Goal: Task Accomplishment & Management: Complete application form

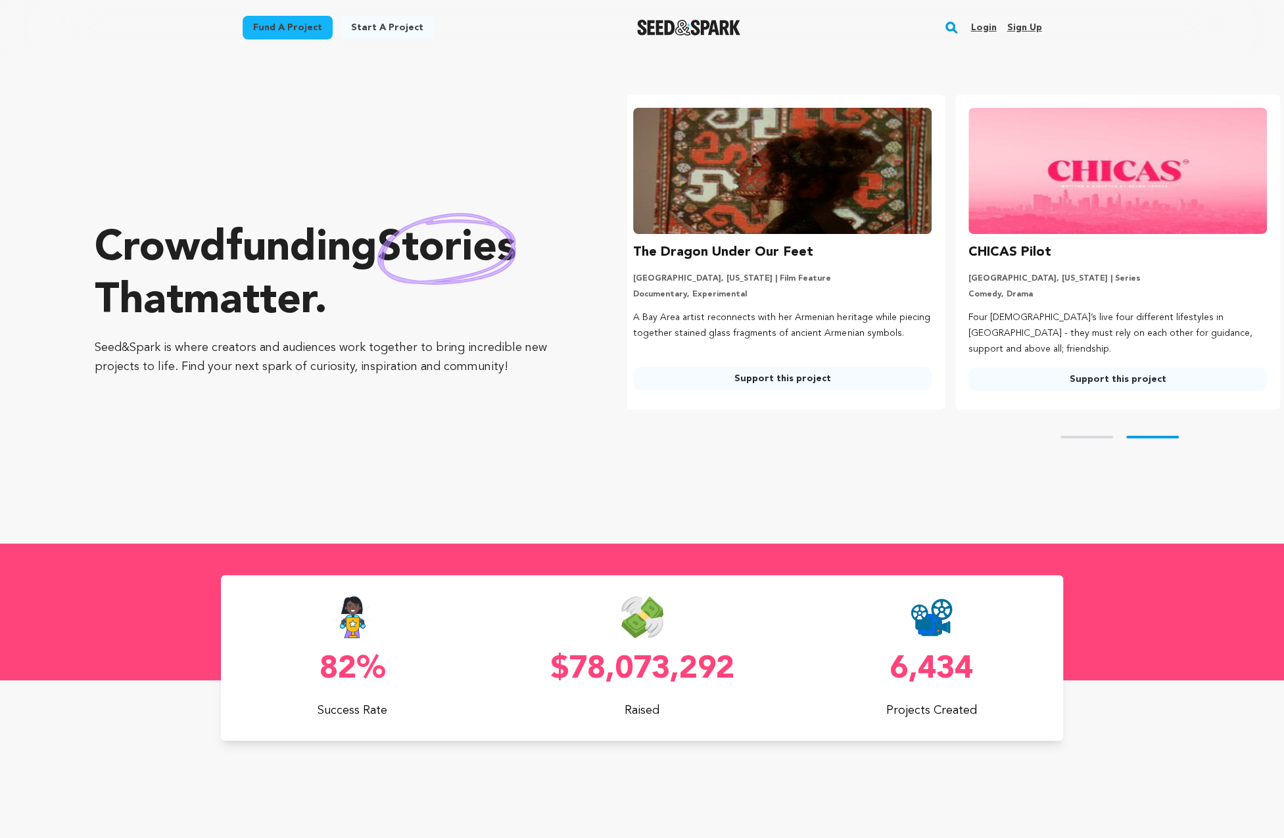
scroll to position [0, 345]
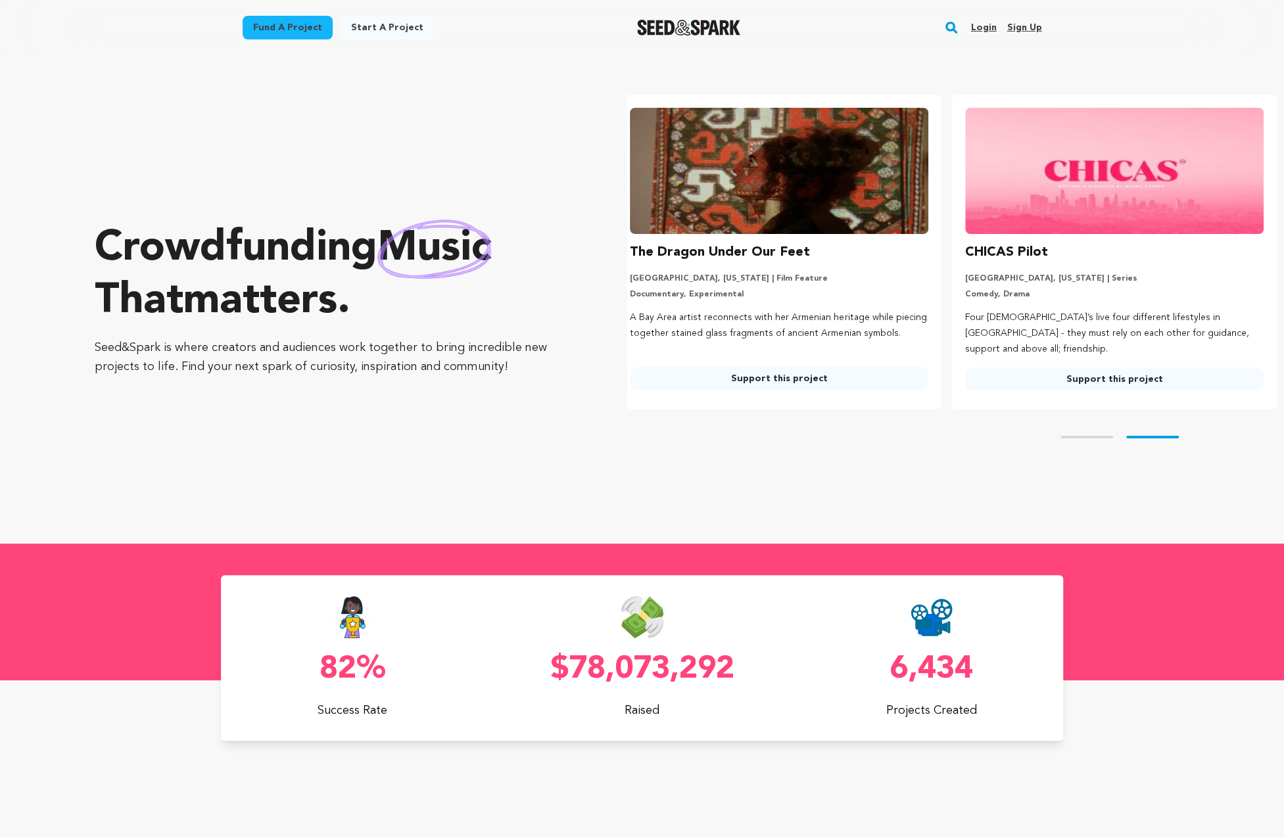
click at [1029, 30] on link "Sign up" at bounding box center [1023, 27] width 35 height 21
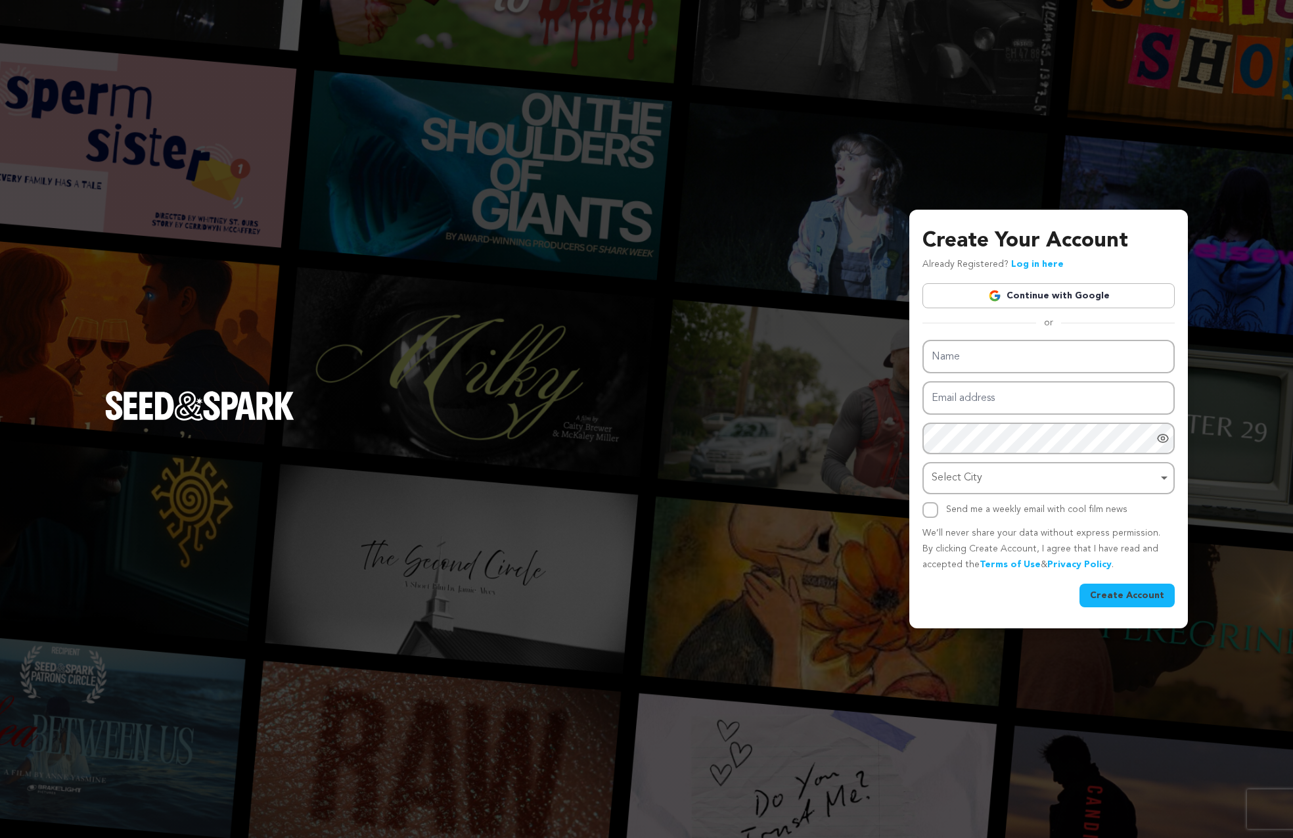
click at [1013, 300] on link "Continue with Google" at bounding box center [1049, 295] width 252 height 25
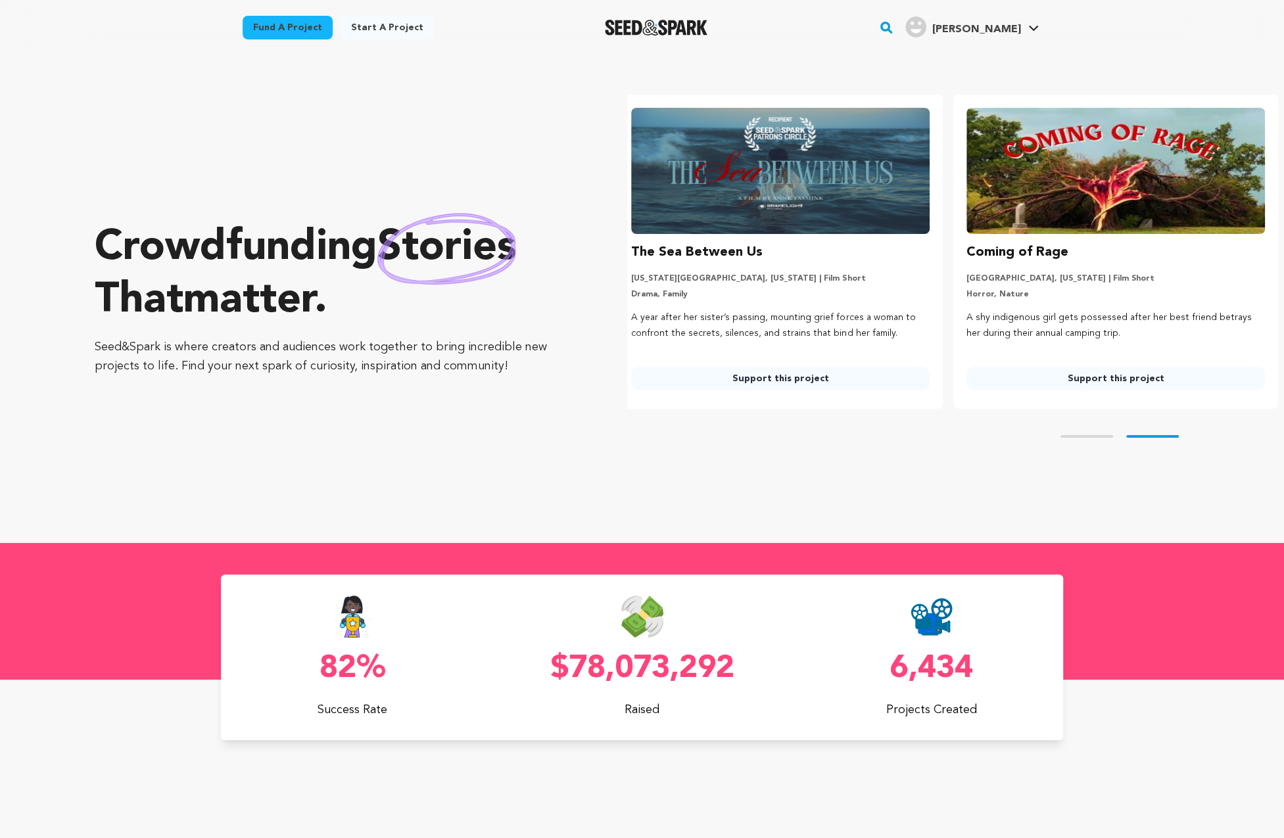
scroll to position [0, 345]
click at [370, 27] on link "Start a project" at bounding box center [386, 28] width 93 height 24
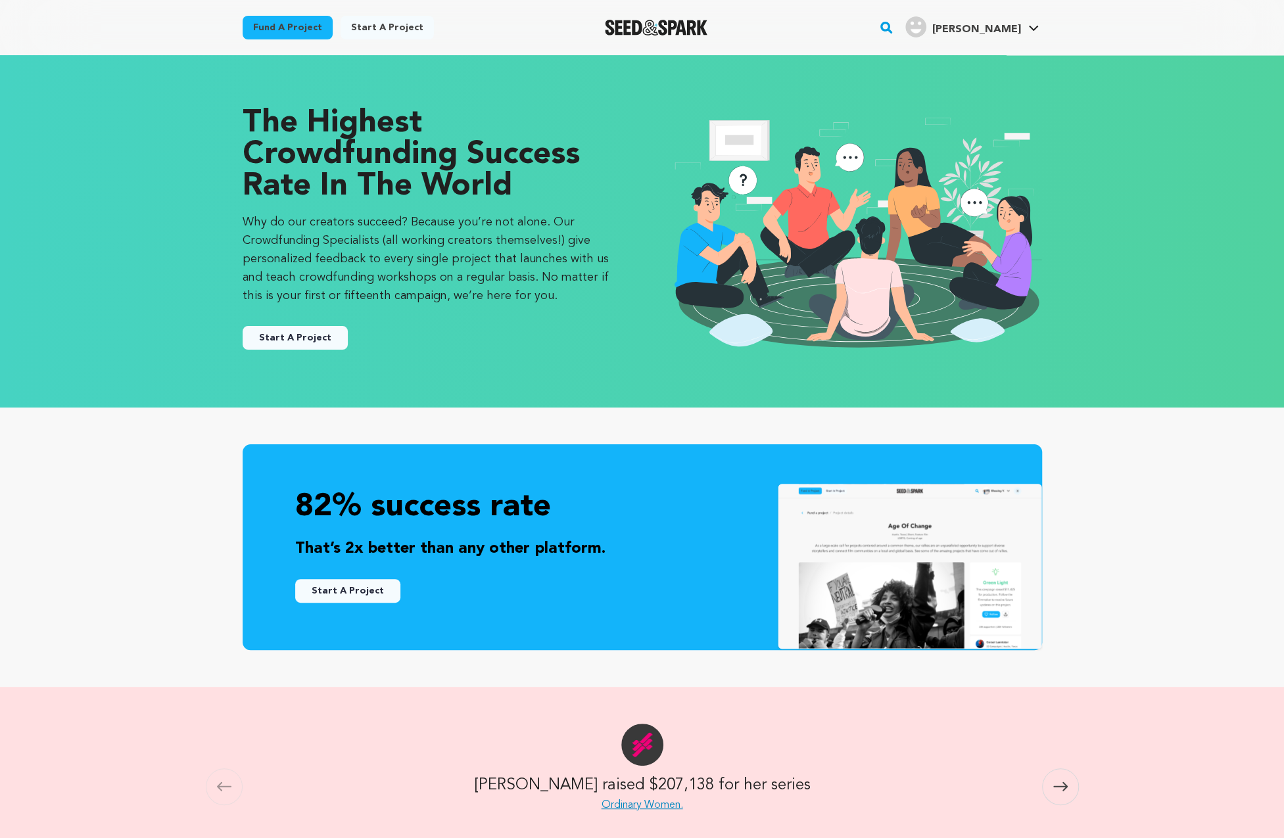
click at [286, 337] on button "Start A Project" at bounding box center [295, 338] width 105 height 24
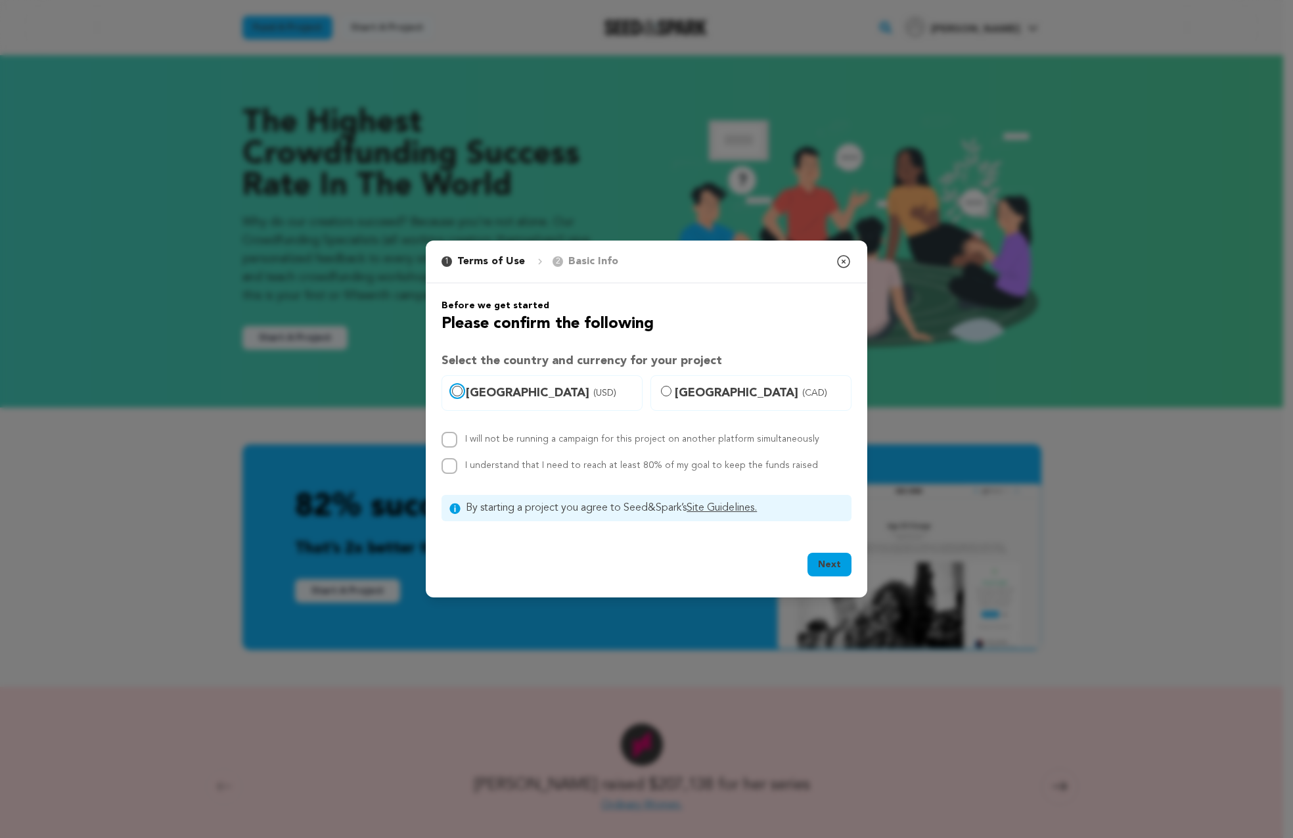
click at [459, 387] on input "United States (USD)" at bounding box center [457, 391] width 11 height 11
radio input "true"
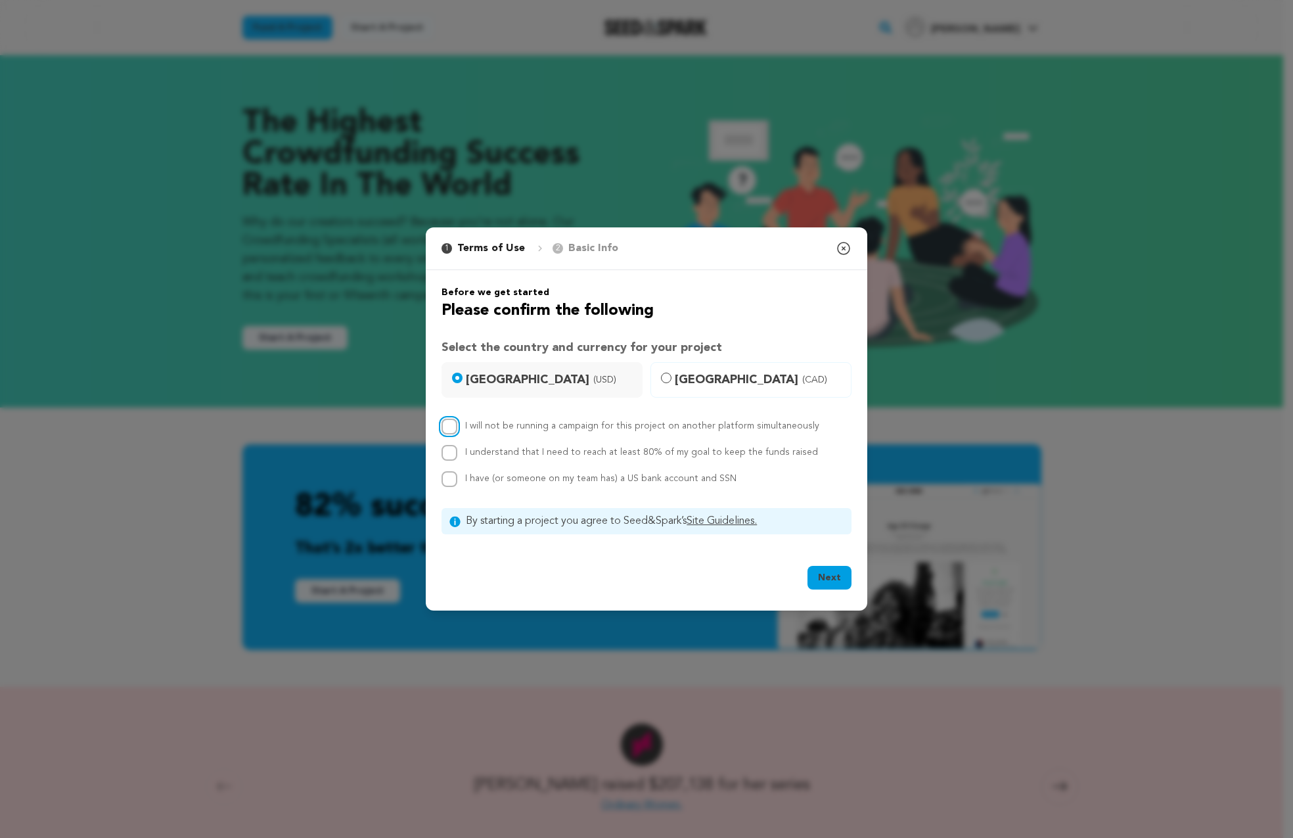
click at [447, 425] on input "I will not be running a campaign for this project on another platform simultane…" at bounding box center [450, 427] width 16 height 16
checkbox input "true"
click at [449, 453] on input "I understand that I need to reach at least 80% of my goal to keep the funds rai…" at bounding box center [450, 453] width 16 height 16
checkbox input "true"
click at [449, 480] on input "I have (or someone on my team has) a US bank account and SSN" at bounding box center [450, 479] width 16 height 16
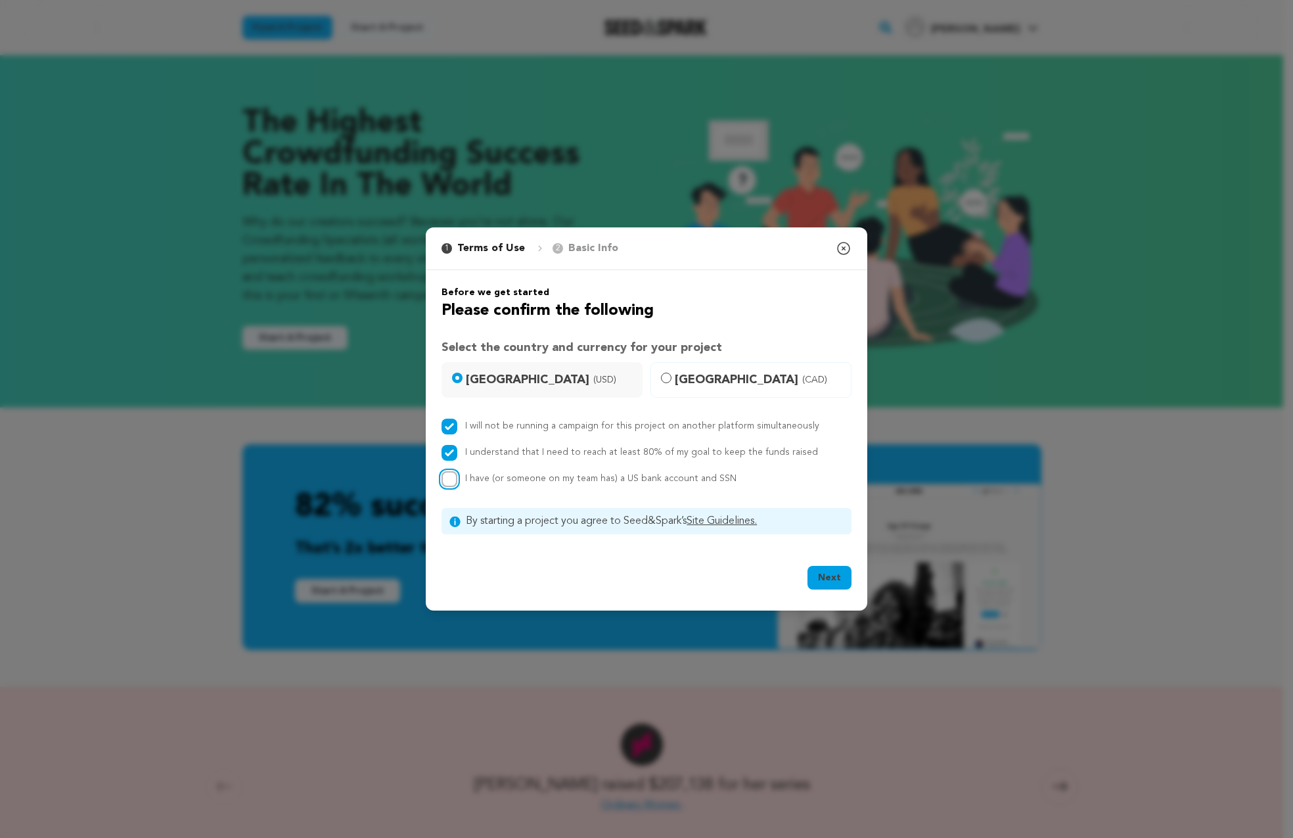
checkbox input "true"
click at [829, 575] on button "Next" at bounding box center [830, 578] width 44 height 24
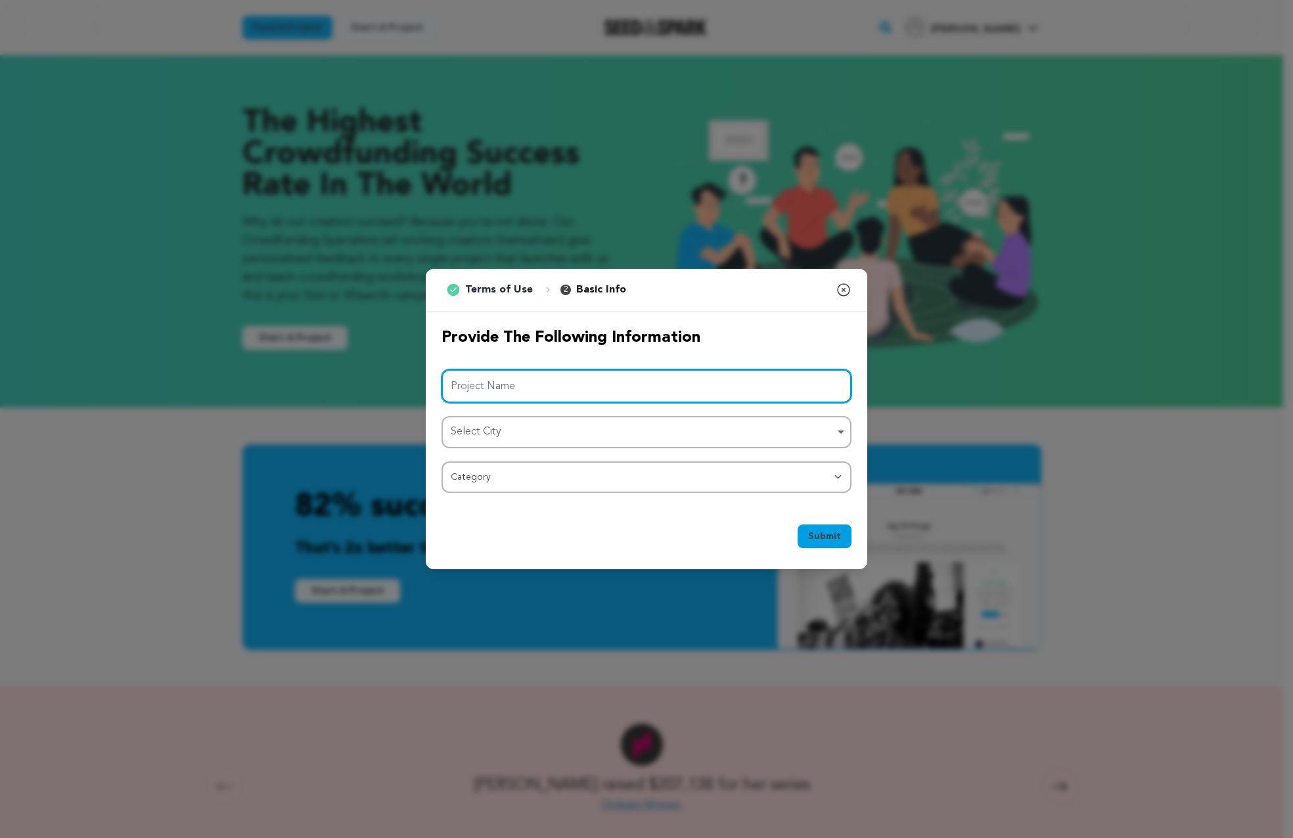
click at [538, 393] on input "Project Name" at bounding box center [647, 386] width 410 height 34
click at [478, 436] on div "Select City Remove item" at bounding box center [643, 432] width 384 height 19
type input "SOLUS"
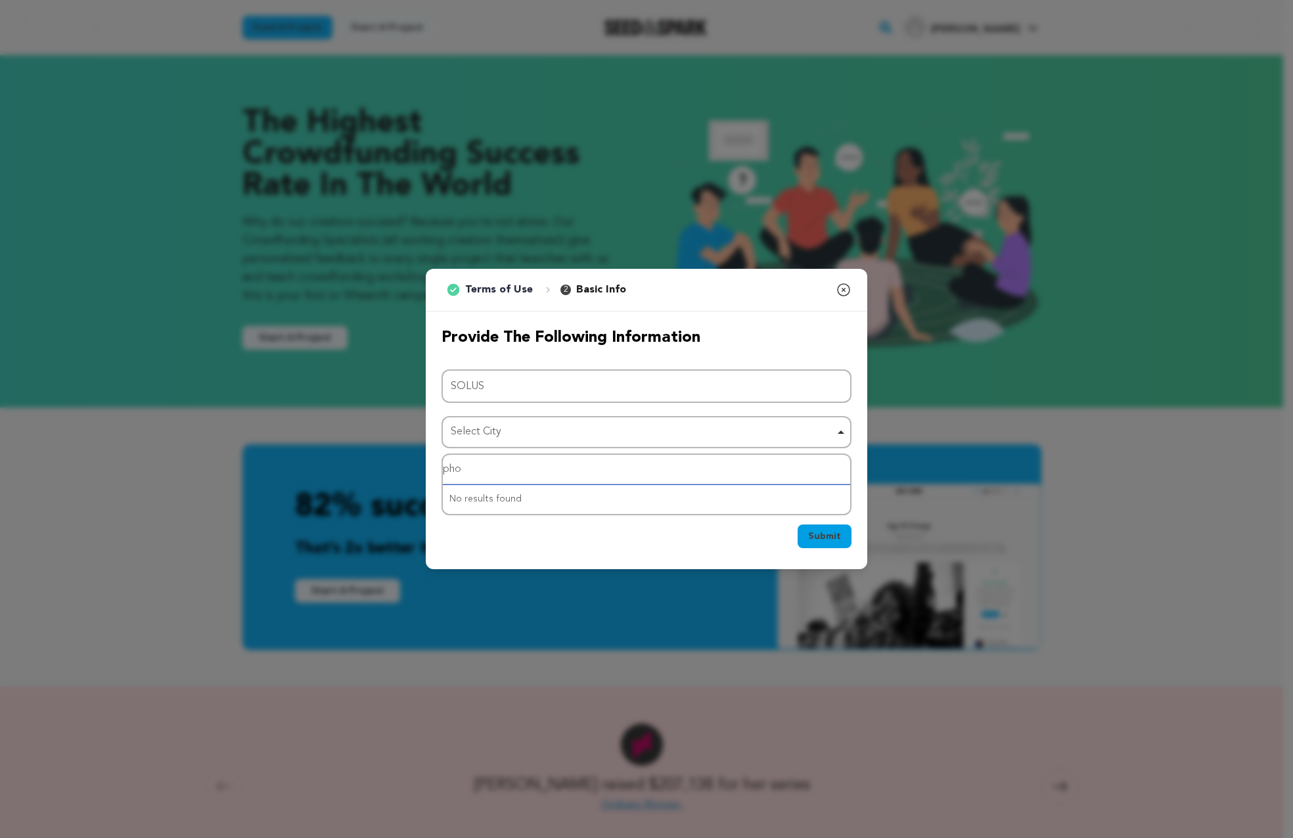
type input "phoe"
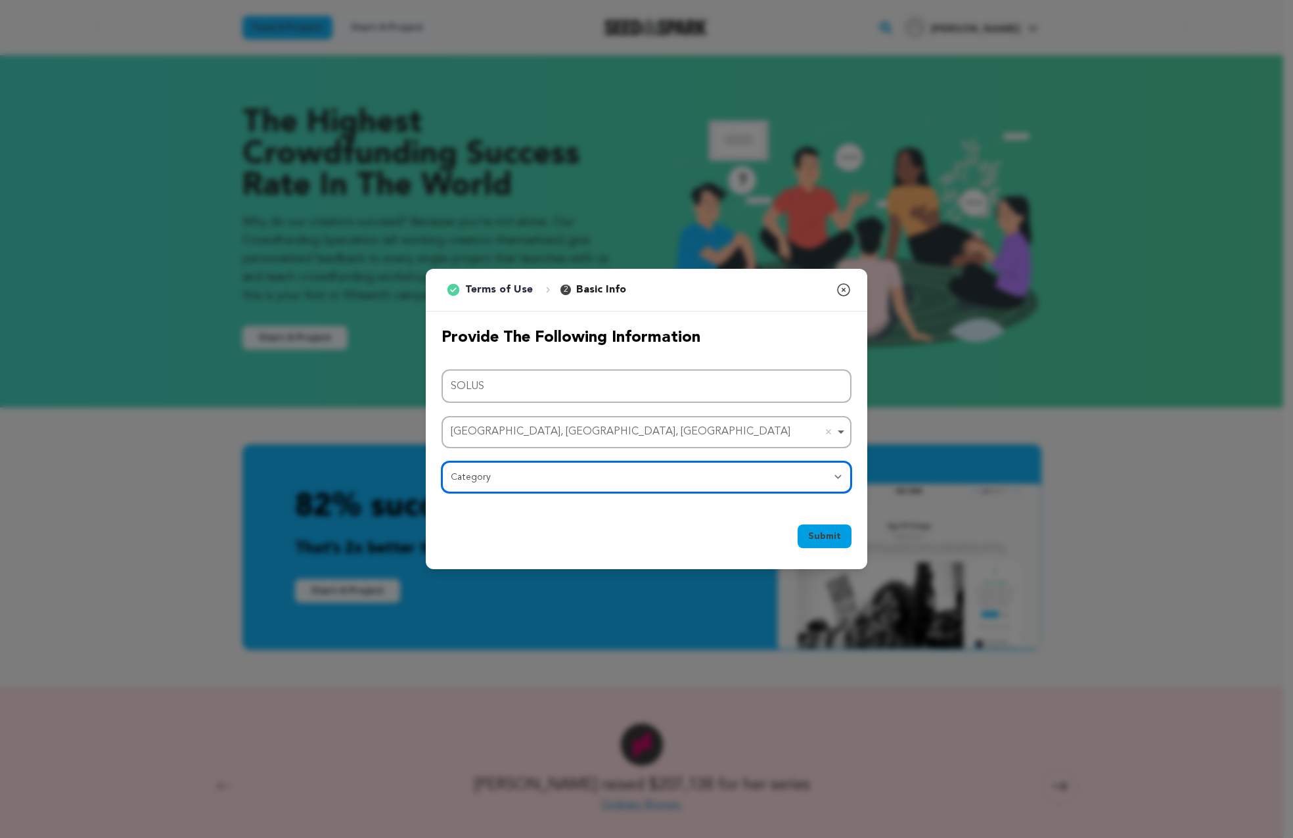
click at [502, 473] on select "Category Film Feature Film Short Series Film Festival Company Music Video VR Ex…" at bounding box center [647, 477] width 410 height 32
select select "383"
click at [442, 461] on select "Category Film Feature Film Short Series Film Festival Company Music Video VR Ex…" at bounding box center [647, 477] width 410 height 32
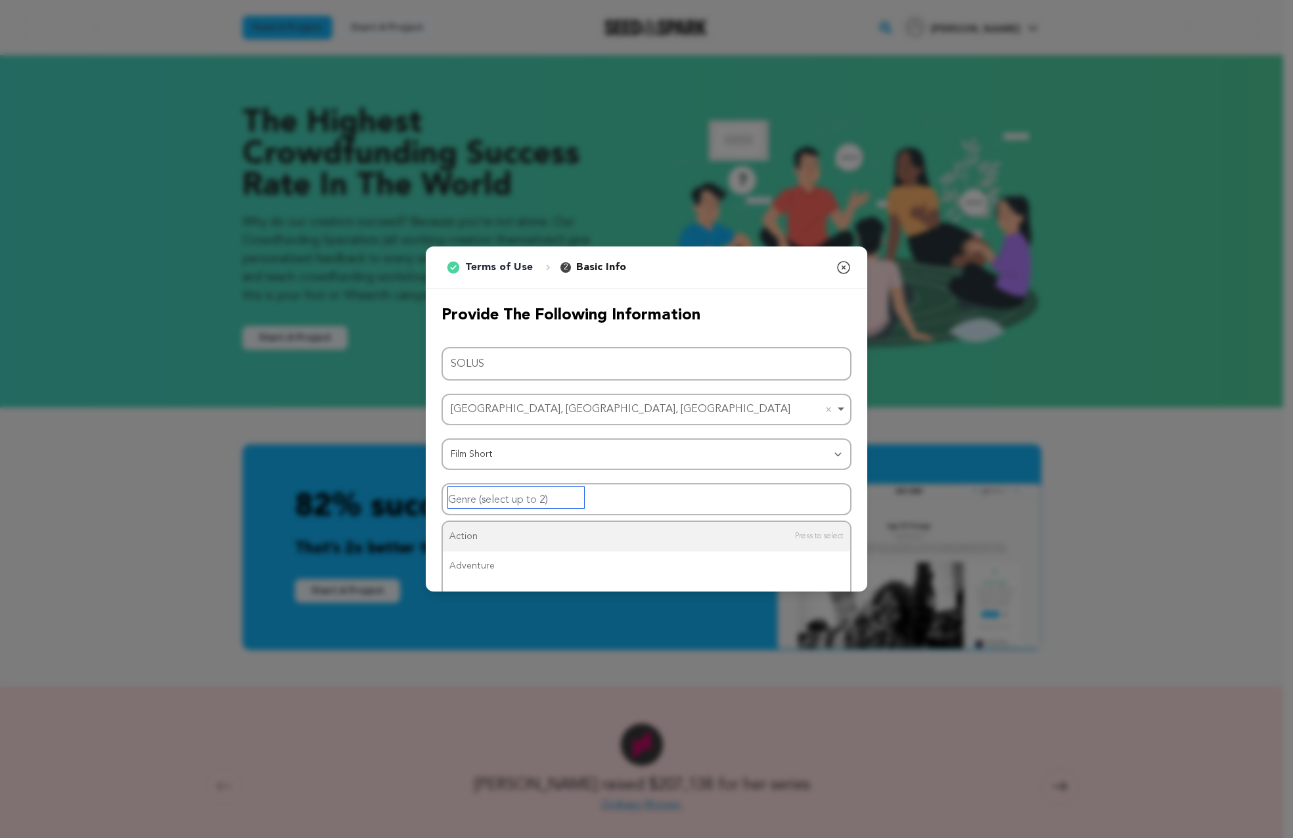
click at [492, 503] on input "Genre (select up to 2)" at bounding box center [516, 497] width 136 height 21
type input "sc"
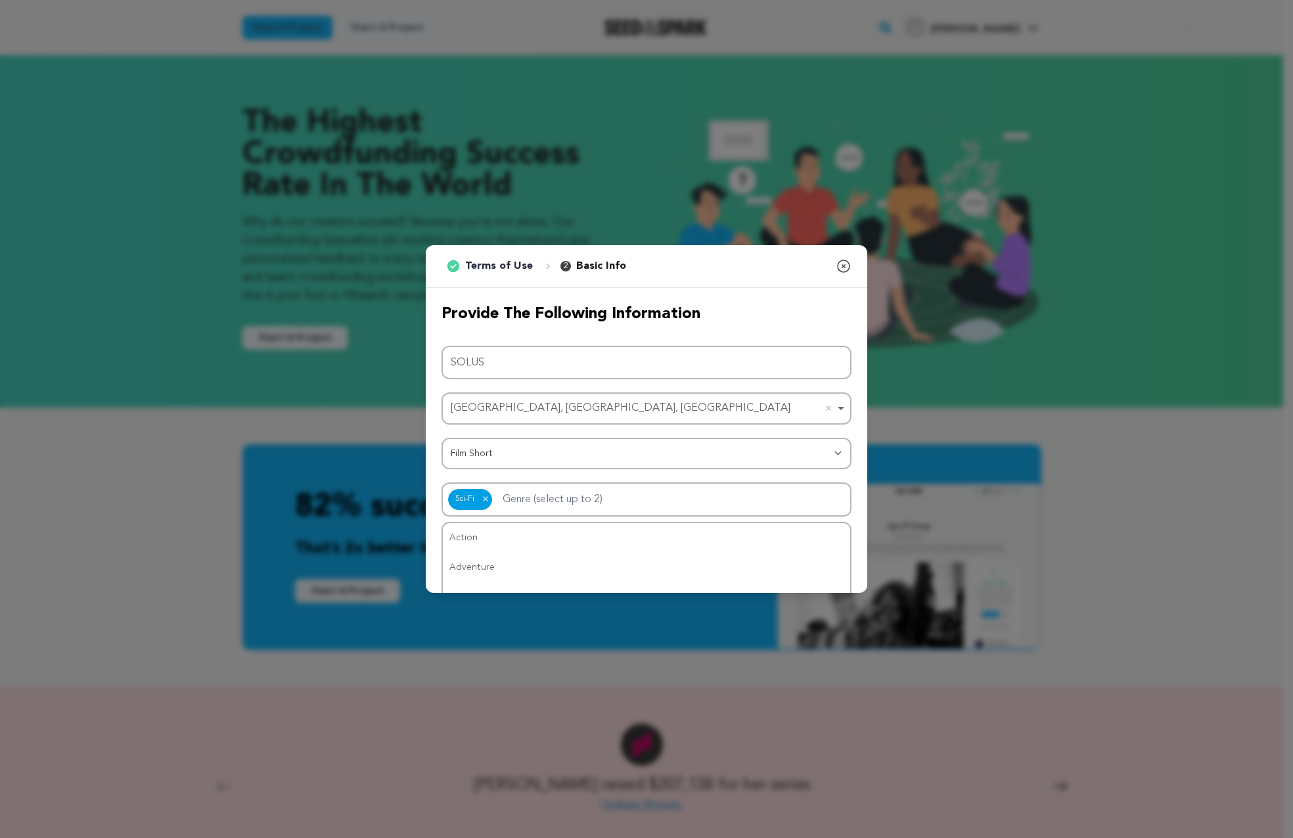
click at [852, 541] on div "Submit Ok, Got it" at bounding box center [647, 562] width 442 height 60
click at [835, 559] on span "Submit" at bounding box center [824, 559] width 33 height 13
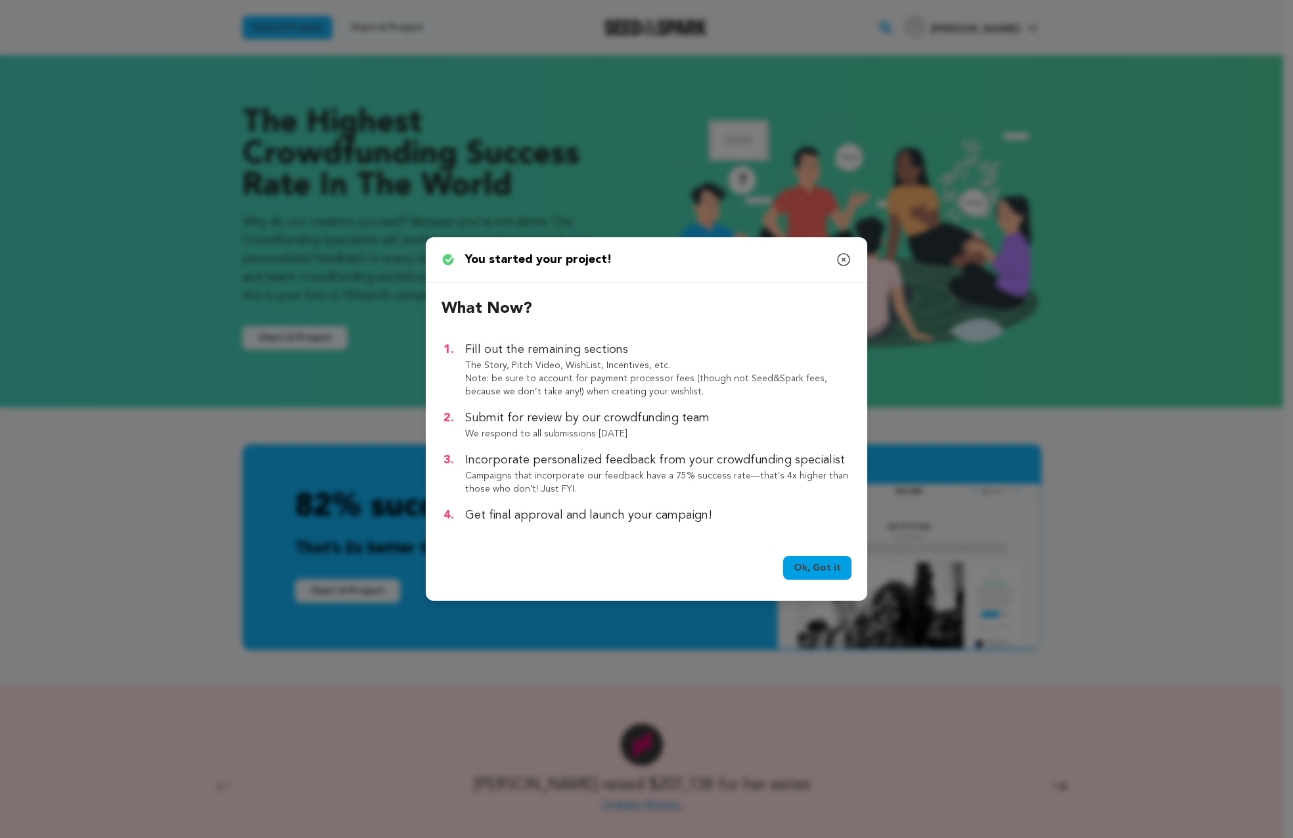
click at [823, 567] on link "Ok, Got it" at bounding box center [817, 568] width 68 height 24
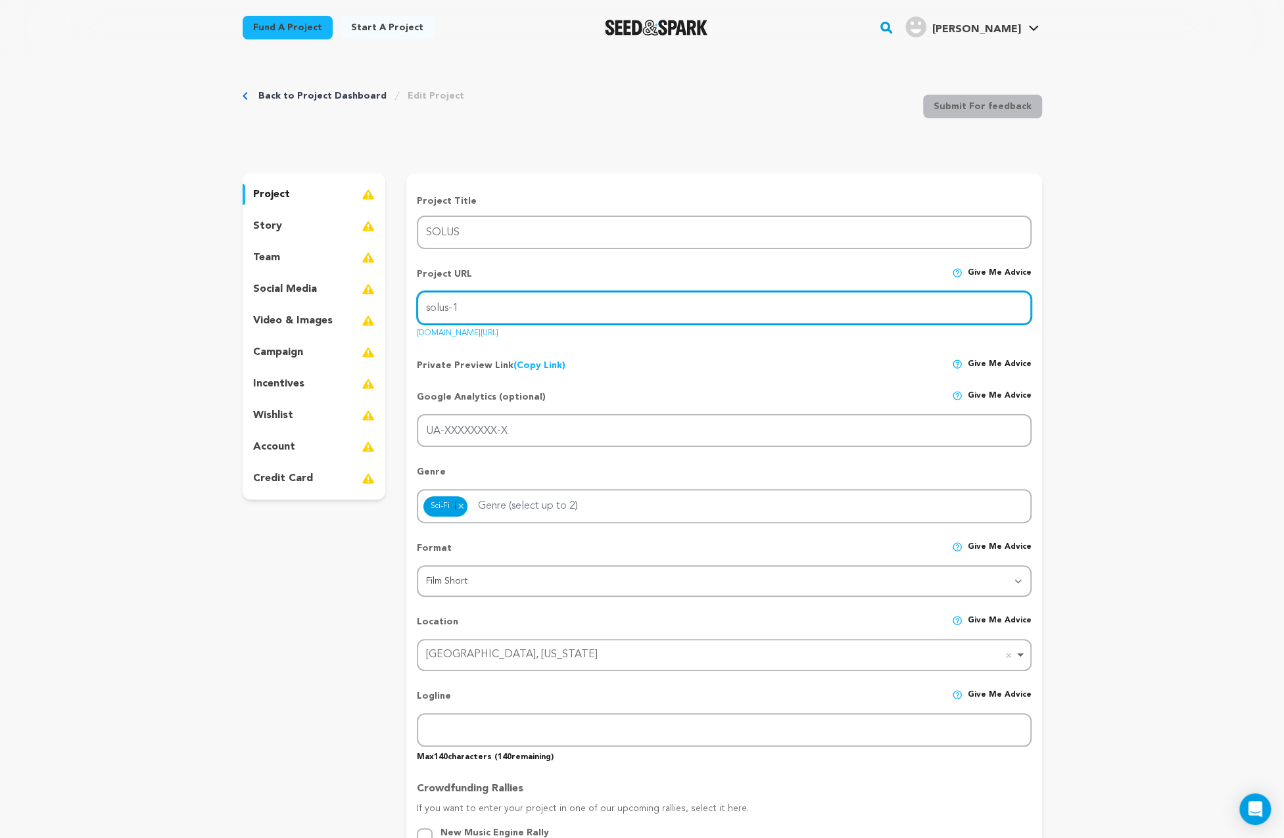
click at [501, 310] on input "solus-1" at bounding box center [724, 308] width 614 height 34
type input "solus-film"
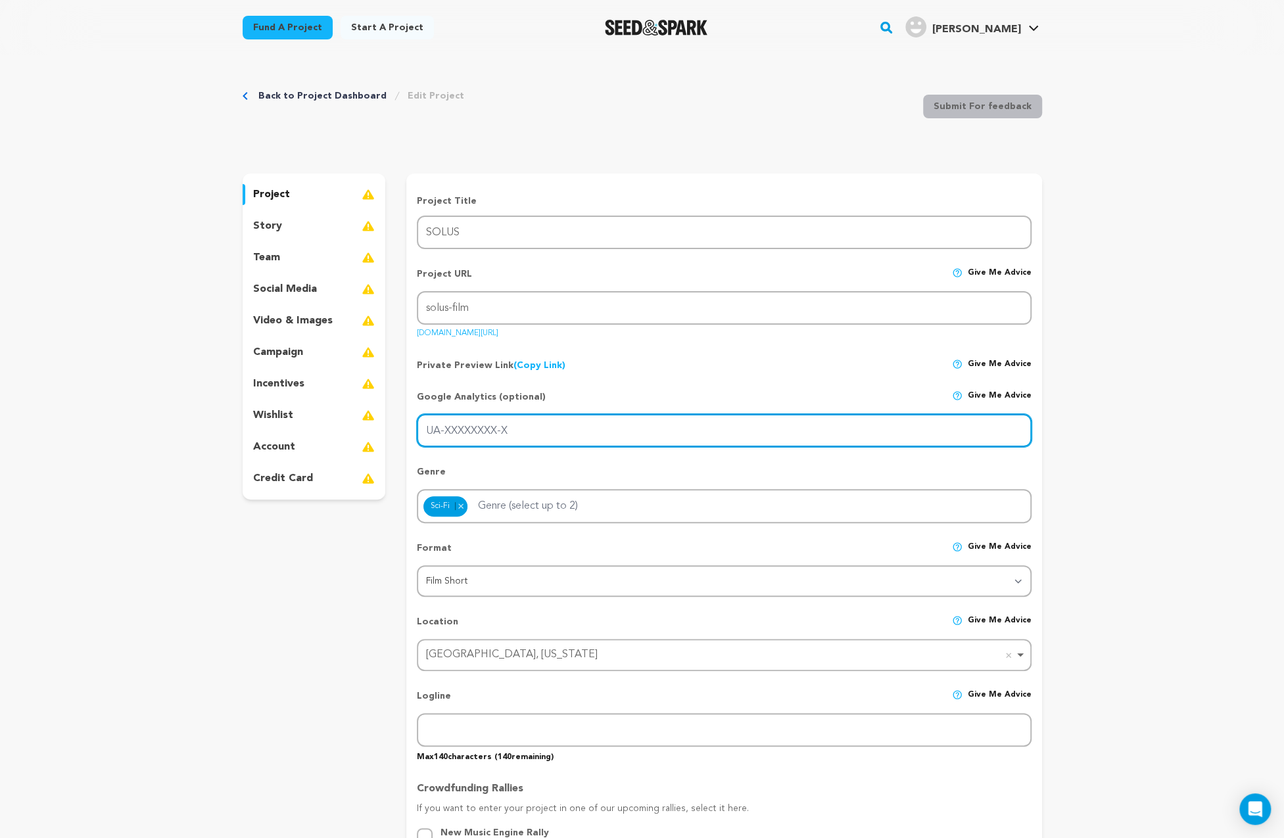
click at [546, 429] on input "UA-XXXXXXXX-X" at bounding box center [724, 431] width 614 height 34
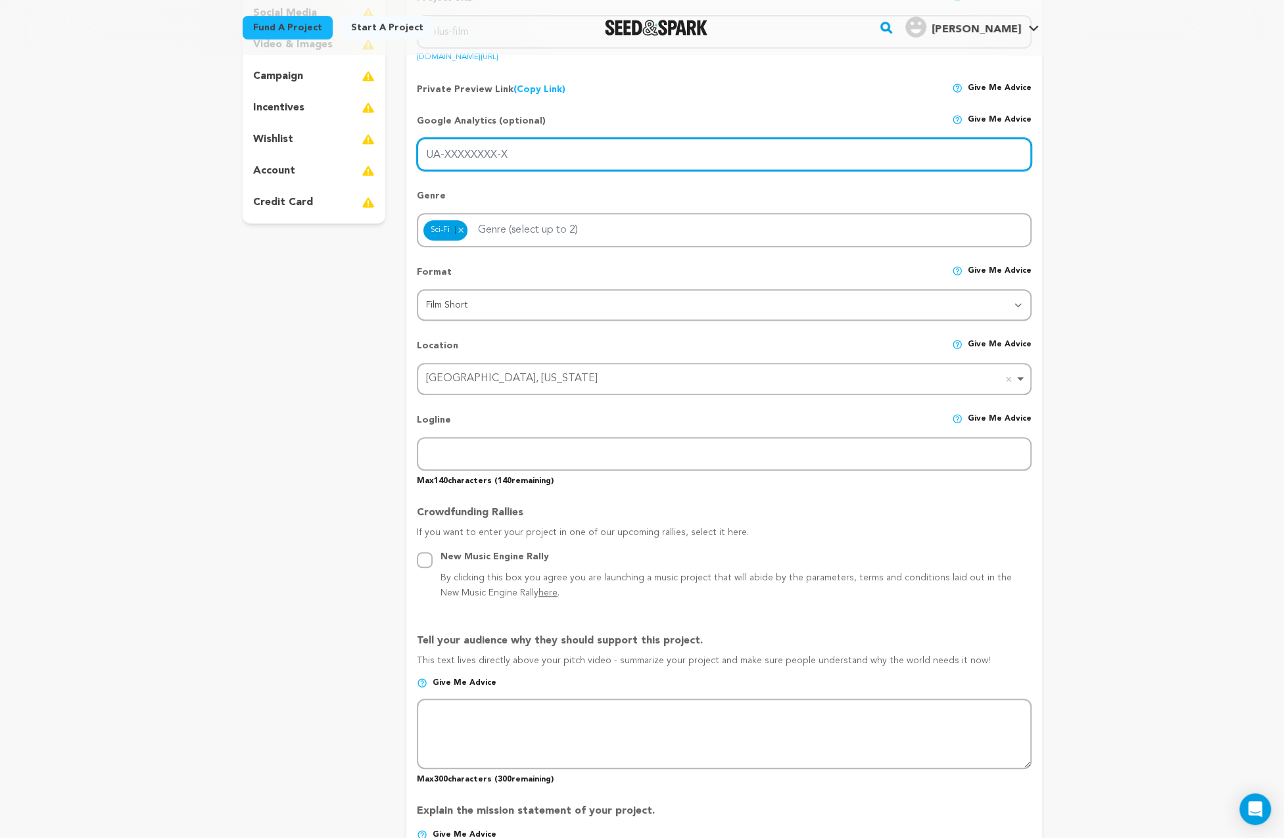
scroll to position [329, 0]
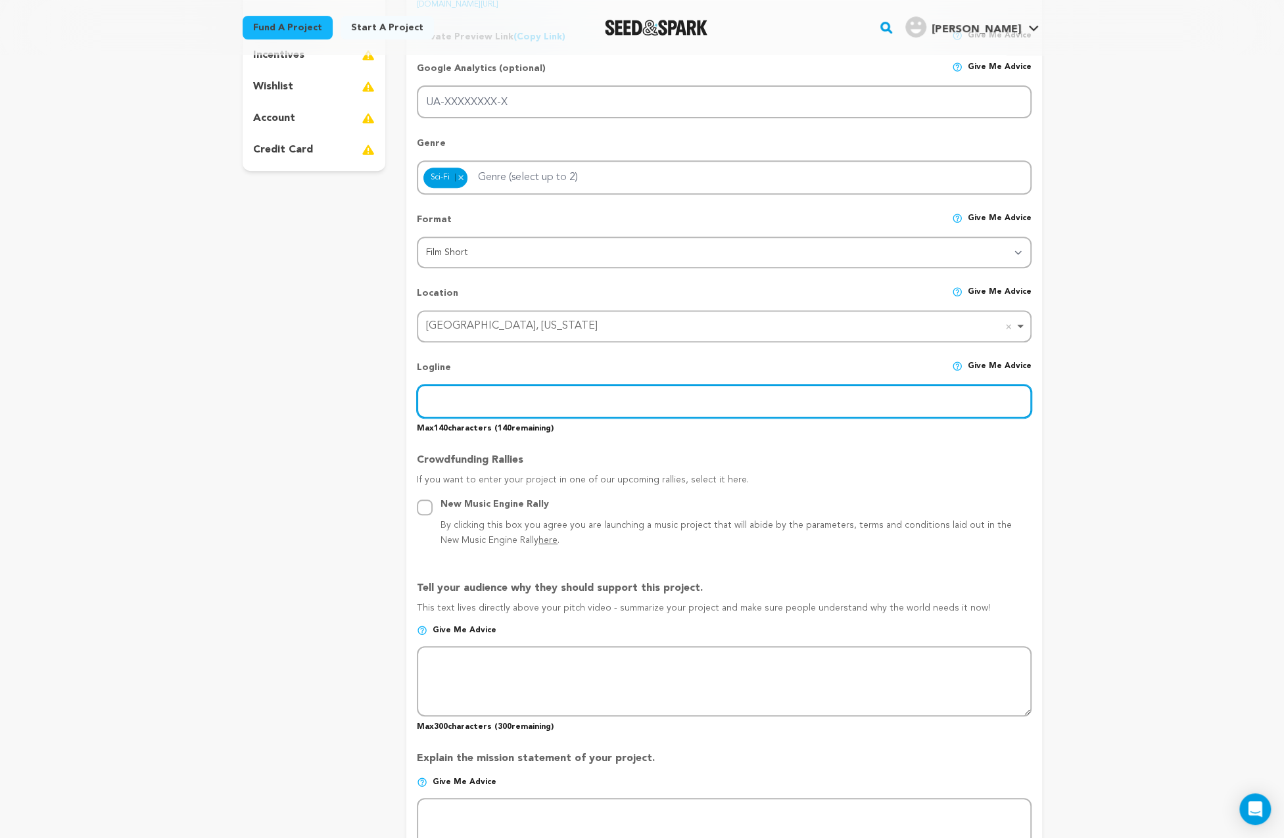
click at [491, 403] on input "text" at bounding box center [724, 401] width 614 height 34
paste input "A scientist awakens on the moon with no memory of how she got there — only the …"
drag, startPoint x: 473, startPoint y: 403, endPoint x: 436, endPoint y: 404, distance: 36.8
click at [436, 404] on input "A scientist awakens on the moon with no memory of how she got there — only the …" at bounding box center [724, 401] width 614 height 34
paste input "pace engineer"
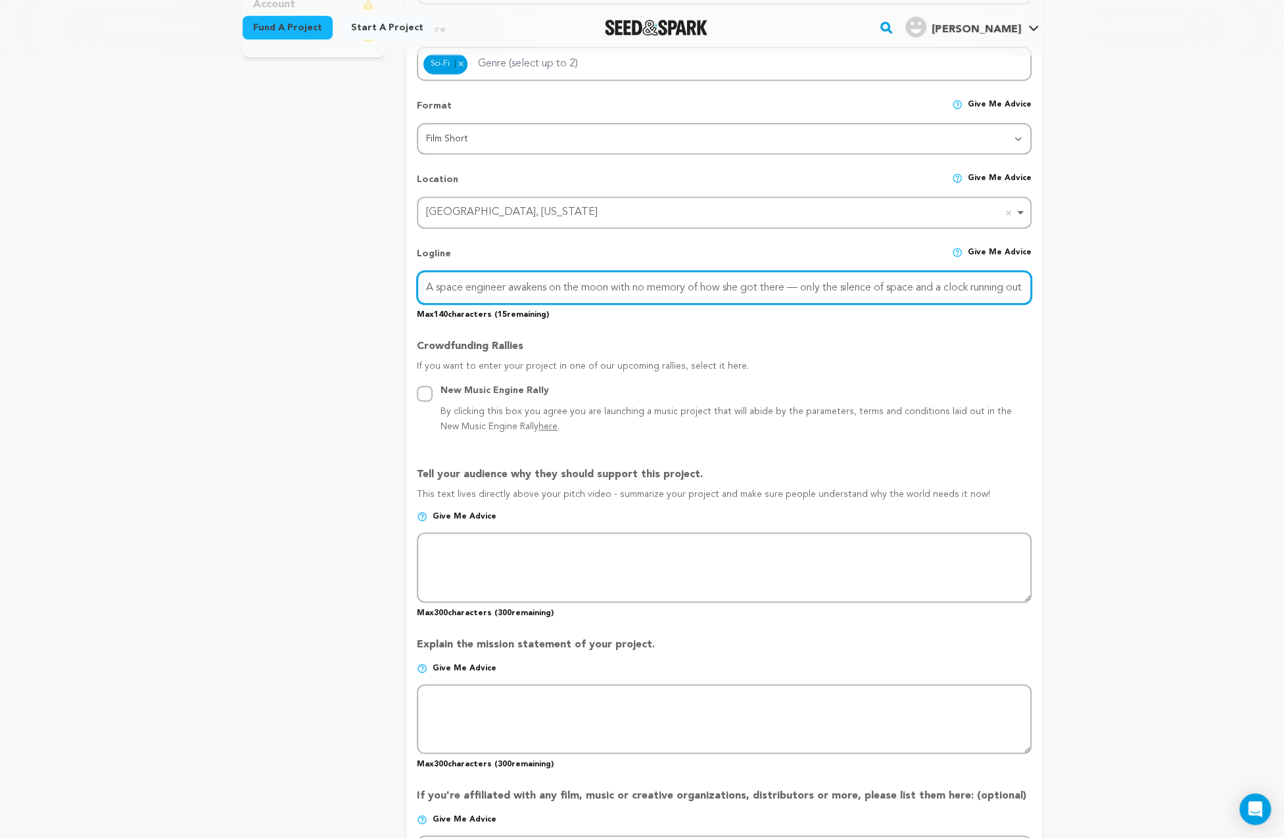
scroll to position [547, 0]
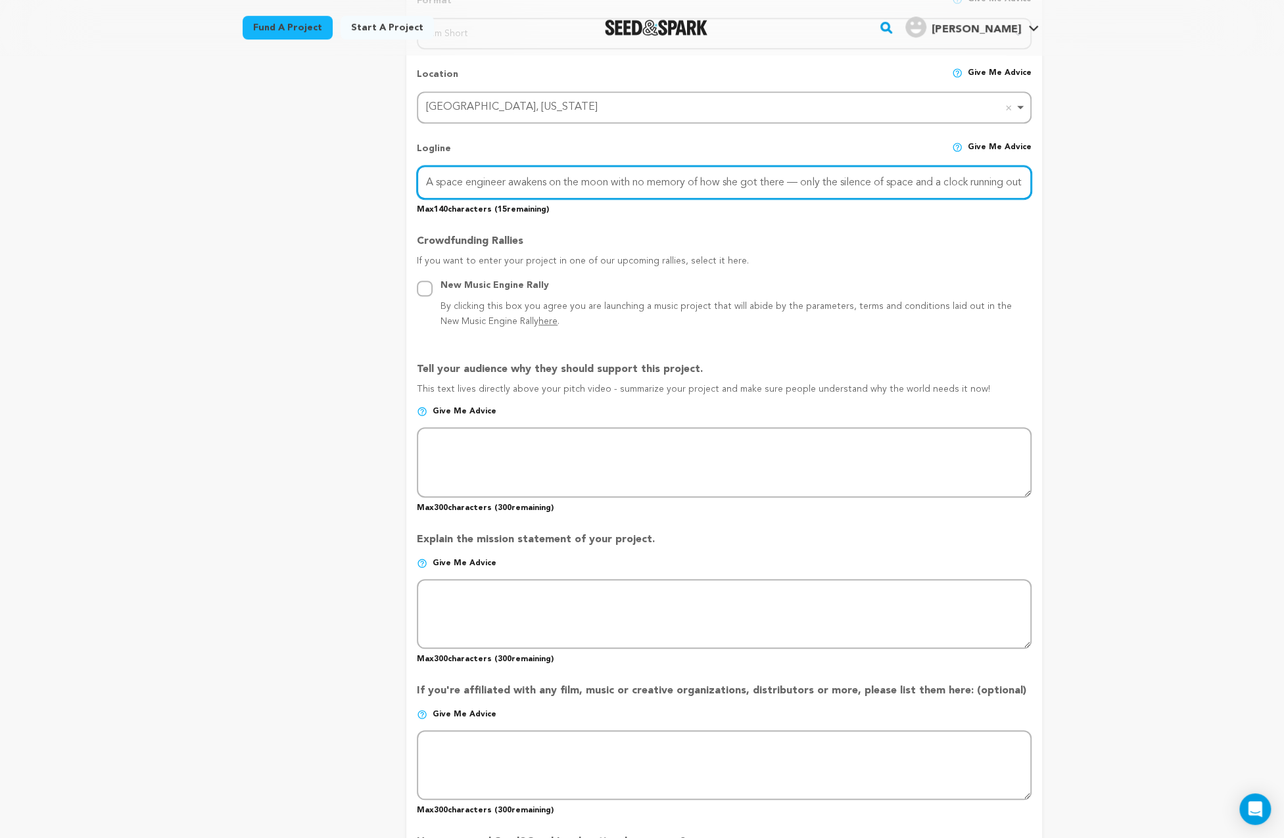
type input "A space engineer awakens on the moon with no memory of how she got there — only…"
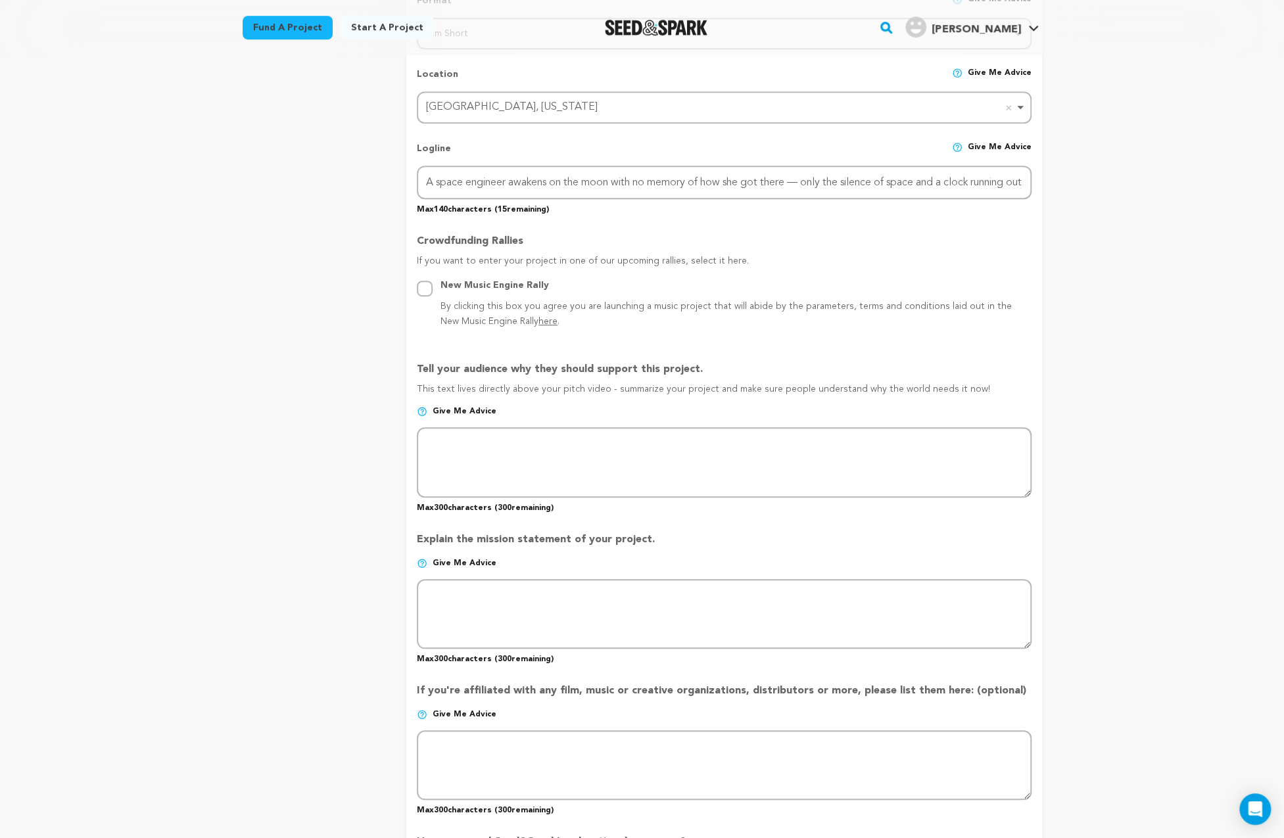
drag, startPoint x: 419, startPoint y: 367, endPoint x: 983, endPoint y: 391, distance: 563.8
click at [983, 391] on div "Tell your audience why they should support this project. This text lives direct…" at bounding box center [724, 432] width 614 height 162
copy div "ell your audience why they should support this project. This text lives directl…"
click at [420, 363] on p "Tell your audience why they should support this project." at bounding box center [724, 371] width 614 height 21
drag, startPoint x: 418, startPoint y: 367, endPoint x: 966, endPoint y: 388, distance: 548.5
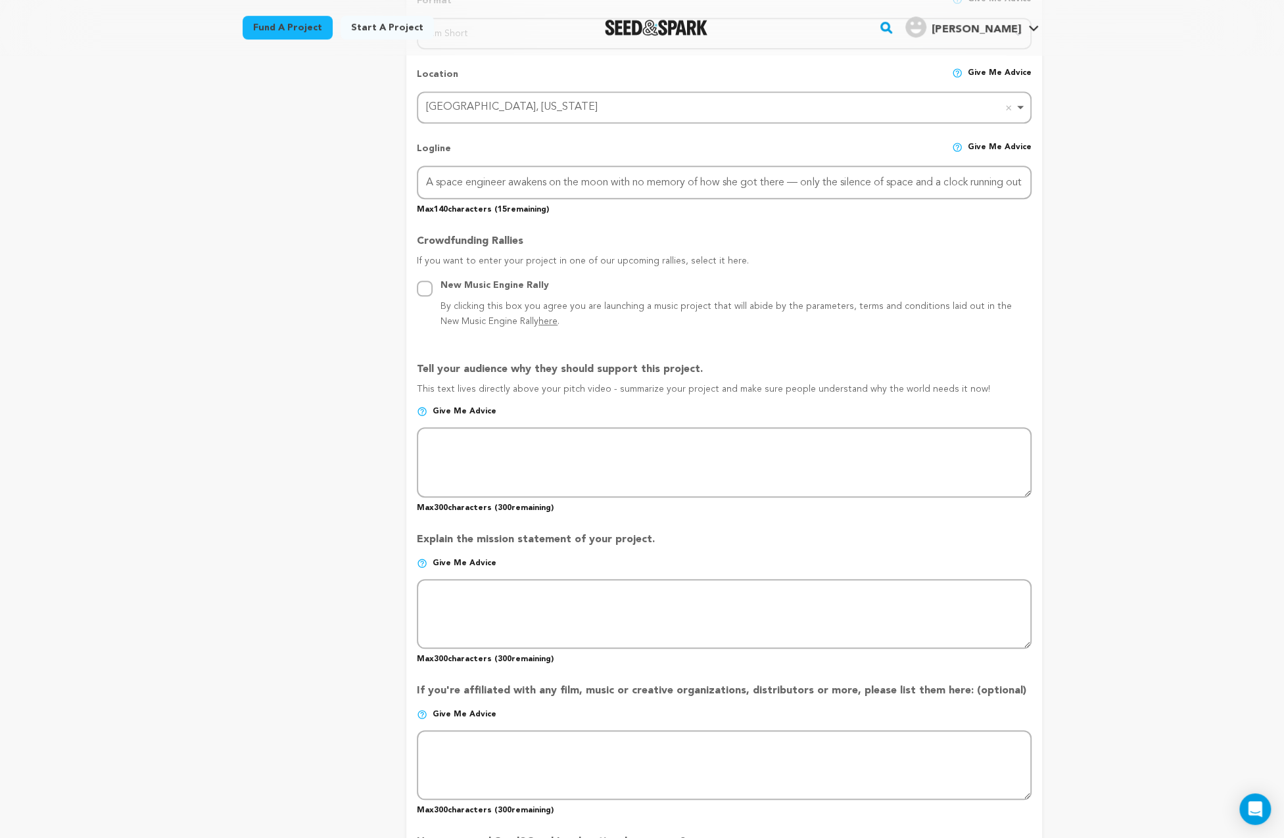
click at [966, 388] on div "Tell your audience why they should support this project. This text lives direct…" at bounding box center [724, 432] width 614 height 162
copy div "Tell your audience why they should support this project. This text lives direct…"
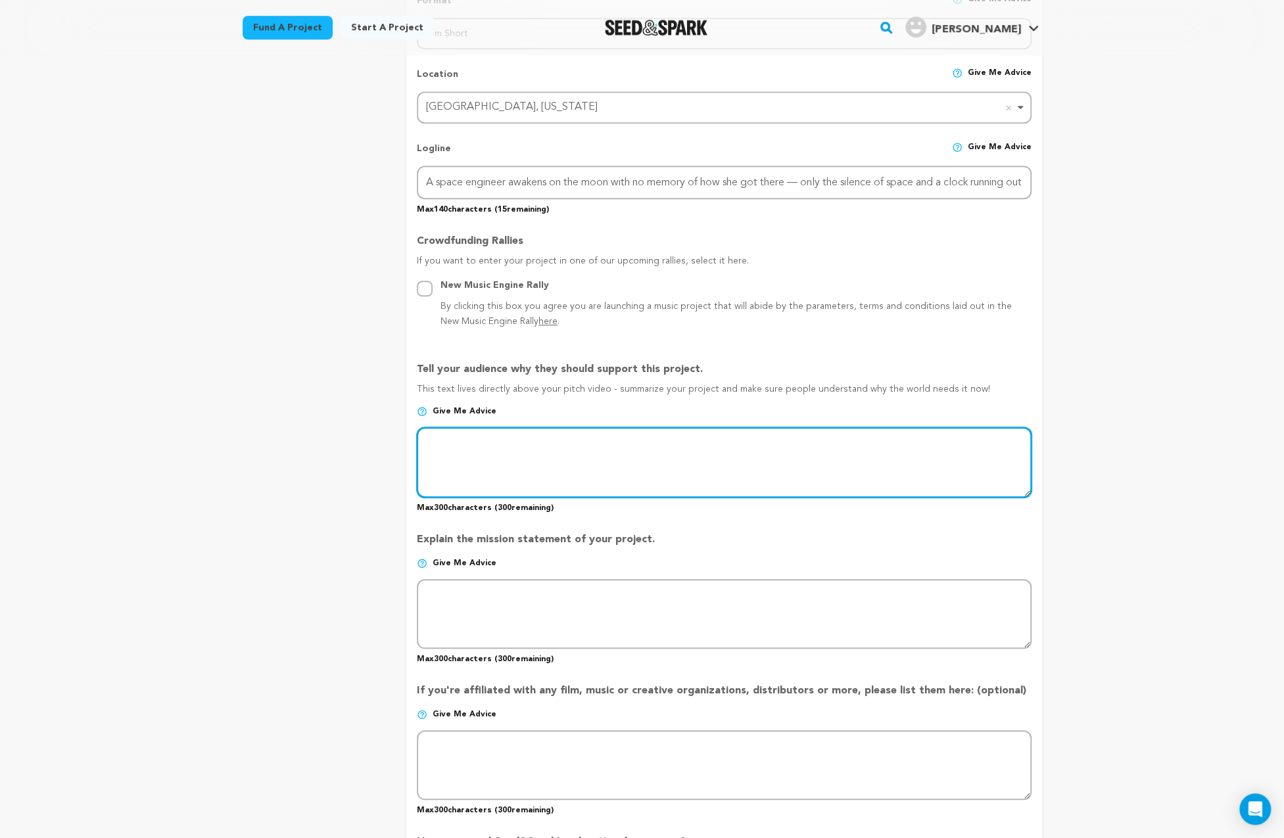
click at [460, 441] on textarea at bounding box center [724, 462] width 614 height 70
click at [493, 447] on textarea at bounding box center [724, 462] width 614 height 70
paste textarea "Wake up alone on the moon. No way home. Oxygen fading. SOLUS is a bold indie sc…"
drag, startPoint x: 556, startPoint y: 445, endPoint x: 523, endPoint y: 452, distance: 34.2
click at [492, 446] on textarea at bounding box center [724, 462] width 614 height 70
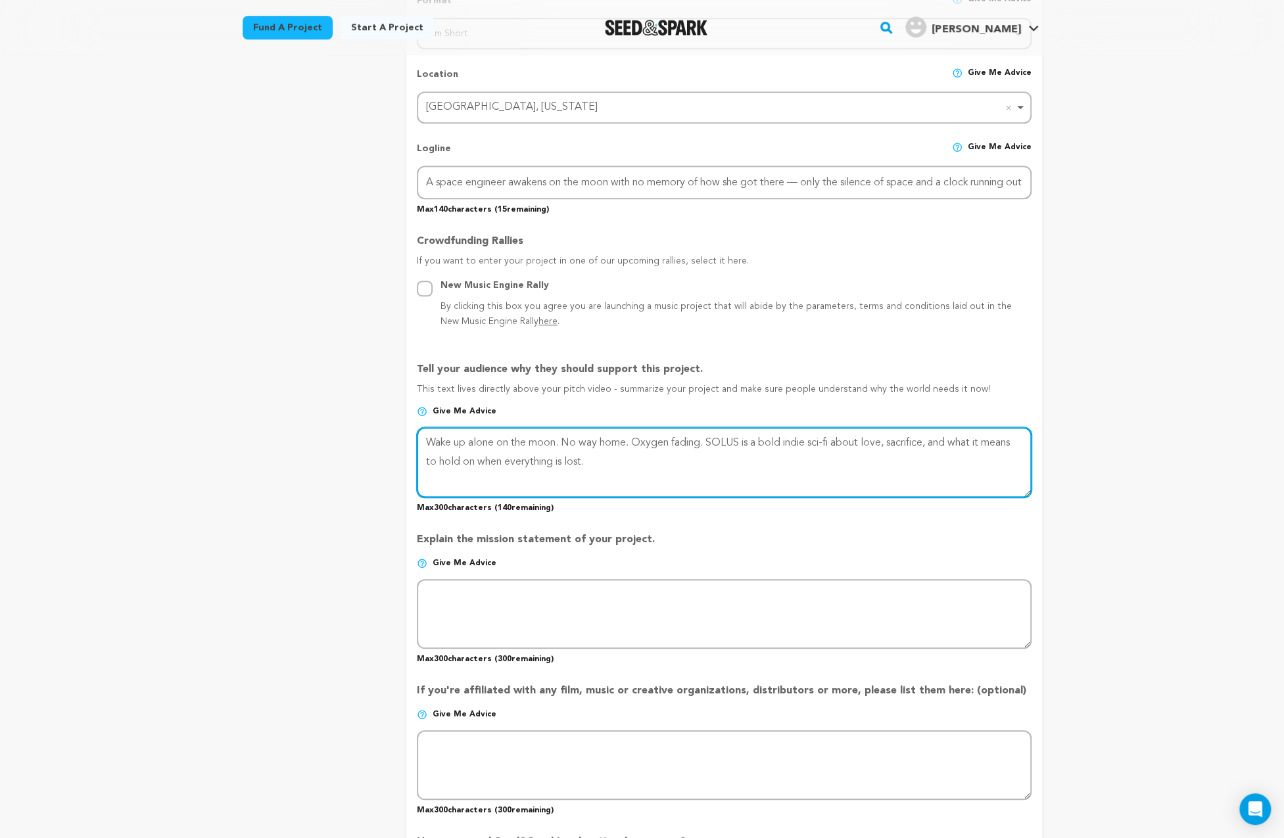
click at [557, 445] on textarea at bounding box center [724, 462] width 614 height 70
drag, startPoint x: 528, startPoint y: 445, endPoint x: 419, endPoint y: 444, distance: 108.5
click at [419, 444] on textarea at bounding box center [724, 462] width 614 height 70
click at [605, 444] on textarea at bounding box center [724, 462] width 614 height 70
drag, startPoint x: 668, startPoint y: 463, endPoint x: 403, endPoint y: 443, distance: 265.6
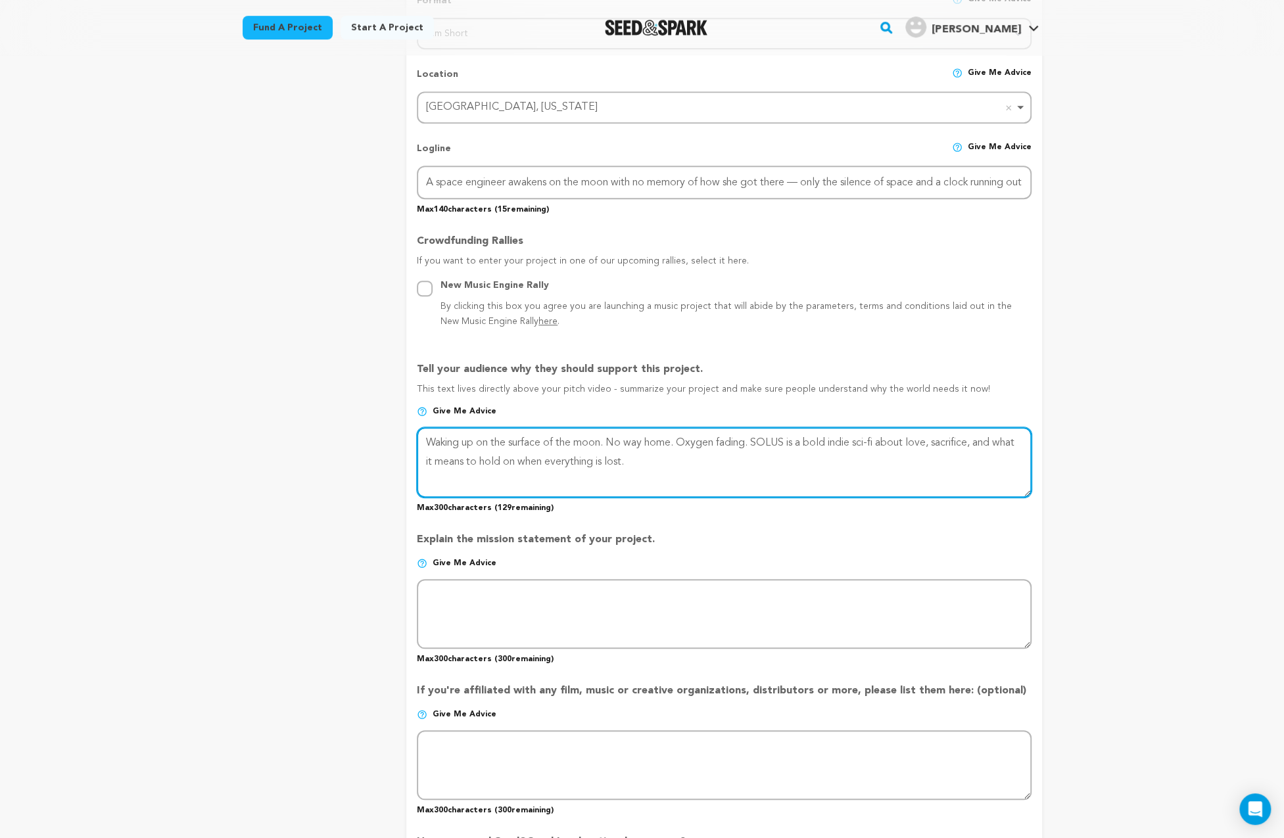
click at [403, 443] on div "project story team social media video & images campaign incentives wishlist" at bounding box center [642, 386] width 799 height 1521
paste textarea "SOLUS is more than a short sci-fi film—it’s a teaching ground. Every step of pr…"
type textarea "SOLUS is more than a short sci-fi film—it’s a teaching ground. Every step of pr…"
drag, startPoint x: 669, startPoint y: 480, endPoint x: 415, endPoint y: 442, distance: 256.5
click at [415, 442] on form "Project Title Project Name SOLUS Project URL Give me advice Project URL solus-f…" at bounding box center [723, 387] width 635 height 1481
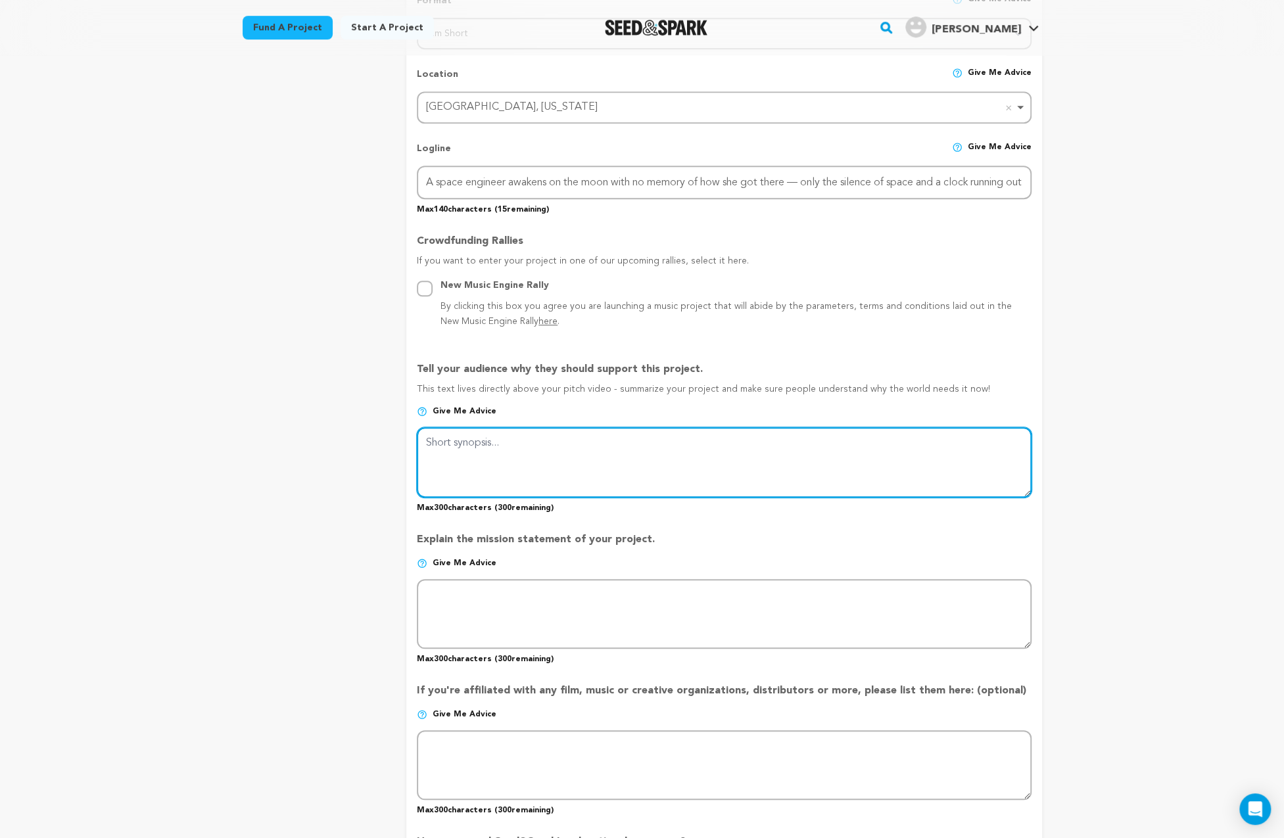
paste textarea "SOLUS is more than a sci-fi short—it’s a teaching ground. We’ll document every …"
type textarea "SOLUS is more than a sci-fi short—it’s a teaching ground. We’ll document every …"
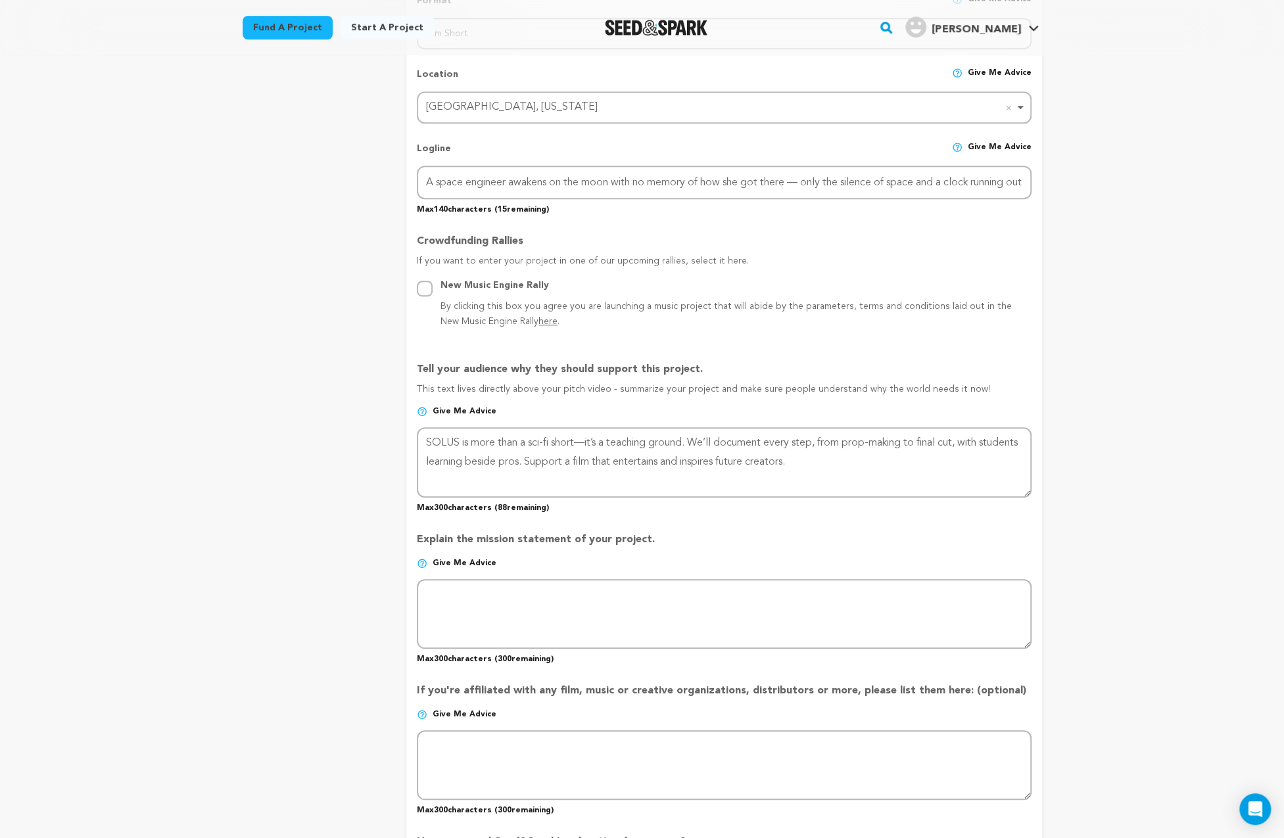
drag, startPoint x: 417, startPoint y: 537, endPoint x: 655, endPoint y: 540, distance: 237.3
click at [655, 540] on p "Explain the mission statement of your project." at bounding box center [724, 545] width 614 height 26
copy p "Explain the mission statement of your project."
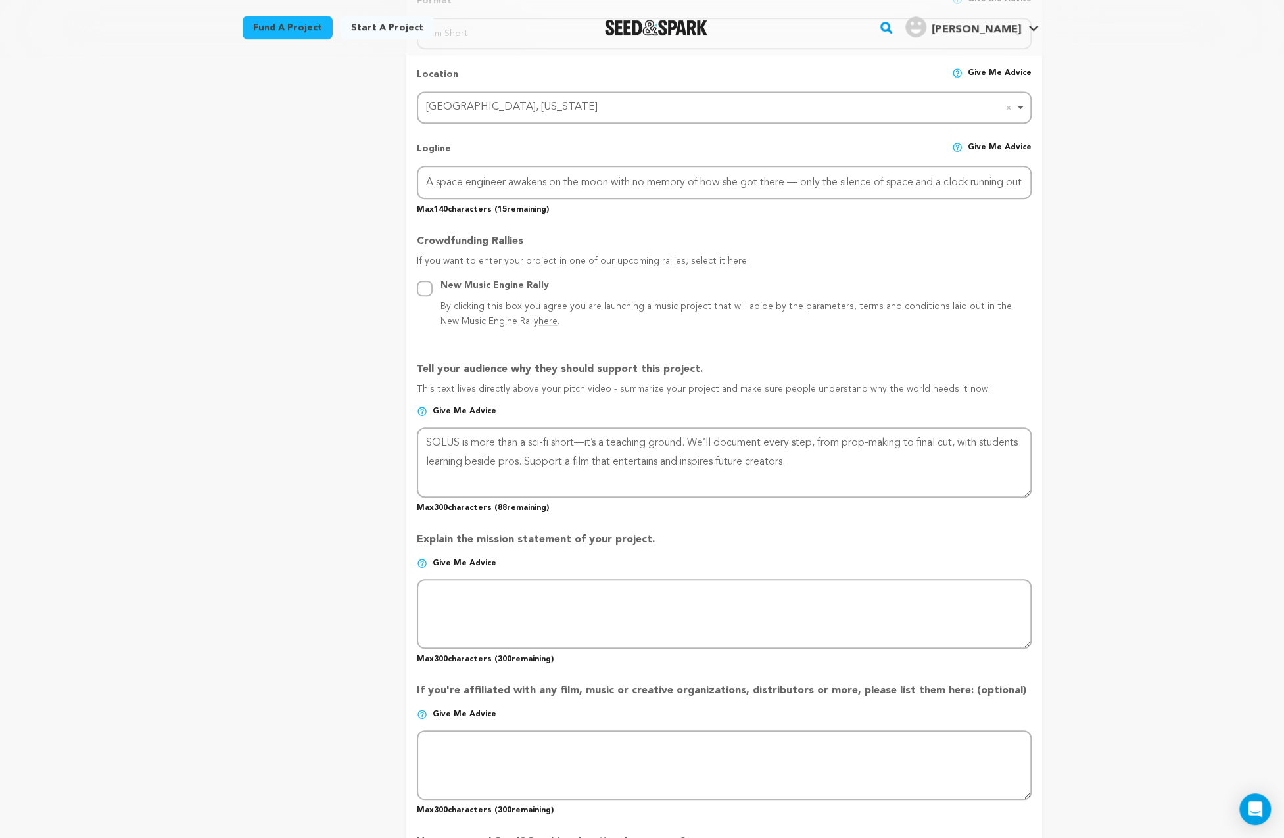
click at [575, 577] on p "Give me advice" at bounding box center [724, 568] width 614 height 21
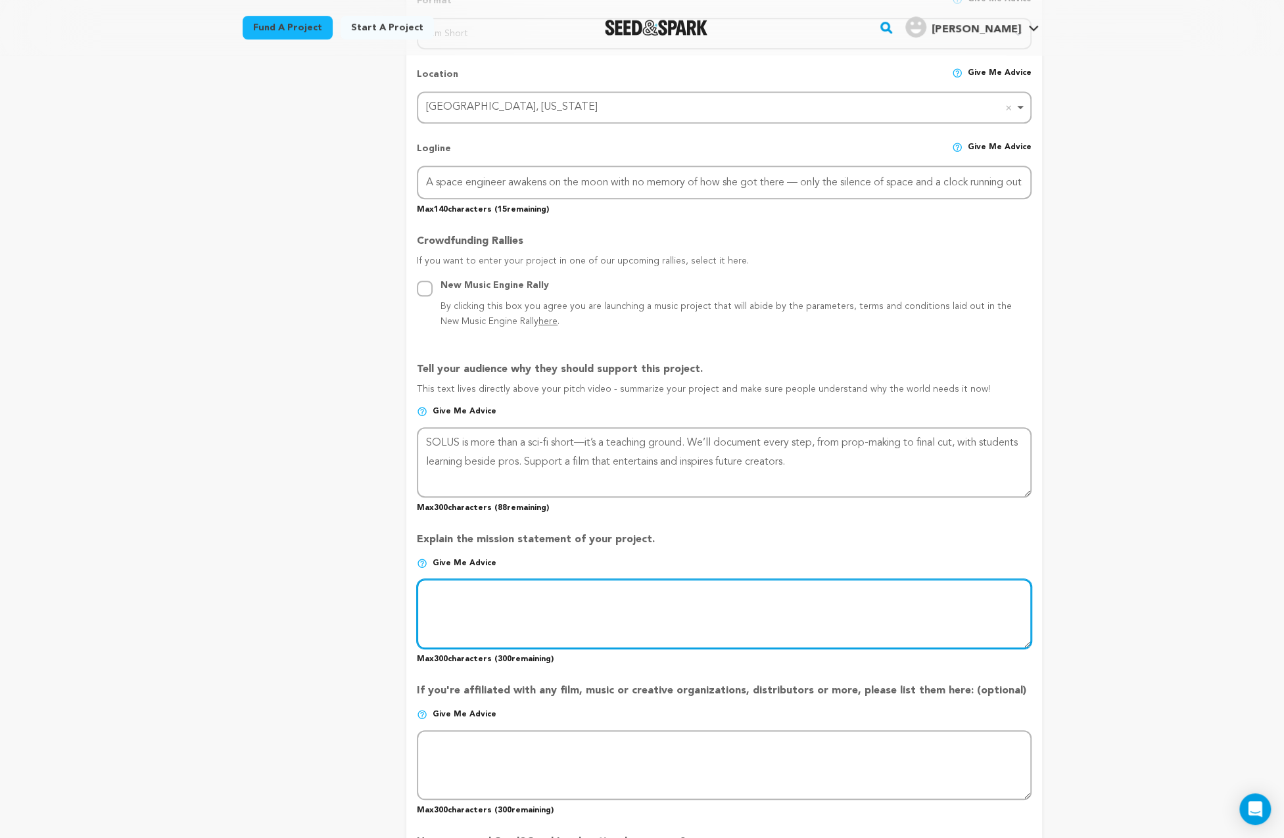
click at [478, 595] on textarea at bounding box center [724, 614] width 614 height 70
paste textarea "The mission of SOLUS is to craft a powerful sci-fi short while inspiring new fi…"
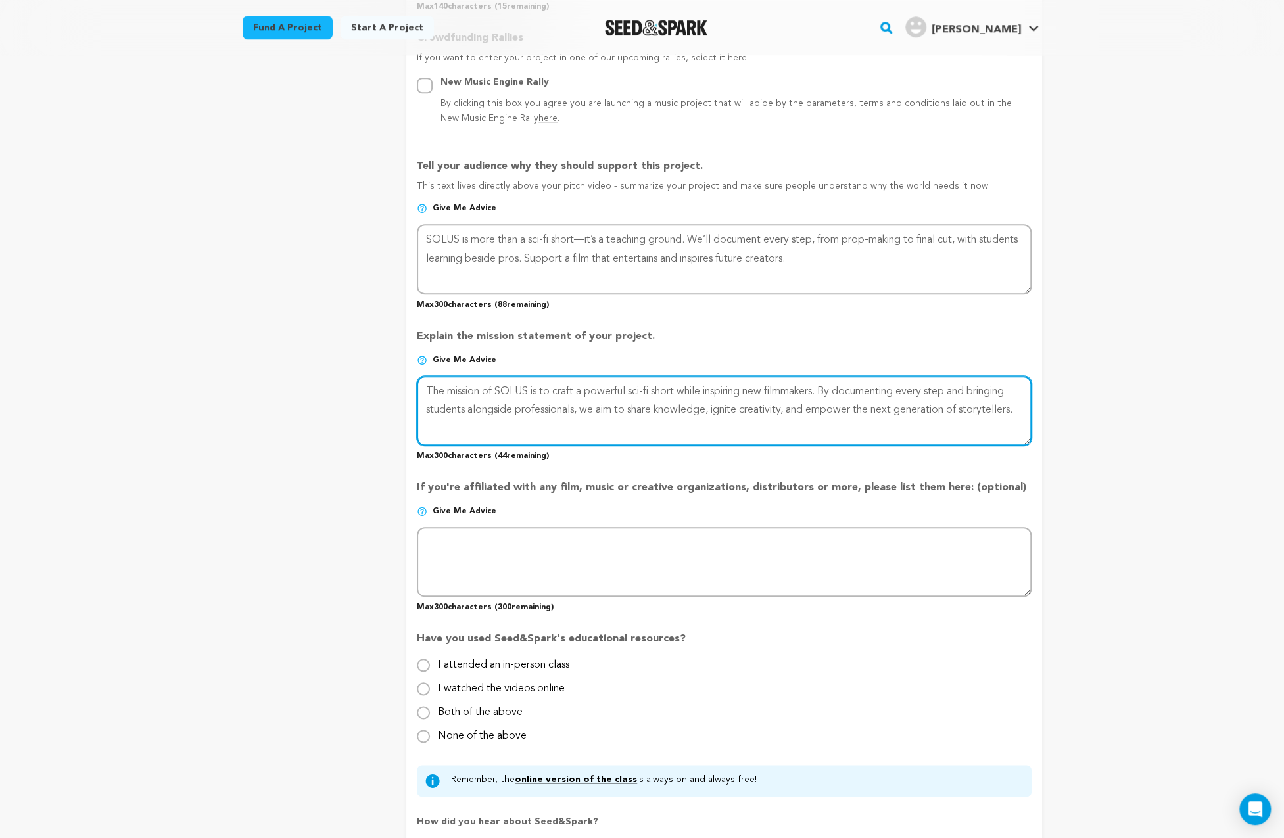
scroll to position [766, 0]
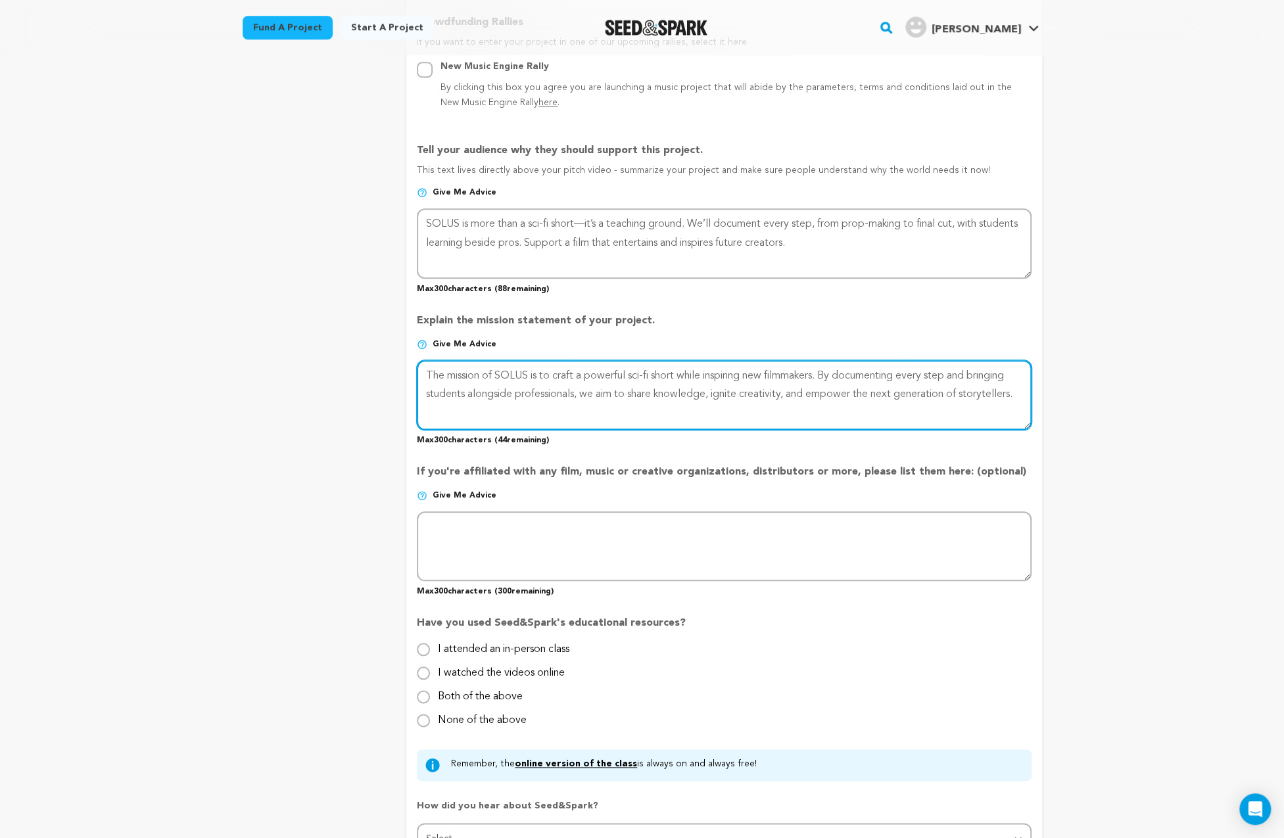
type textarea "The mission of SOLUS is to craft a powerful sci-fi short while inspiring new fi…"
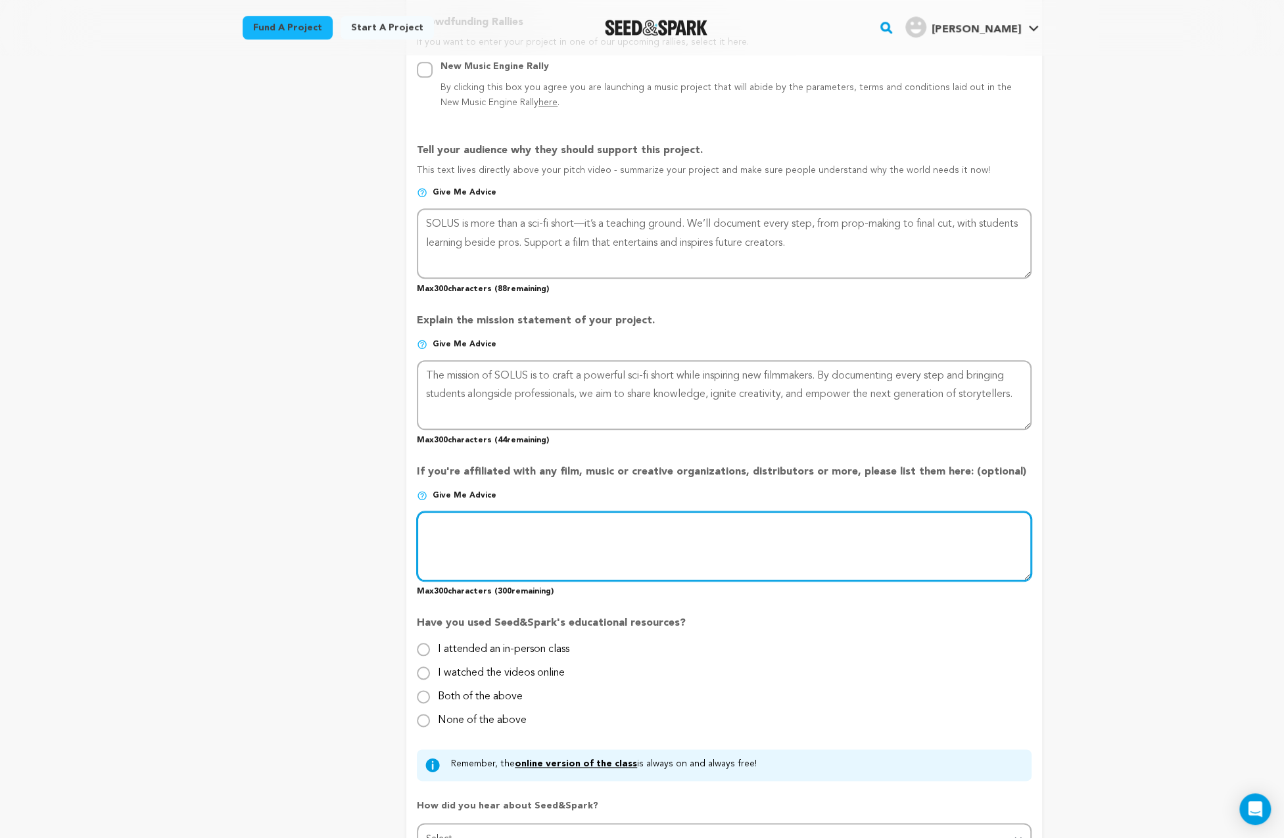
click at [474, 527] on textarea at bounding box center [724, 546] width 614 height 70
click at [460, 532] on textarea at bounding box center [724, 546] width 614 height 70
drag, startPoint x: 463, startPoint y: 526, endPoint x: 406, endPoint y: 534, distance: 57.8
click at [406, 534] on form "Project Title Project Name SOLUS Project URL Give me advice Project URL solus-f…" at bounding box center [723, 168] width 635 height 1481
click at [465, 533] on textarea at bounding box center [724, 546] width 614 height 70
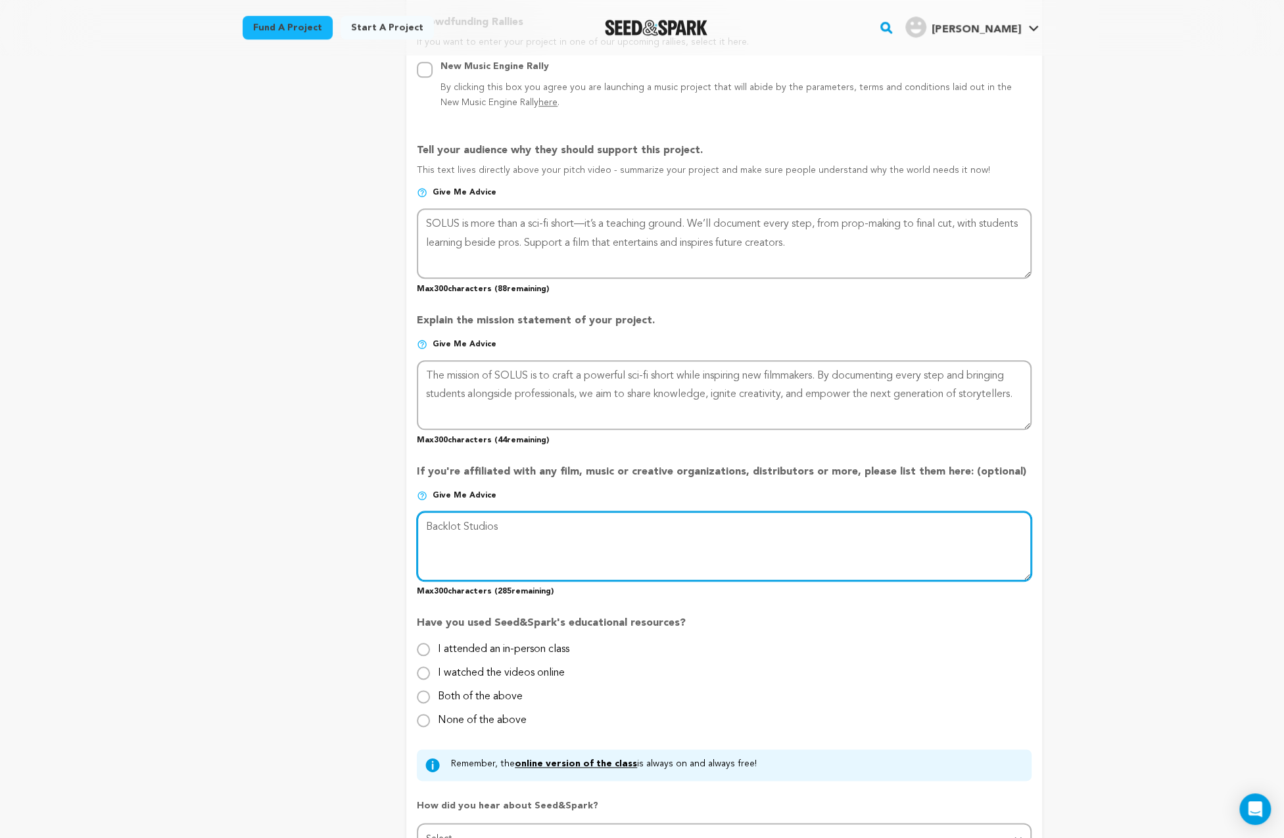
click at [511, 528] on textarea at bounding box center [724, 546] width 614 height 70
paste textarea "Glow-Frame Initiative"
click at [427, 528] on textarea at bounding box center [724, 546] width 614 height 70
click at [613, 530] on textarea at bounding box center [724, 546] width 614 height 70
type textarea "Backlot Studios, Glow-Frame Initiative"
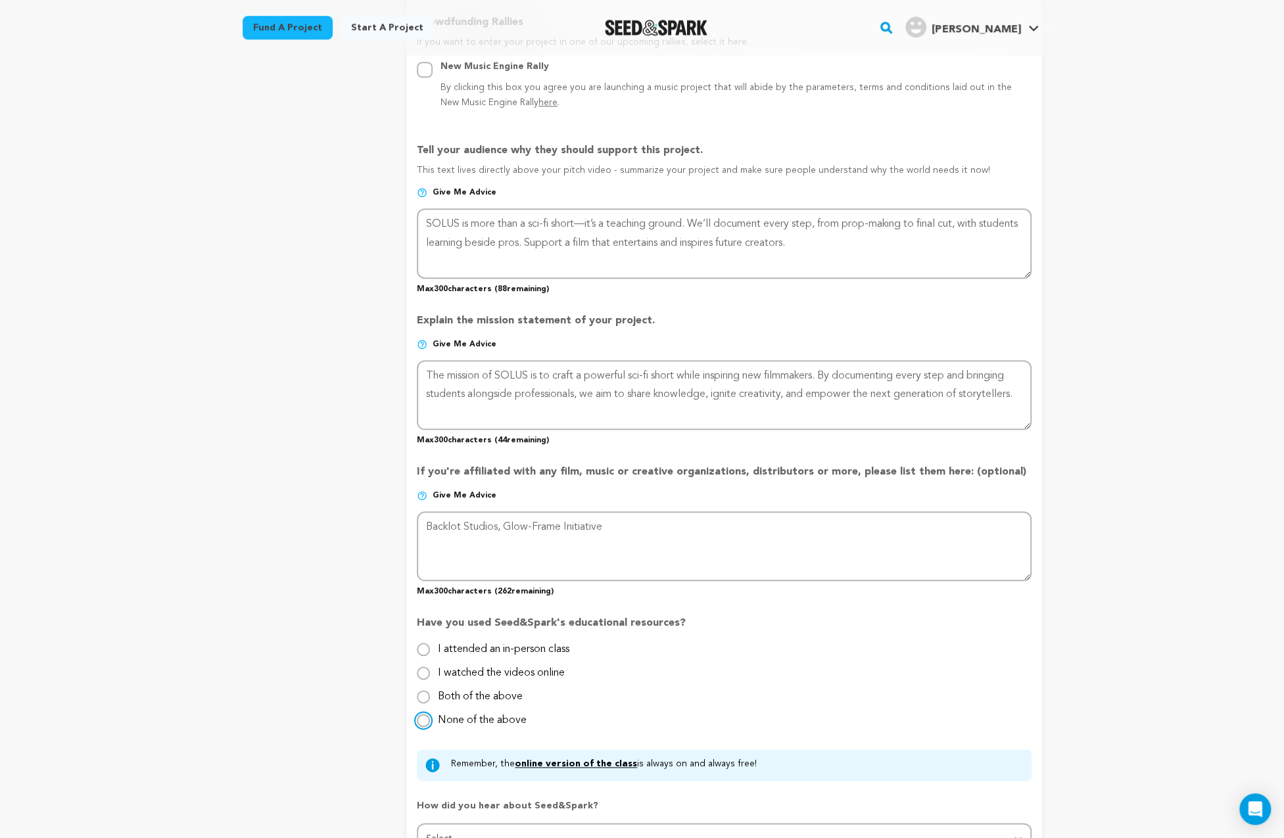
click at [421, 721] on input "None of the above" at bounding box center [423, 720] width 13 height 13
radio input "true"
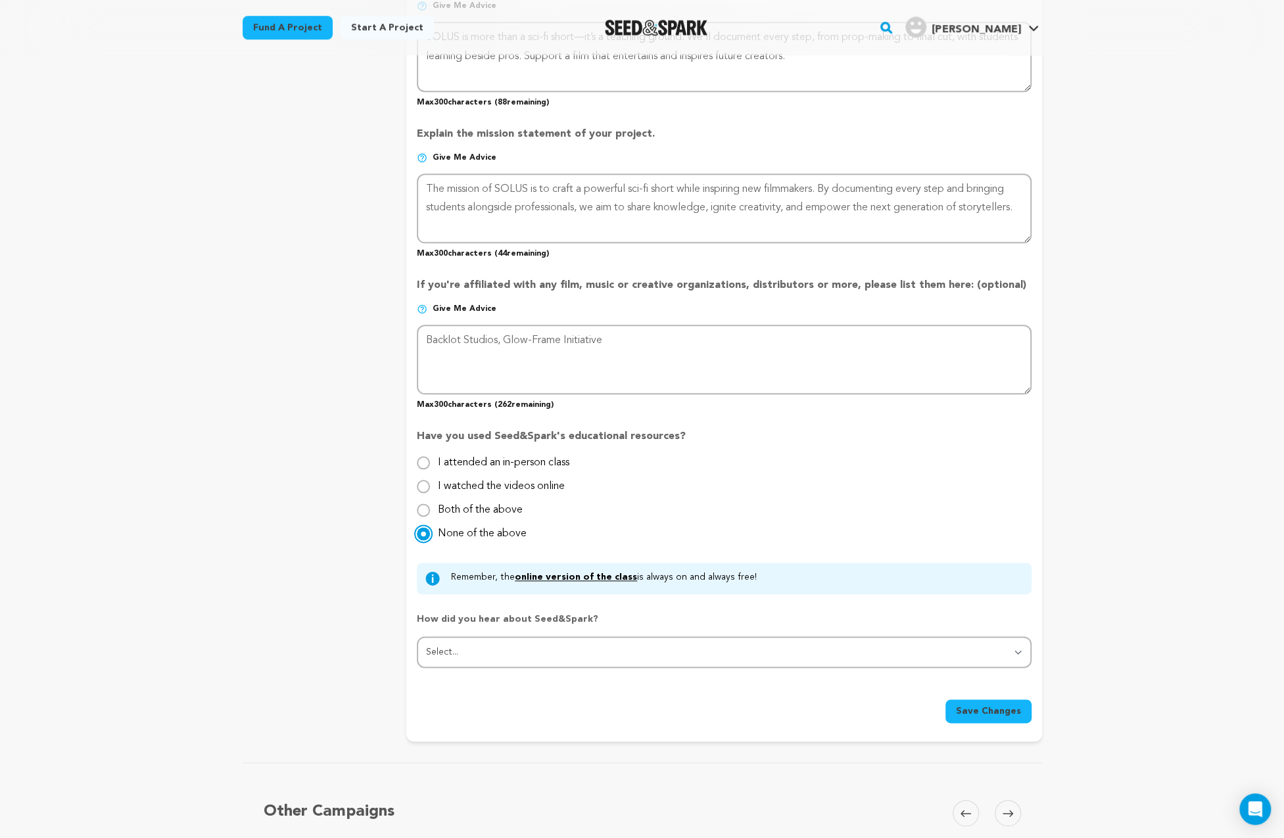
scroll to position [986, 0]
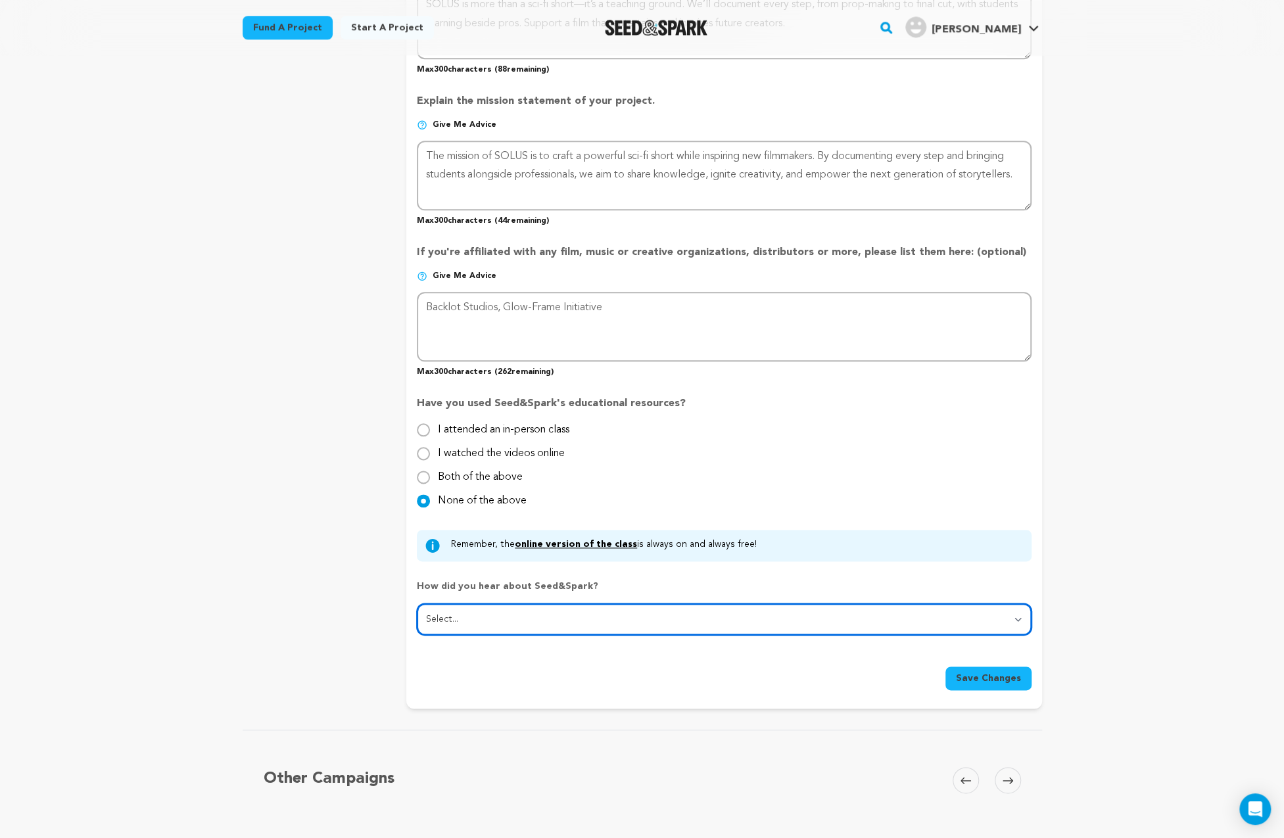
click at [664, 617] on select "Select... From a friend Social media Film festival or film organization Took an…" at bounding box center [724, 619] width 614 height 32
select select "5"
click at [417, 603] on select "Select... From a friend Social media Film festival or film organization Took an…" at bounding box center [724, 619] width 614 height 32
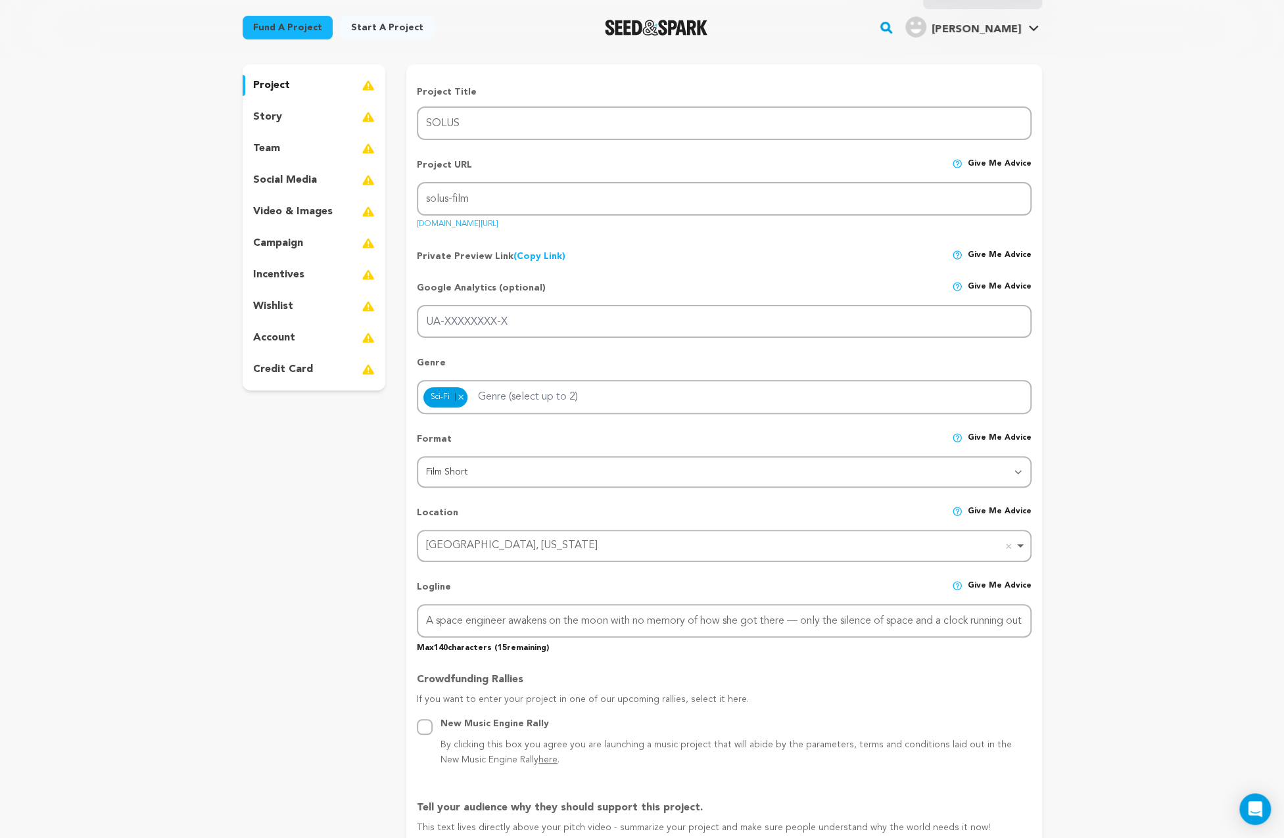
scroll to position [0, 0]
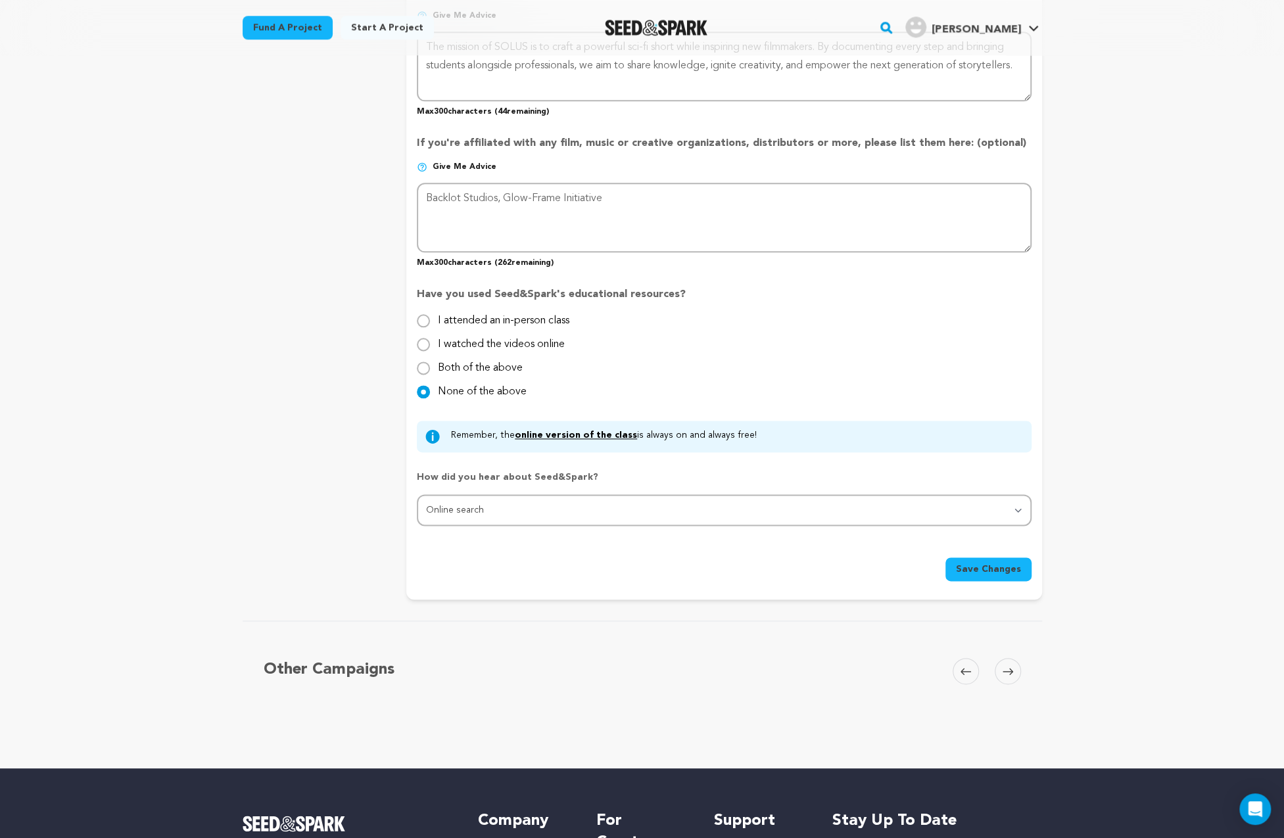
scroll to position [1205, 0]
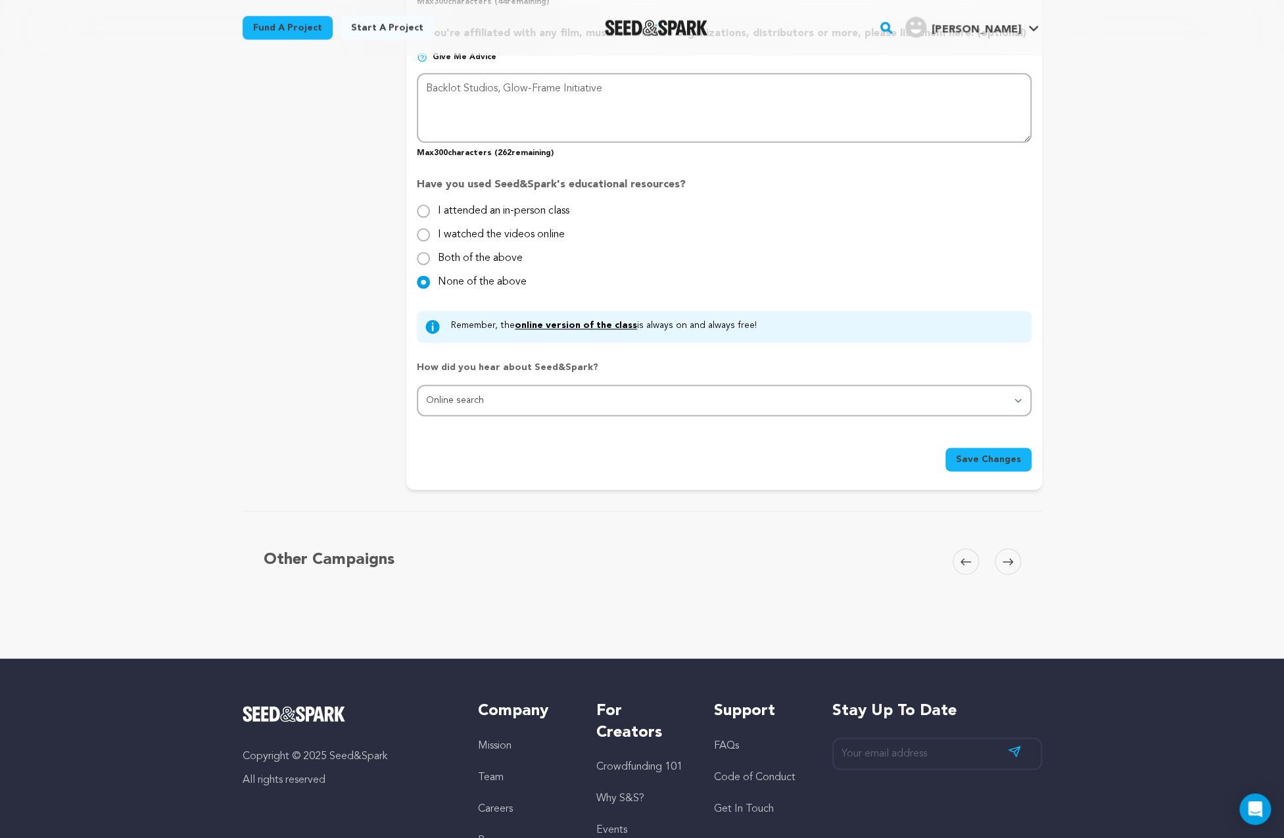
click at [982, 461] on span "Save Changes" at bounding box center [988, 459] width 65 height 13
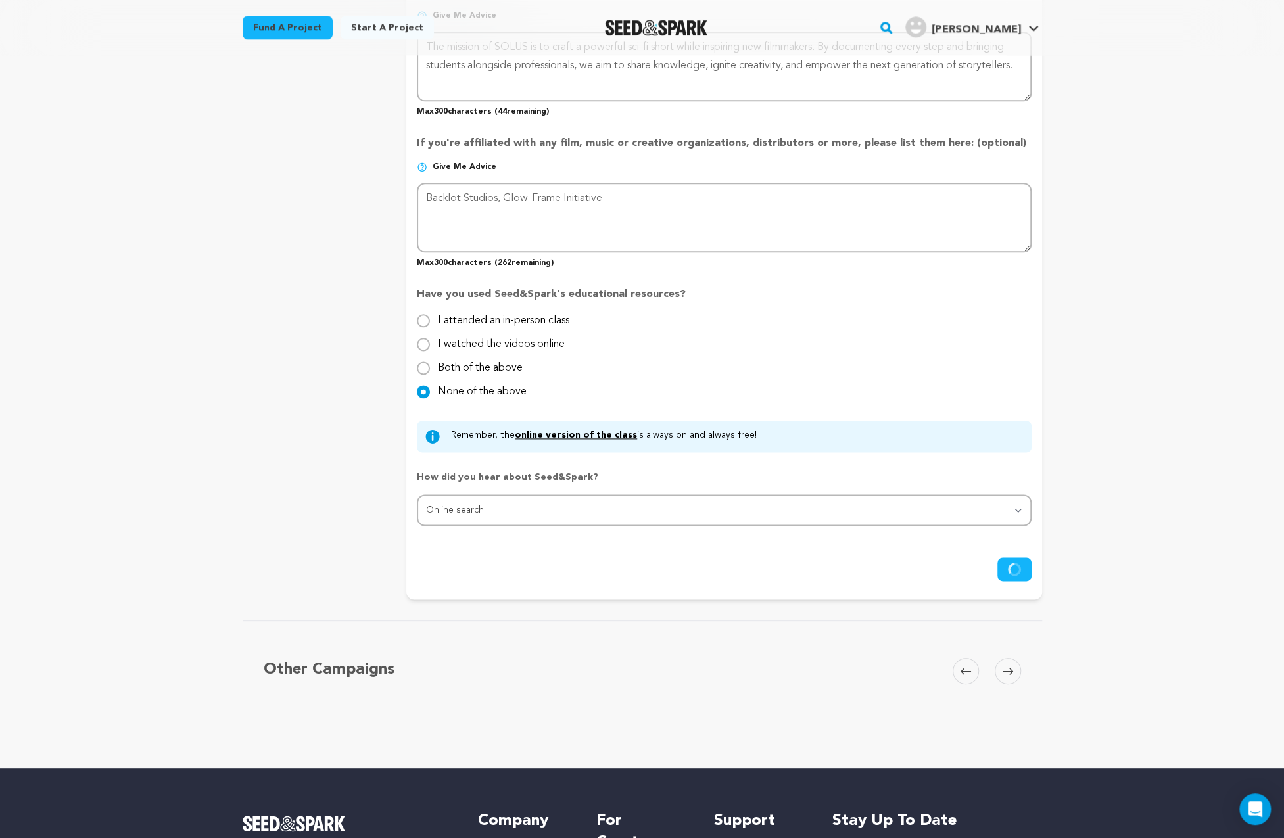
scroll to position [1383, 0]
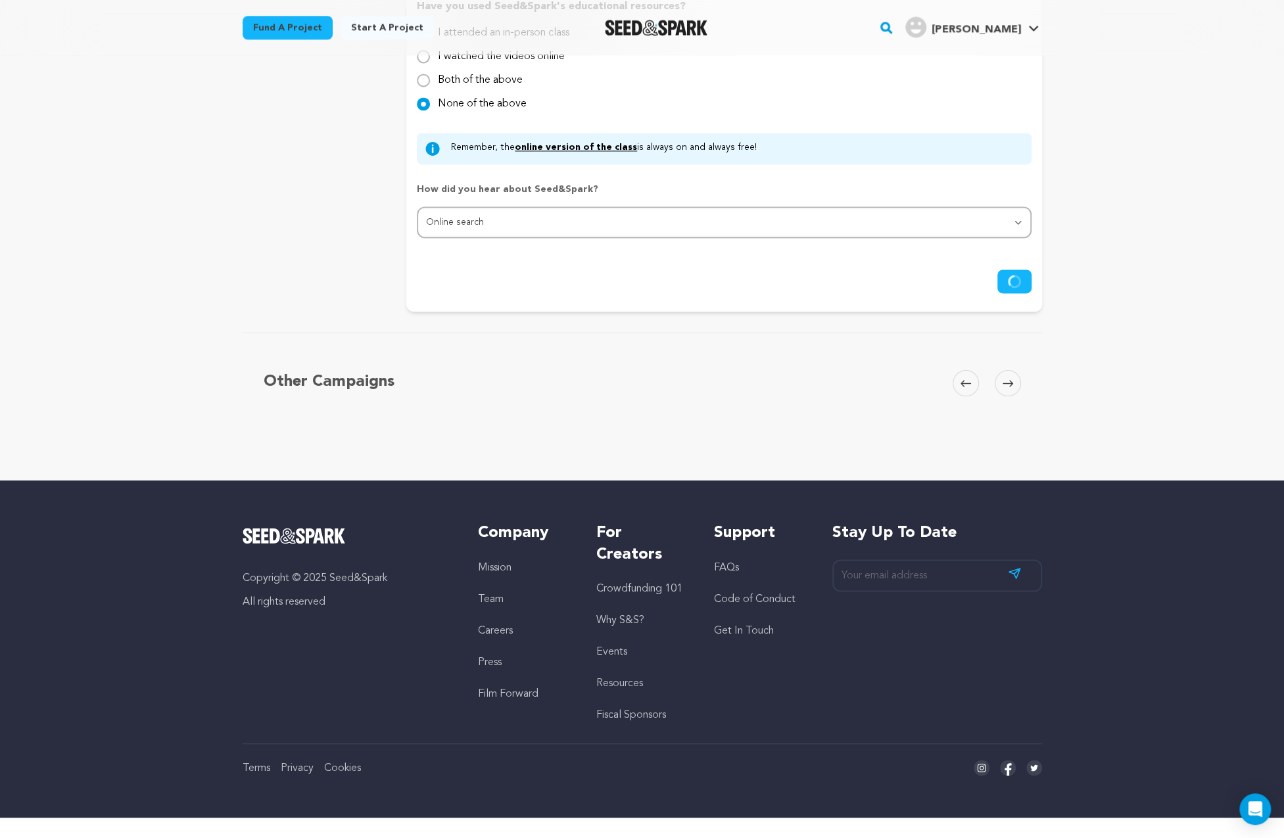
click at [1006, 386] on icon at bounding box center [1007, 384] width 11 height 10
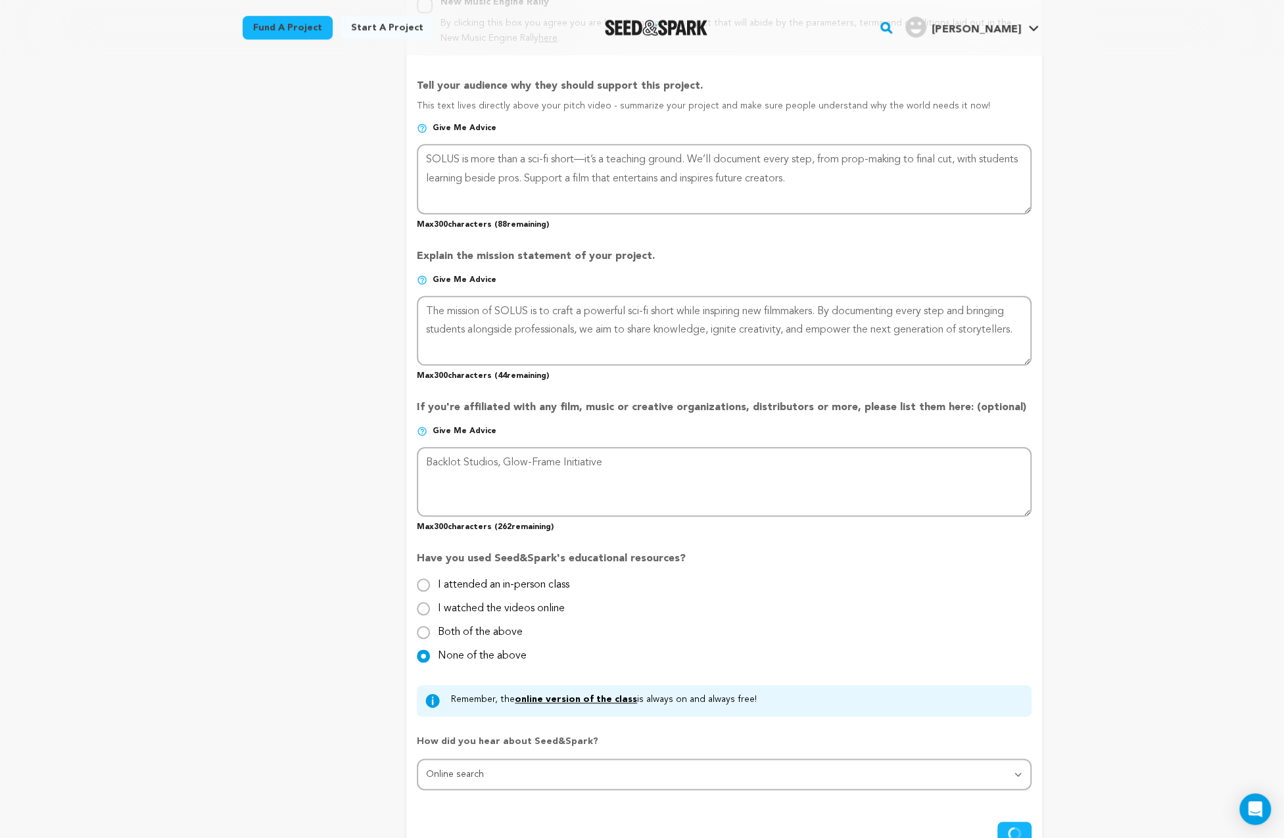
scroll to position [945, 0]
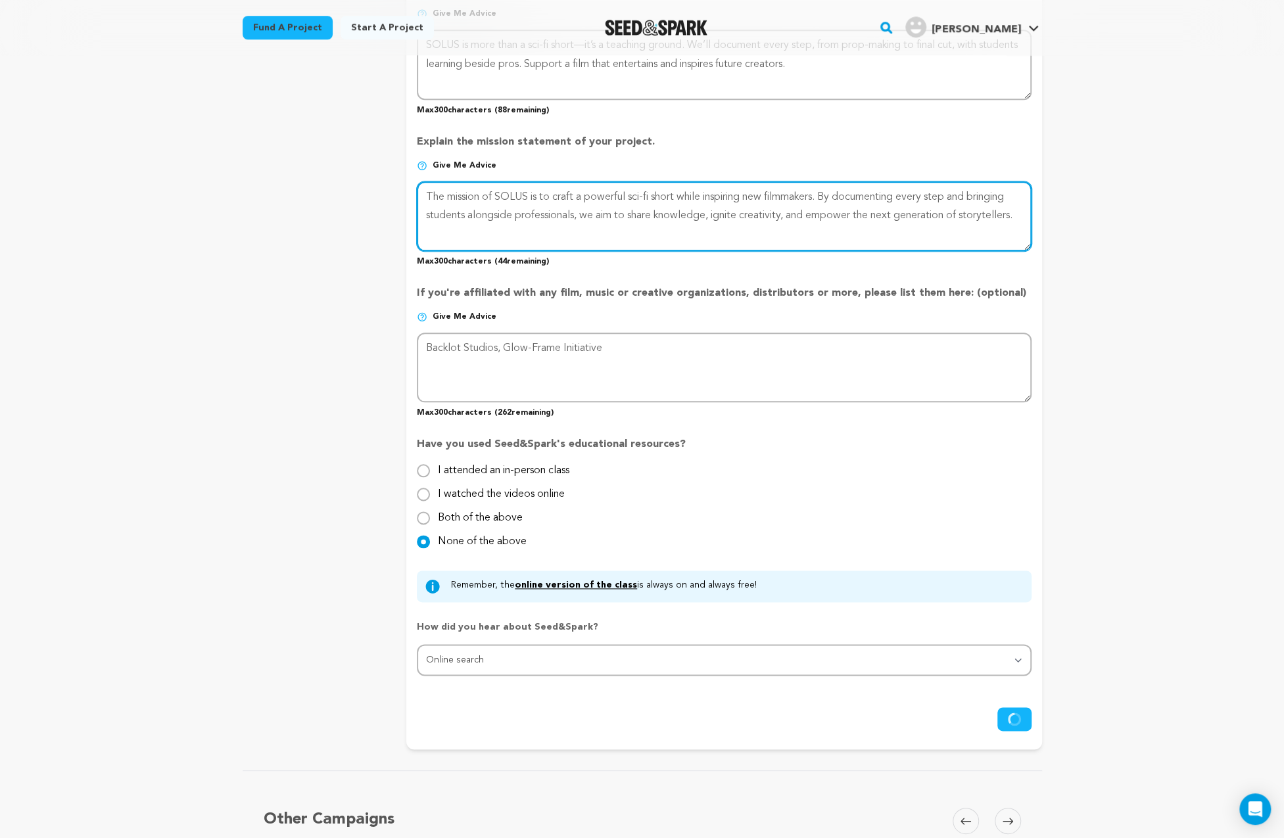
drag, startPoint x: 486, startPoint y: 236, endPoint x: 407, endPoint y: 197, distance: 88.2
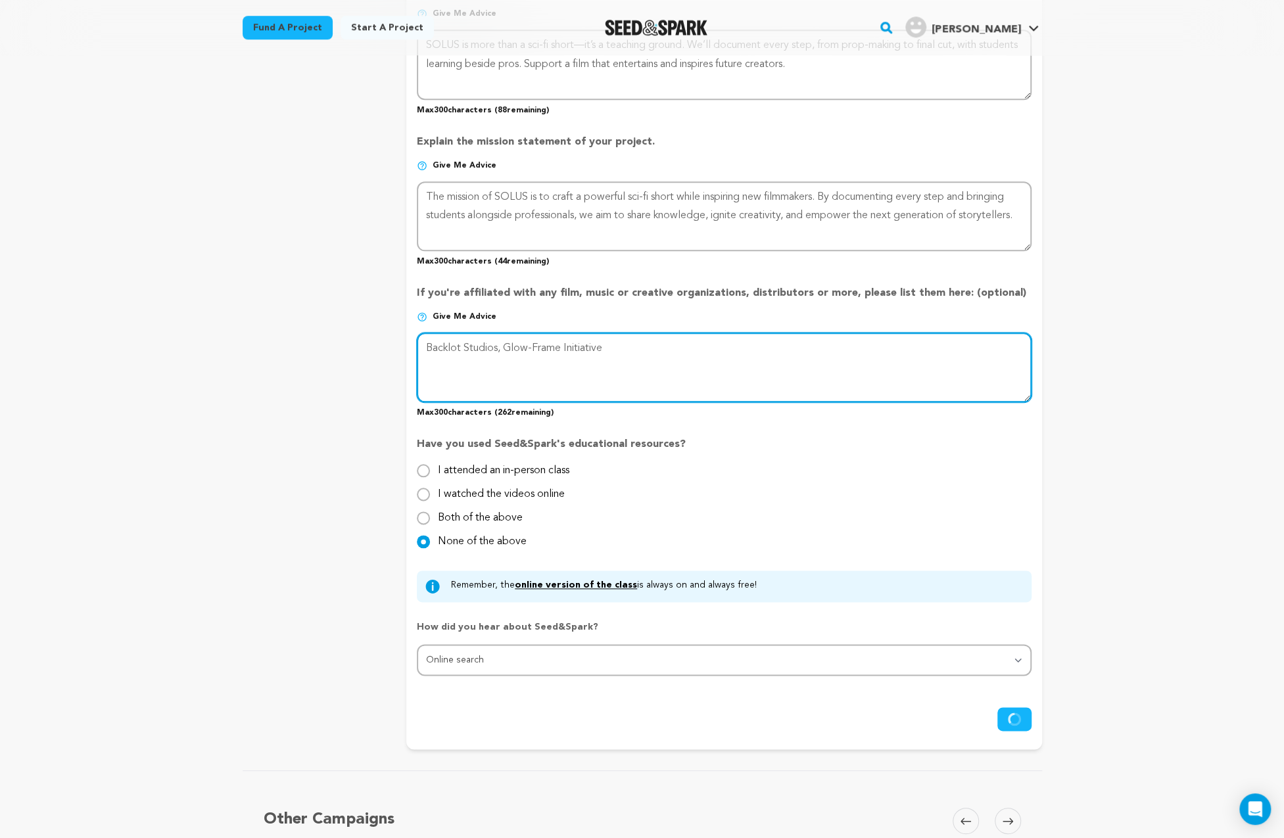
drag, startPoint x: 611, startPoint y: 357, endPoint x: 419, endPoint y: 348, distance: 192.8
click at [419, 348] on textarea at bounding box center [724, 368] width 614 height 70
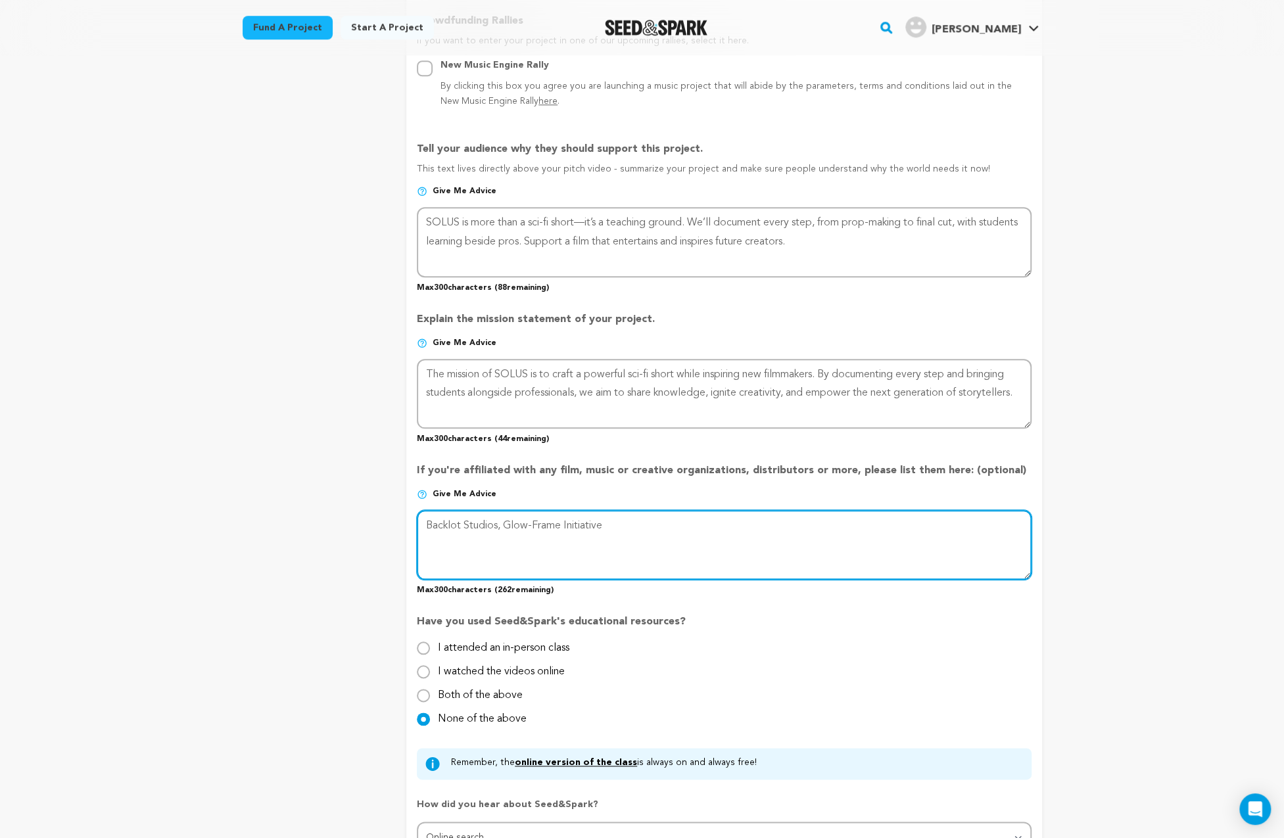
scroll to position [726, 0]
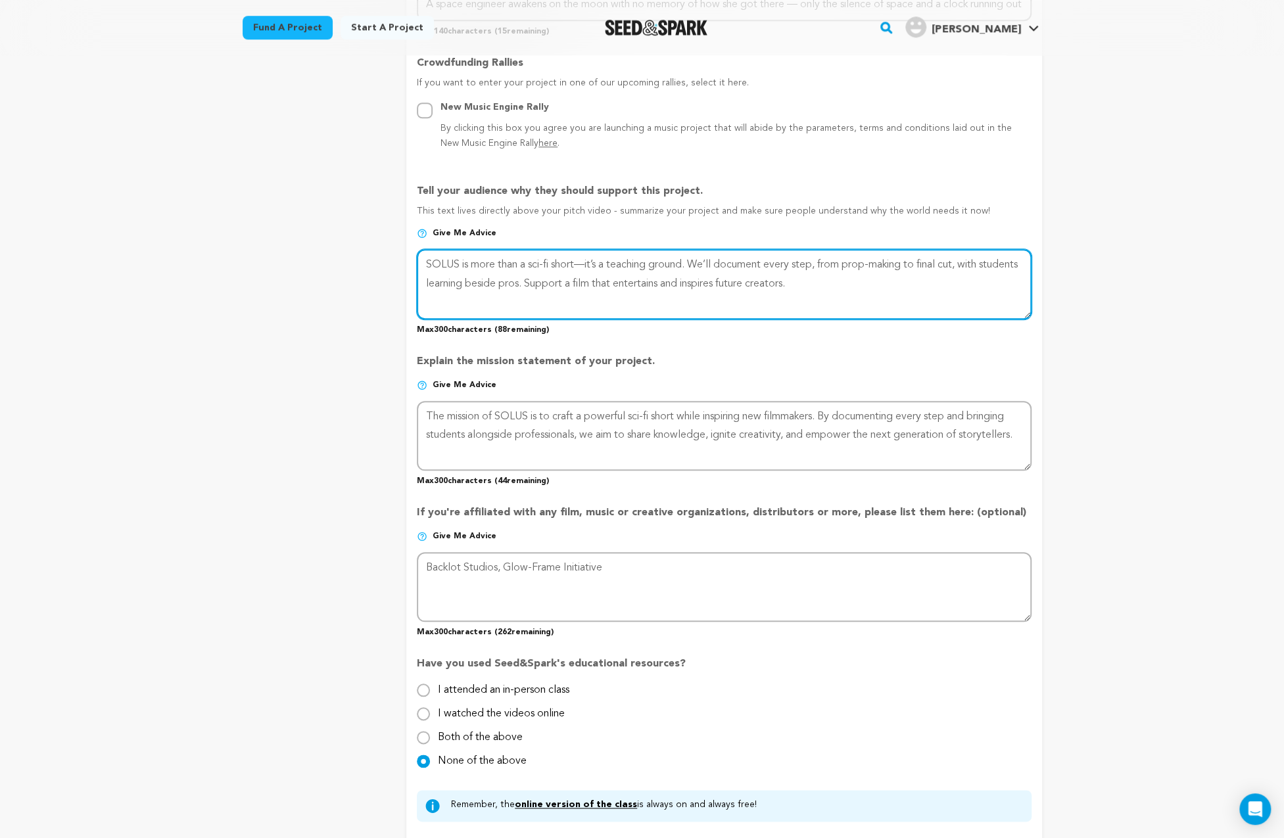
drag, startPoint x: 855, startPoint y: 287, endPoint x: 410, endPoint y: 263, distance: 445.6
click at [410, 263] on form "Project Title Project Name SOLUS Project URL Give me advice Project URL solus-f…" at bounding box center [723, 209] width 635 height 1481
click at [718, 281] on textarea at bounding box center [724, 284] width 614 height 70
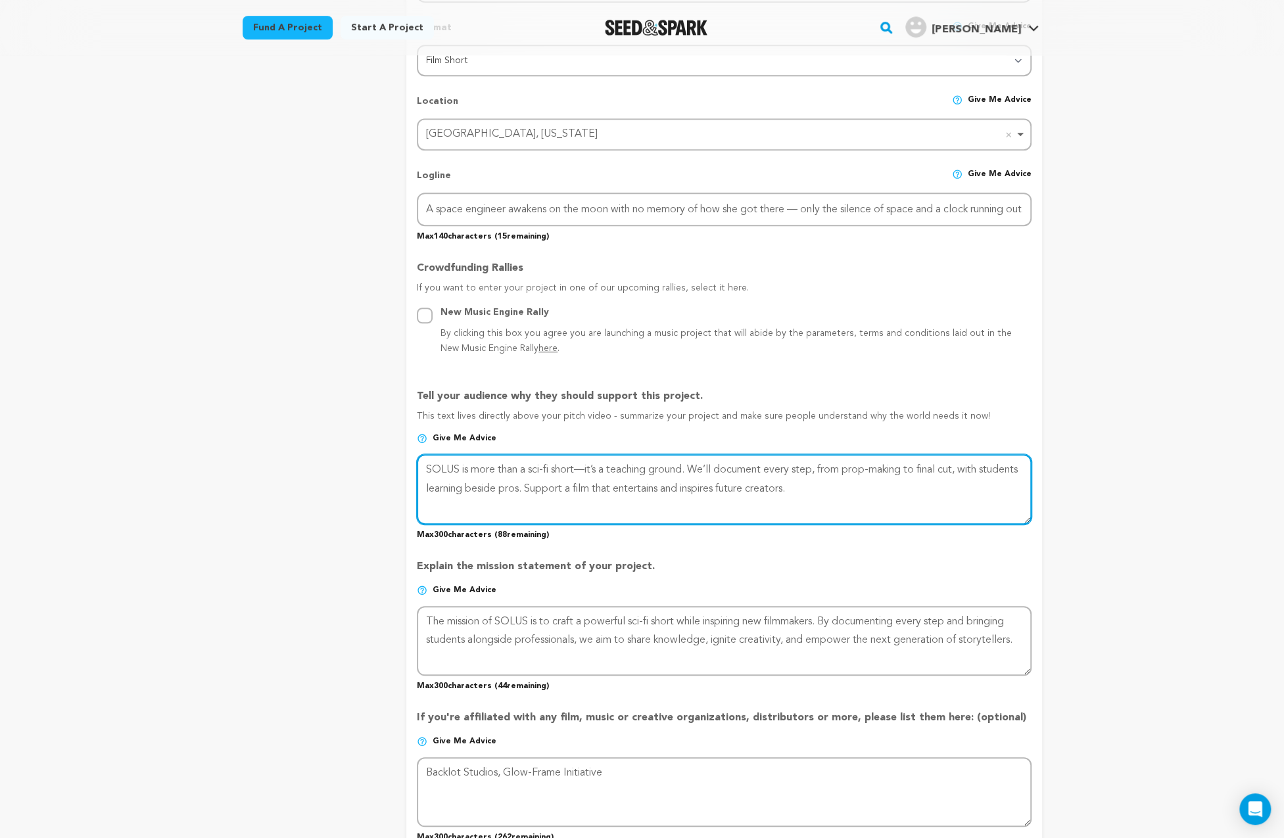
scroll to position [507, 0]
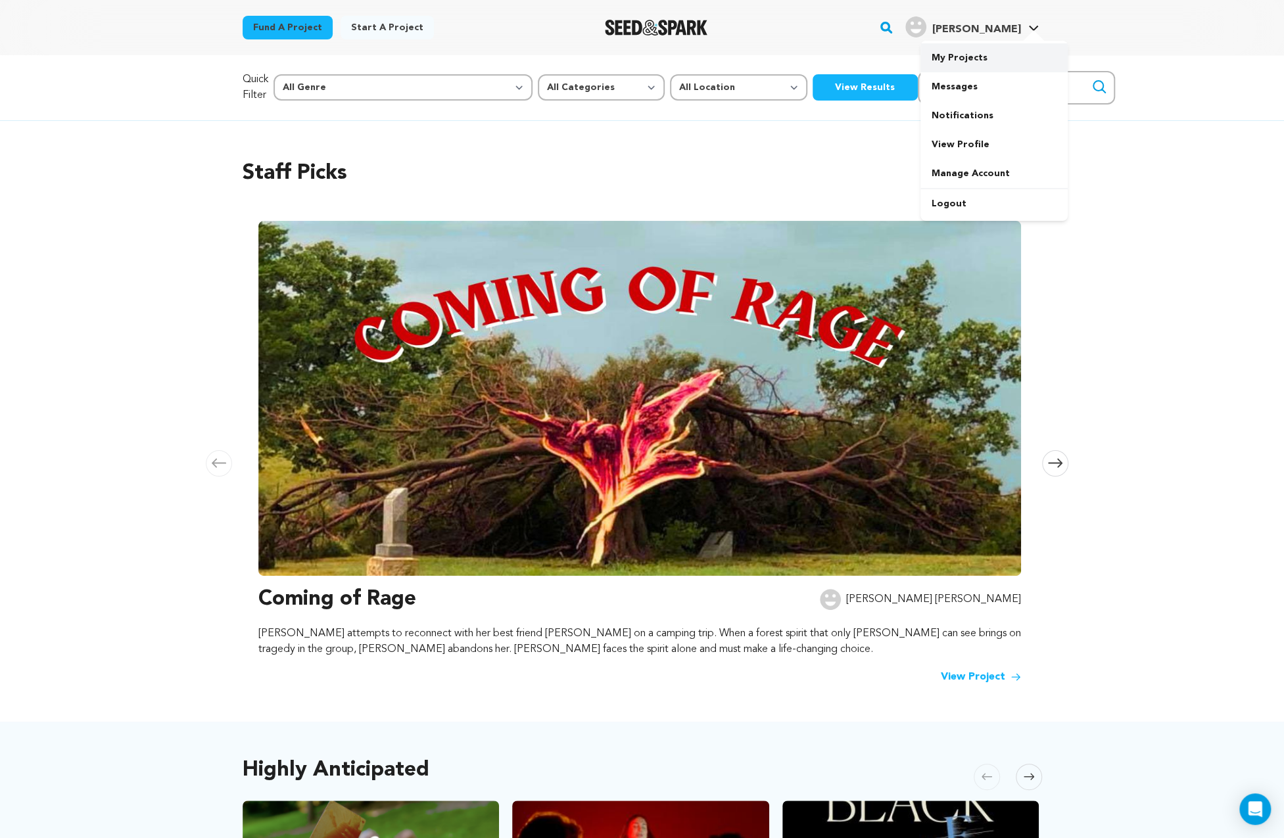
click at [950, 57] on link "My Projects" at bounding box center [993, 57] width 147 height 29
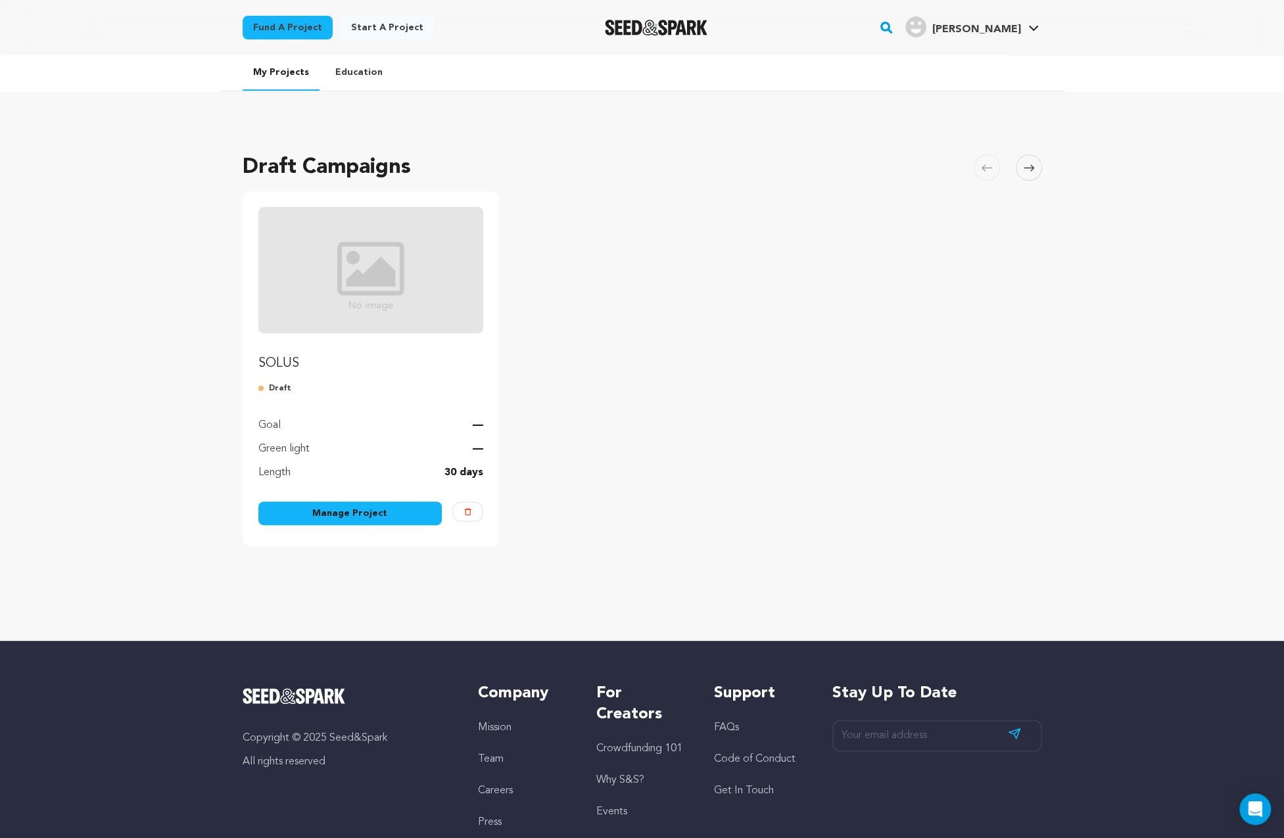
click at [352, 513] on link "Manage Project" at bounding box center [350, 513] width 184 height 24
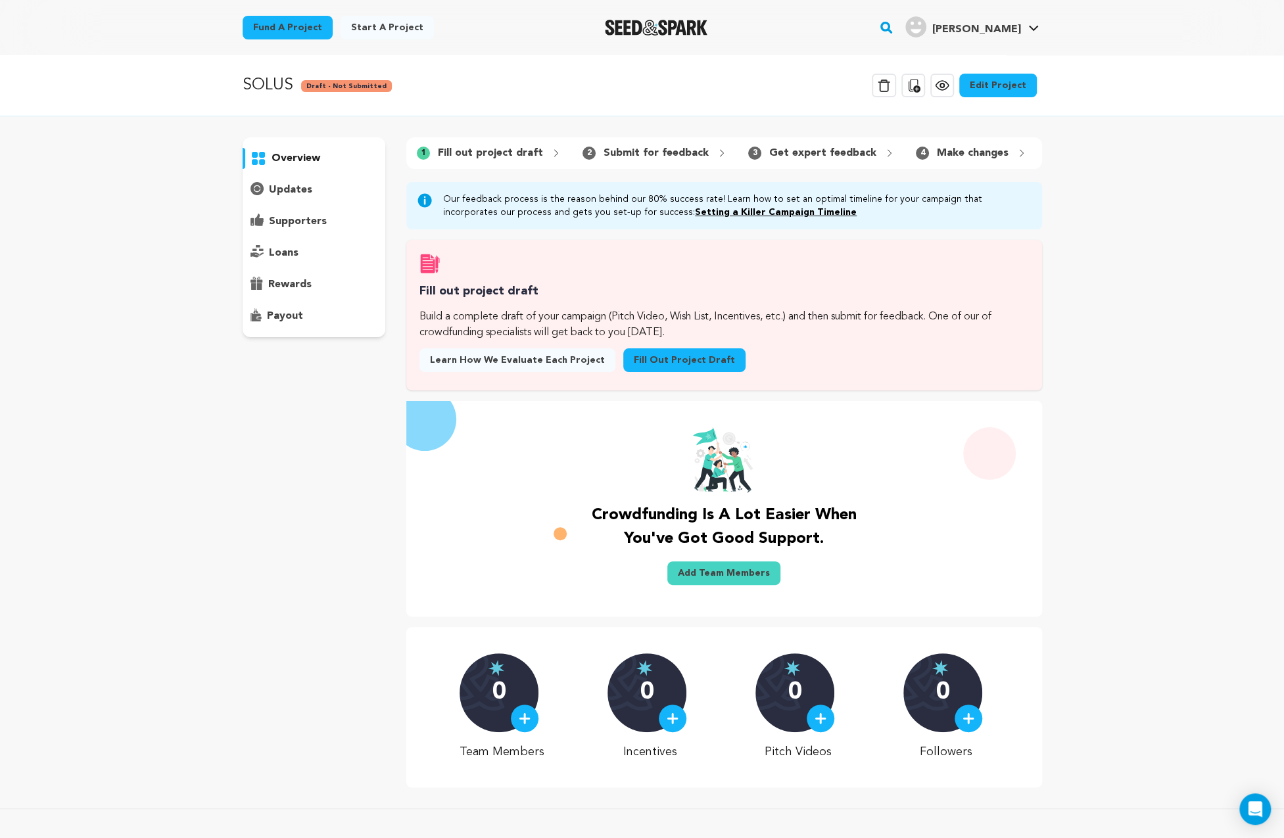
click at [1003, 85] on link "Edit Project" at bounding box center [998, 86] width 78 height 24
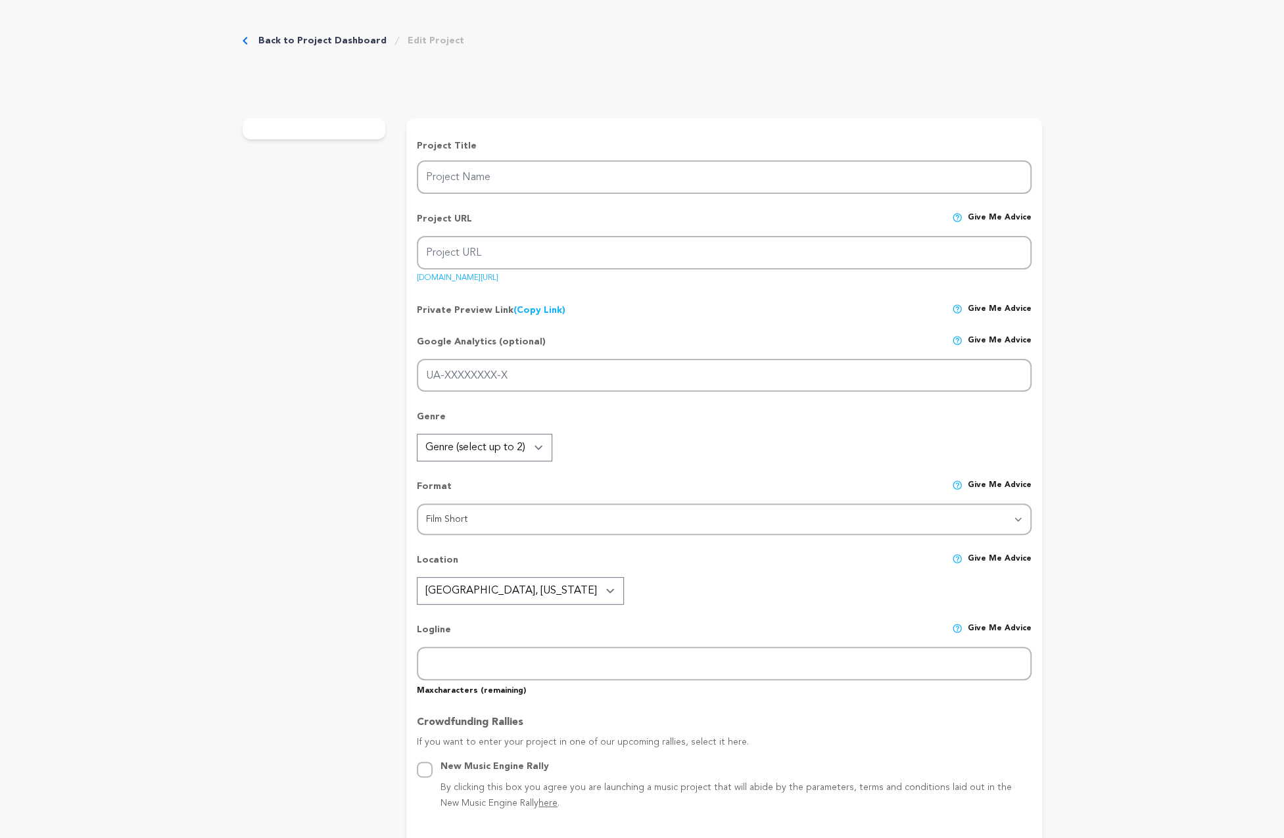
type input "SOLUS"
type input "solus-1"
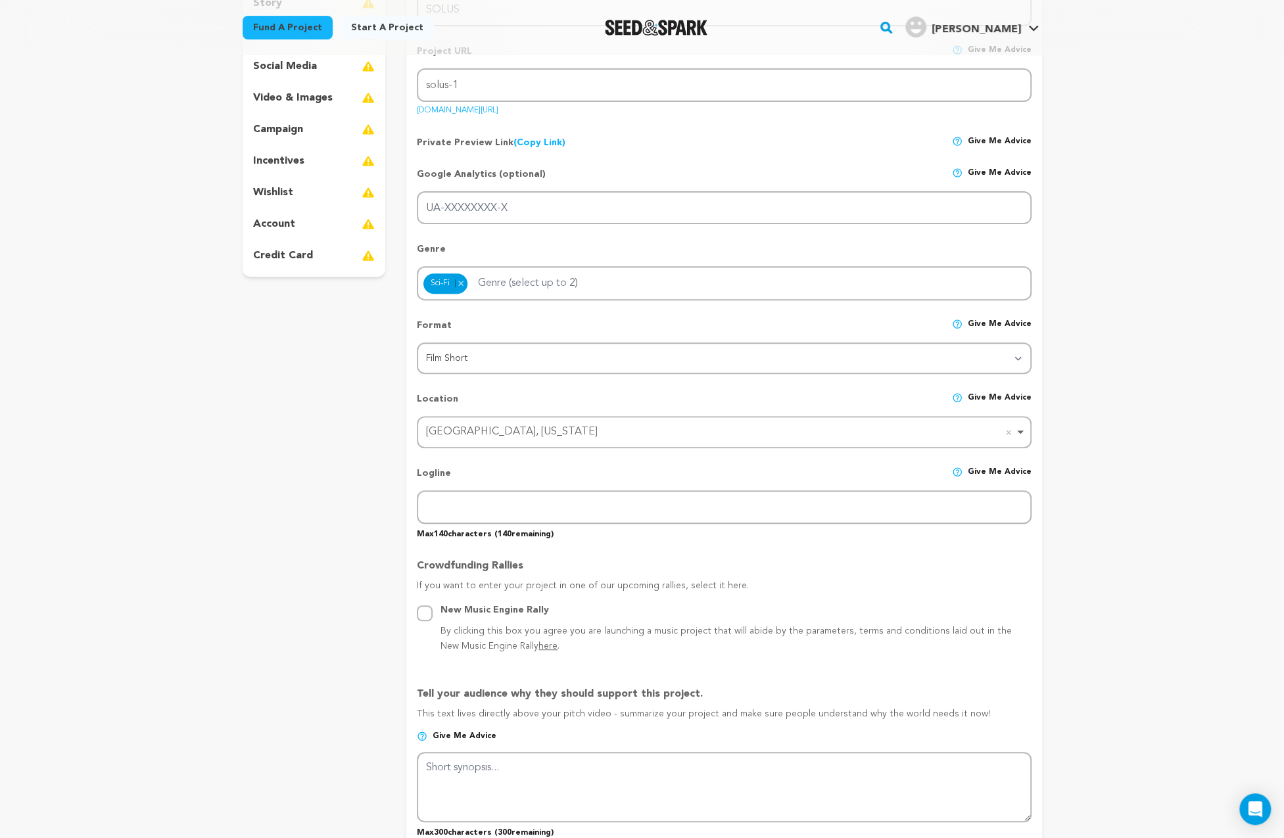
scroll to position [219, 0]
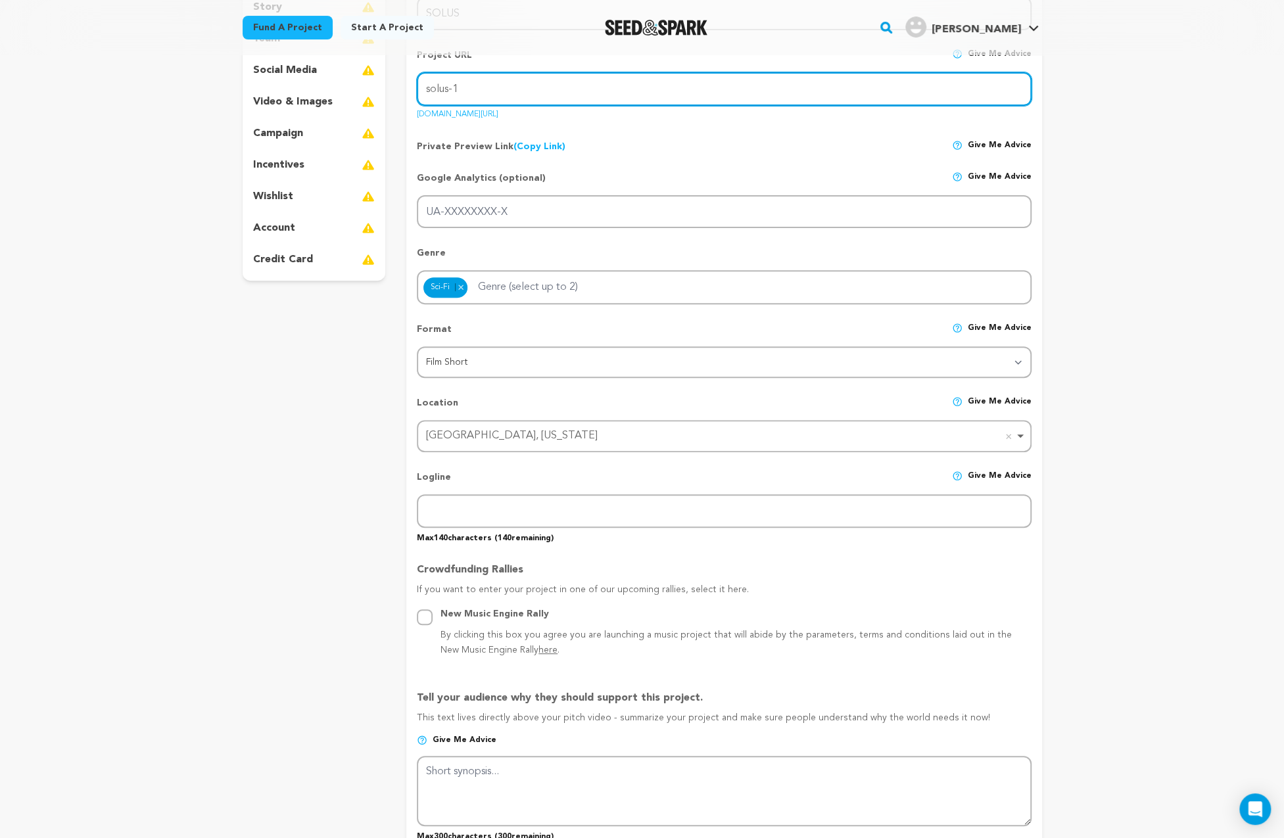
click at [511, 89] on input "solus-1" at bounding box center [724, 89] width 614 height 34
drag, startPoint x: 527, startPoint y: 87, endPoint x: 401, endPoint y: 93, distance: 126.3
click at [401, 93] on div "project story team social media video & images campaign incentives wishlist" at bounding box center [642, 715] width 799 height 1521
type input "solus-film"
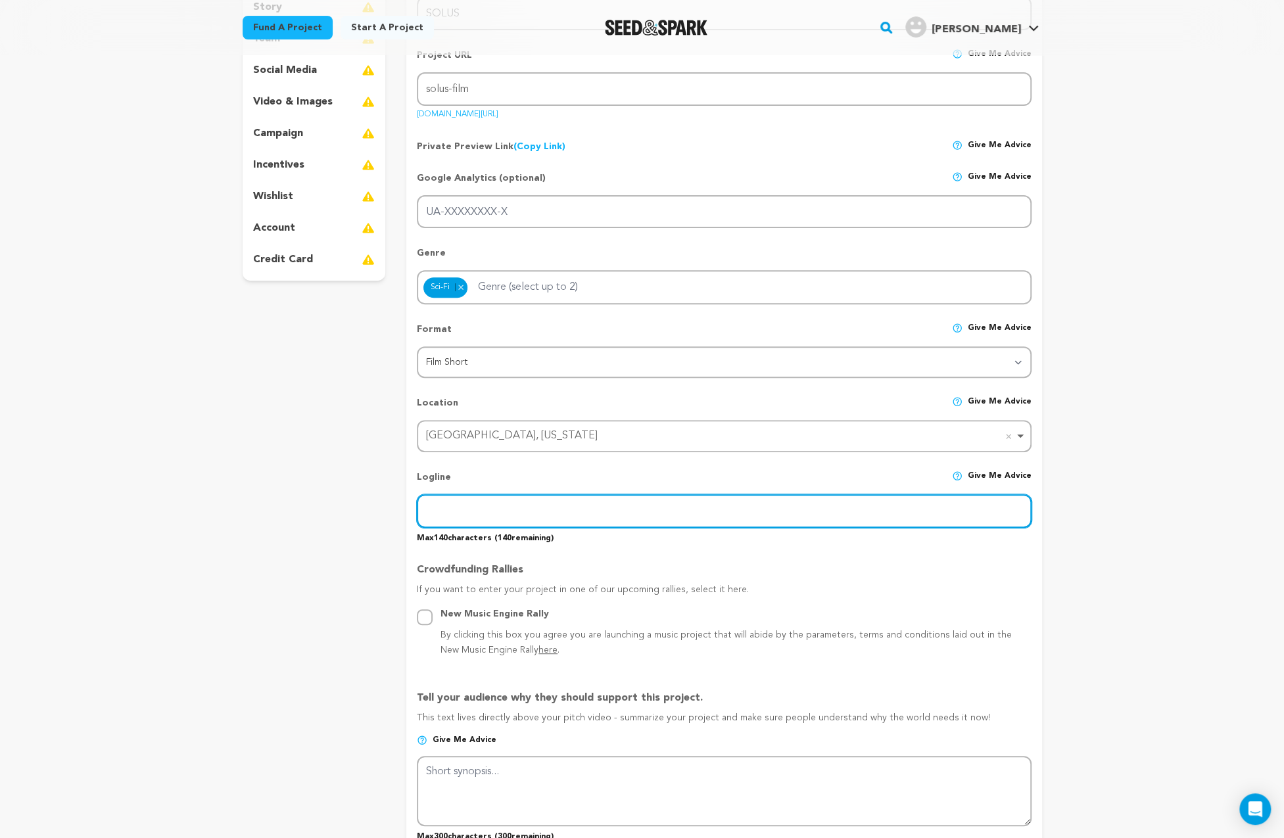
click at [492, 513] on input "text" at bounding box center [724, 511] width 614 height 34
type input "A space engineer awakens on the moon with no memory of how she got there — only…"
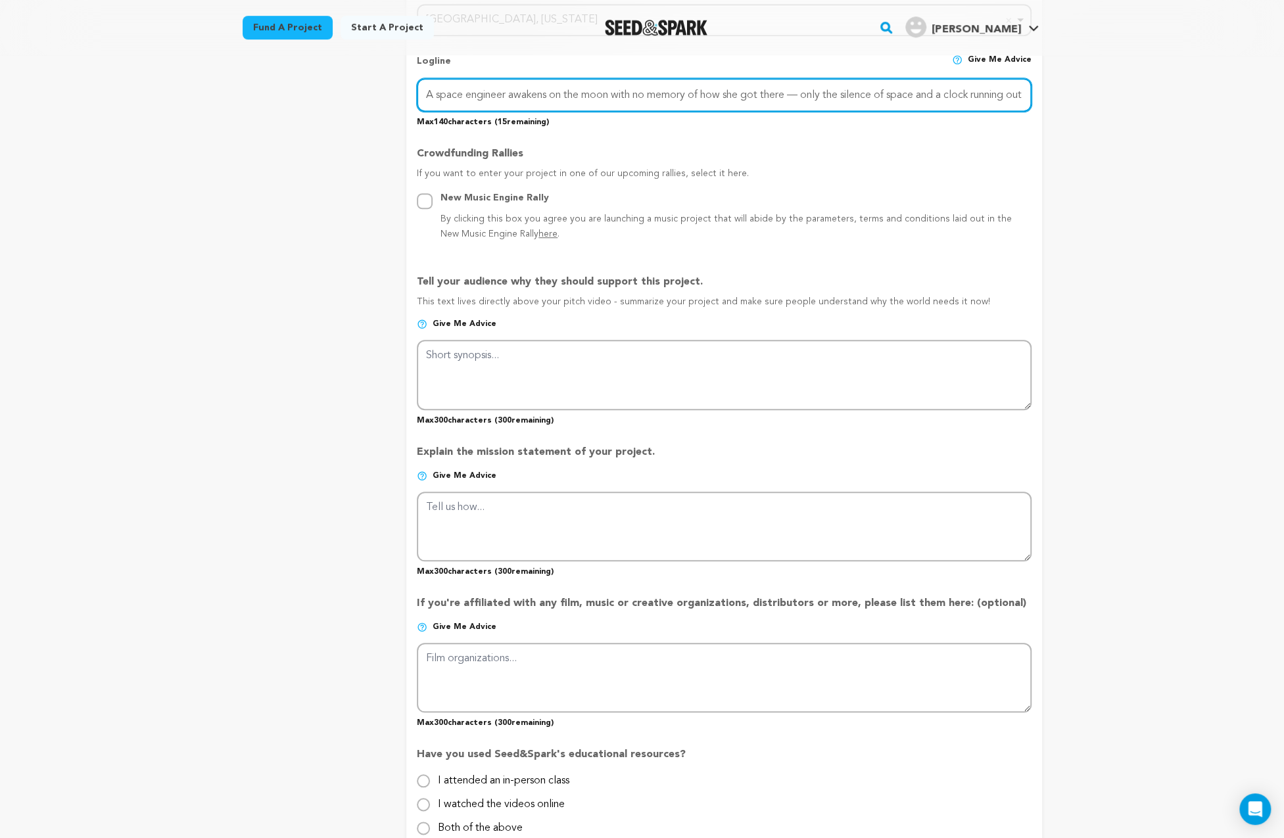
scroll to position [657, 0]
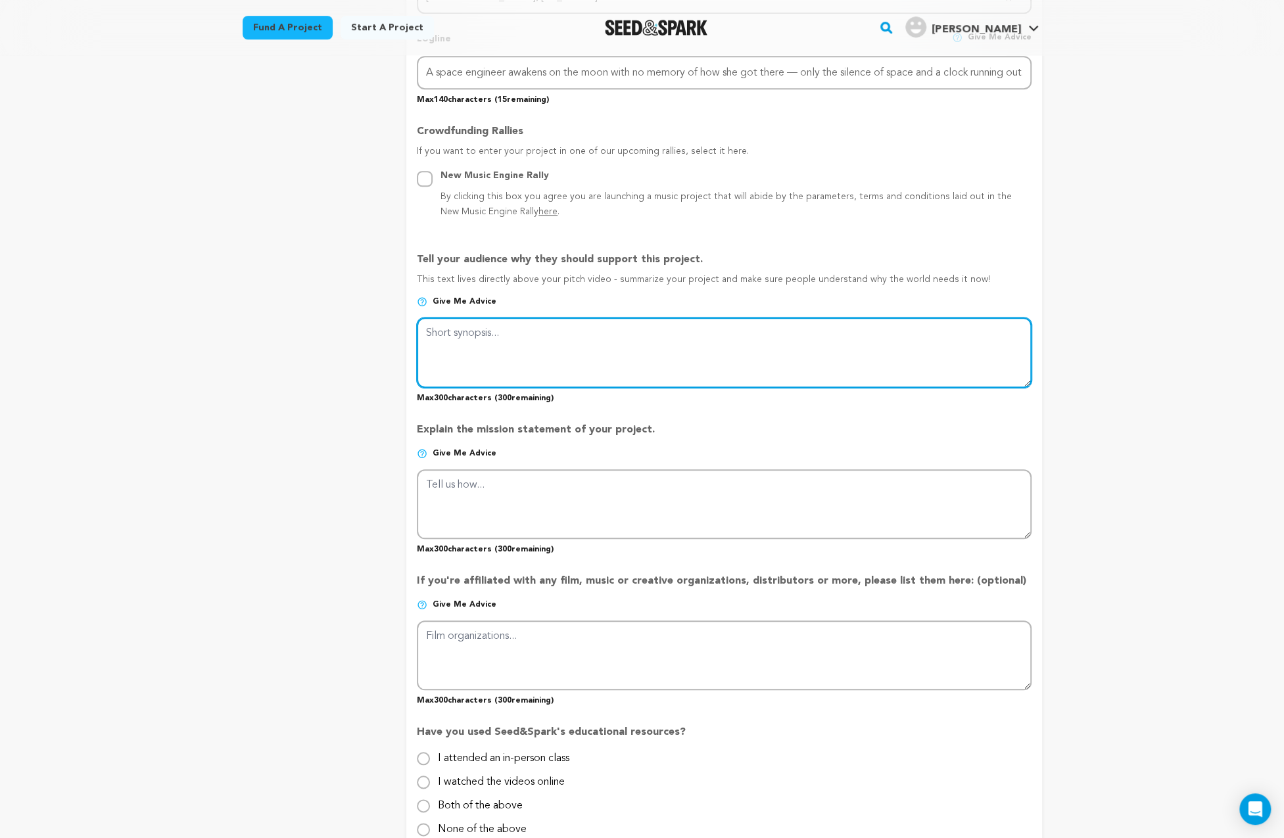
click at [519, 330] on textarea at bounding box center [724, 352] width 614 height 70
click at [517, 336] on textarea at bounding box center [724, 352] width 614 height 70
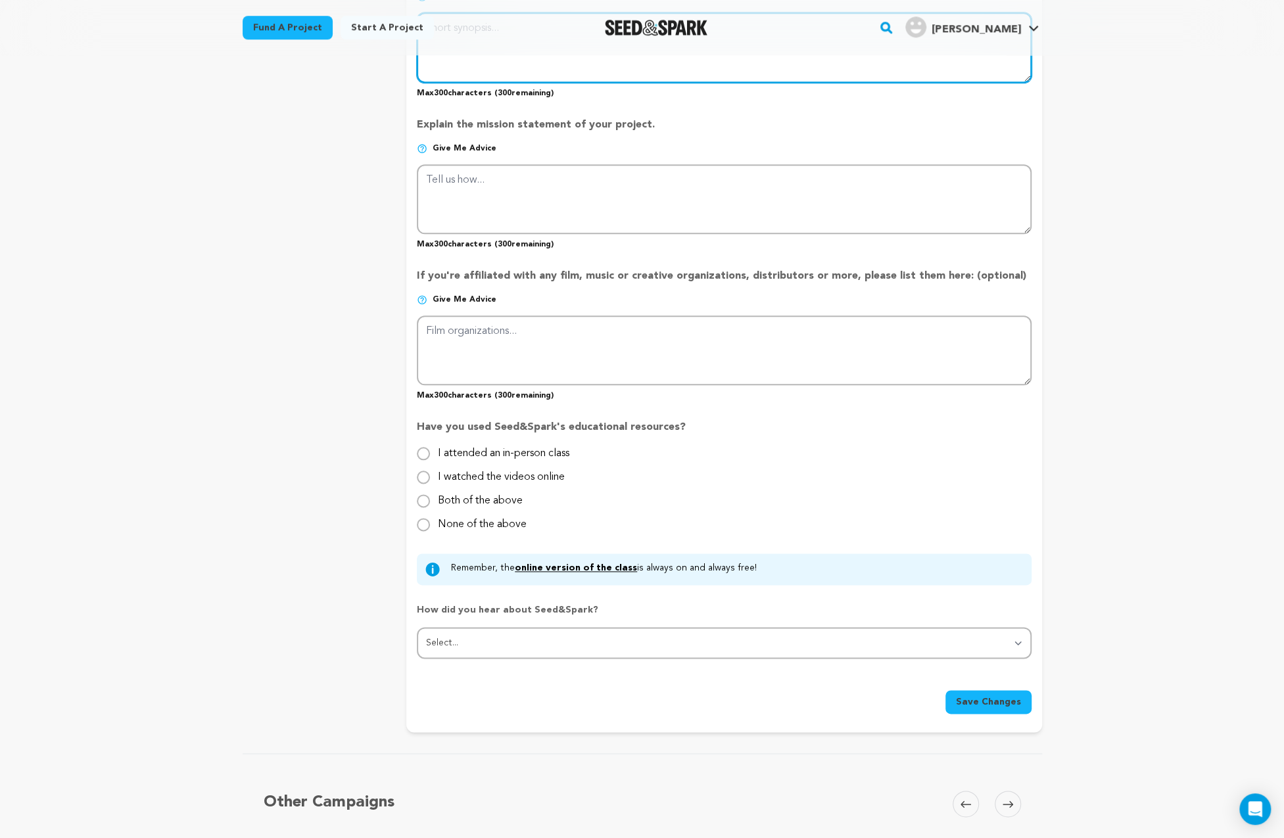
scroll to position [986, 0]
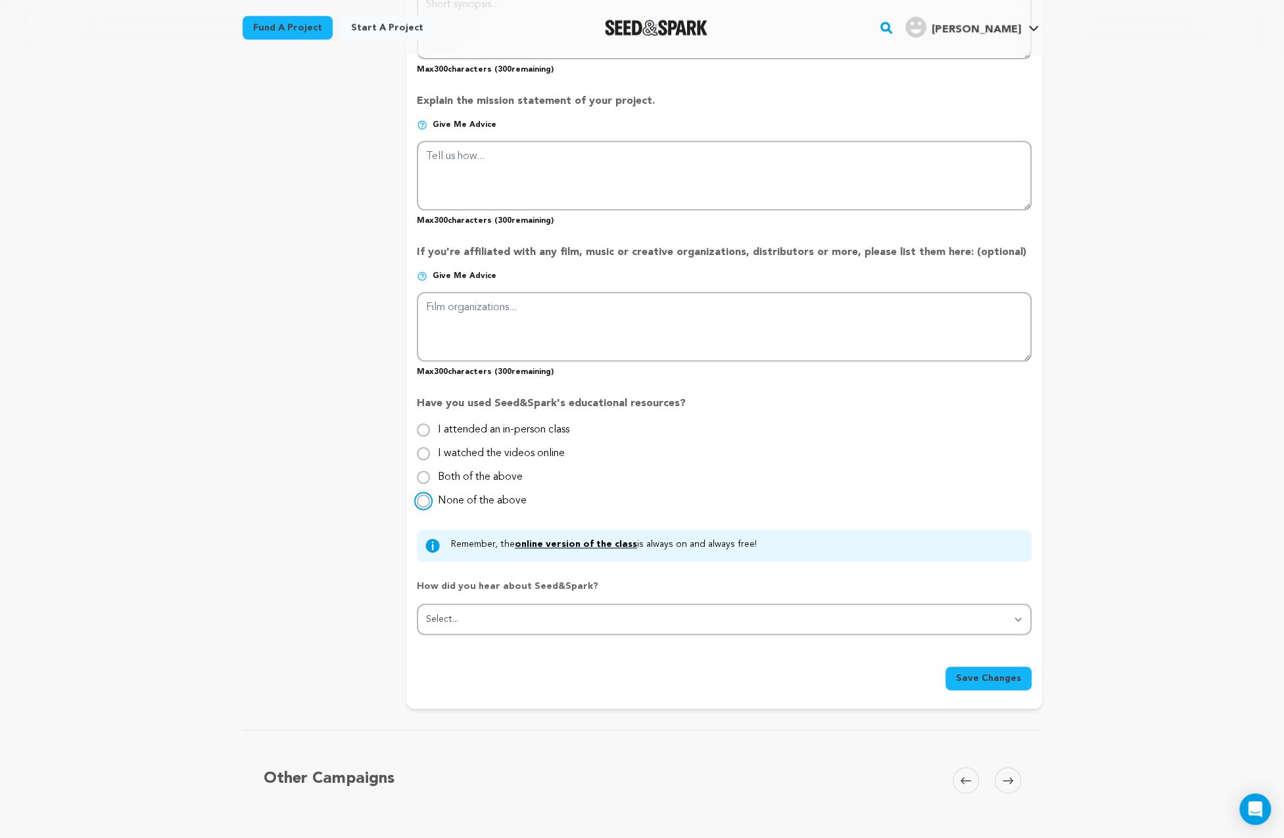
click at [423, 503] on input "None of the above" at bounding box center [423, 500] width 13 height 13
radio input "true"
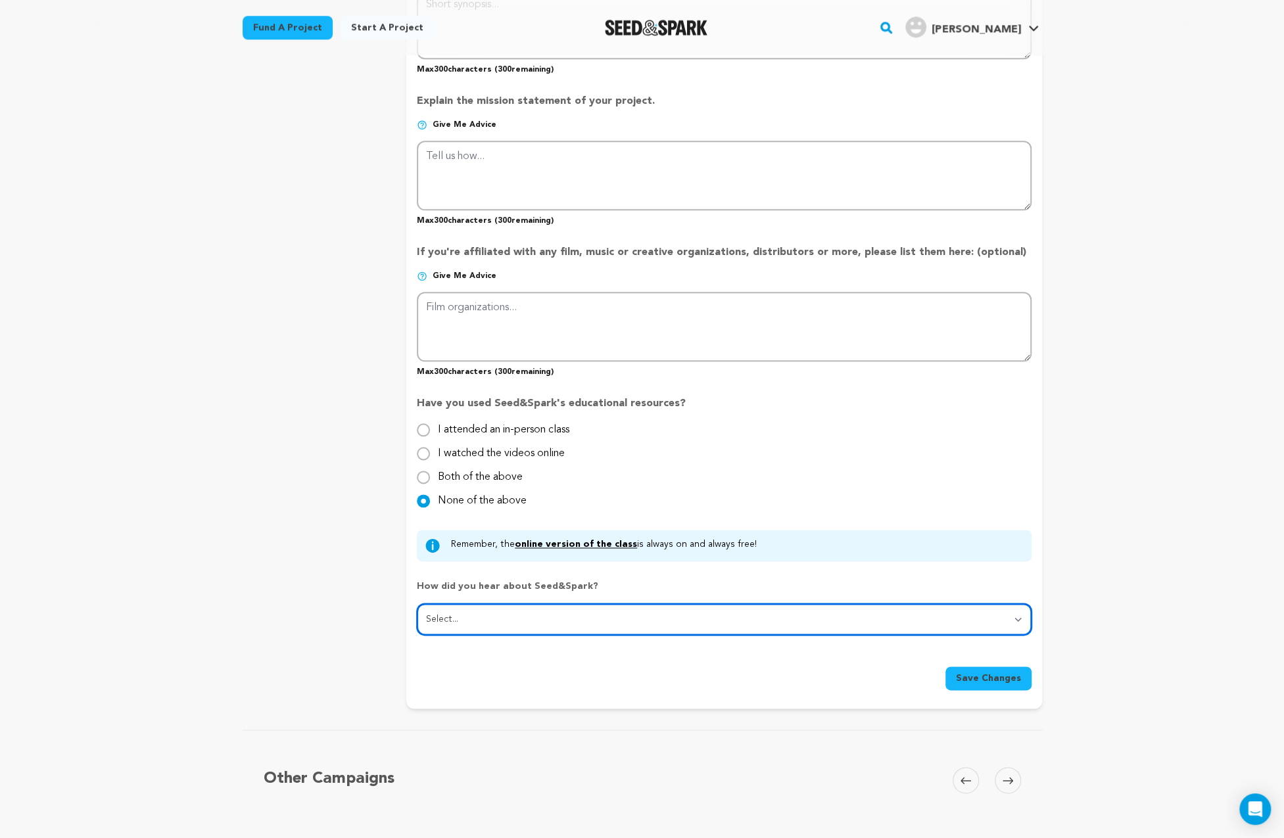
click at [448, 622] on select "Select... From a friend Social media Film festival or film organization Took an…" at bounding box center [724, 619] width 614 height 32
select select "5"
click at [417, 603] on select "Select... From a friend Social media Film festival or film organization Took an…" at bounding box center [724, 619] width 614 height 32
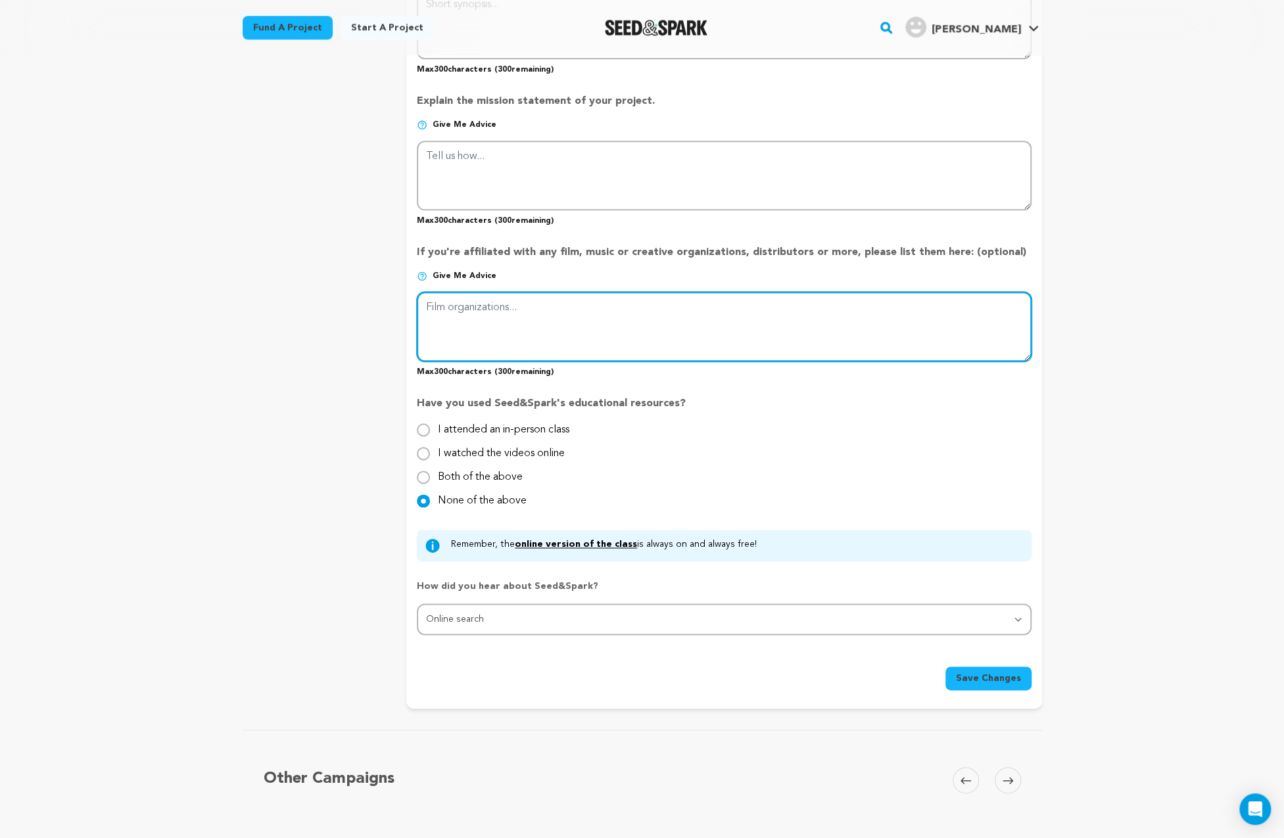
click at [511, 304] on textarea at bounding box center [724, 327] width 614 height 70
type textarea "b"
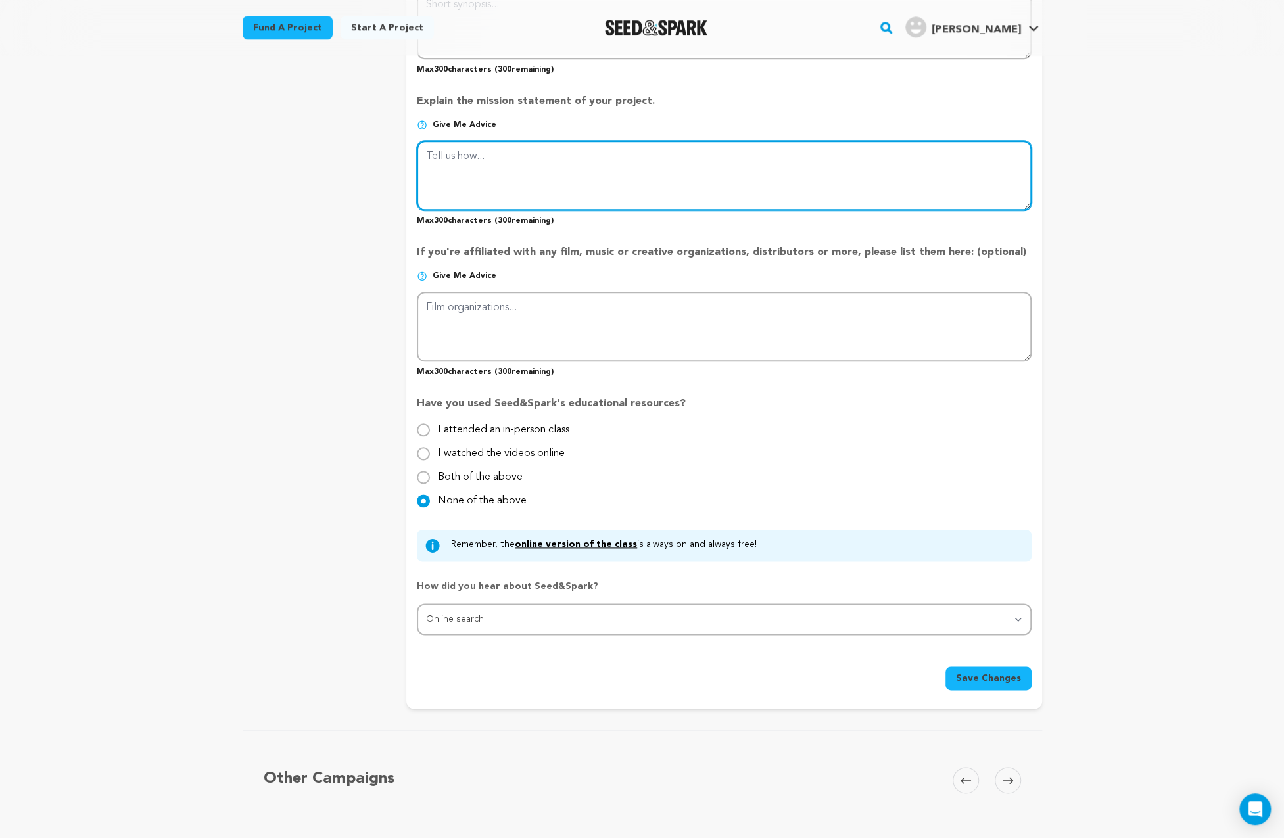
click at [490, 158] on textarea at bounding box center [724, 176] width 614 height 70
paste textarea "The mission of SOLUS is to craft a powerful sci-fi short while inspiring new fi…"
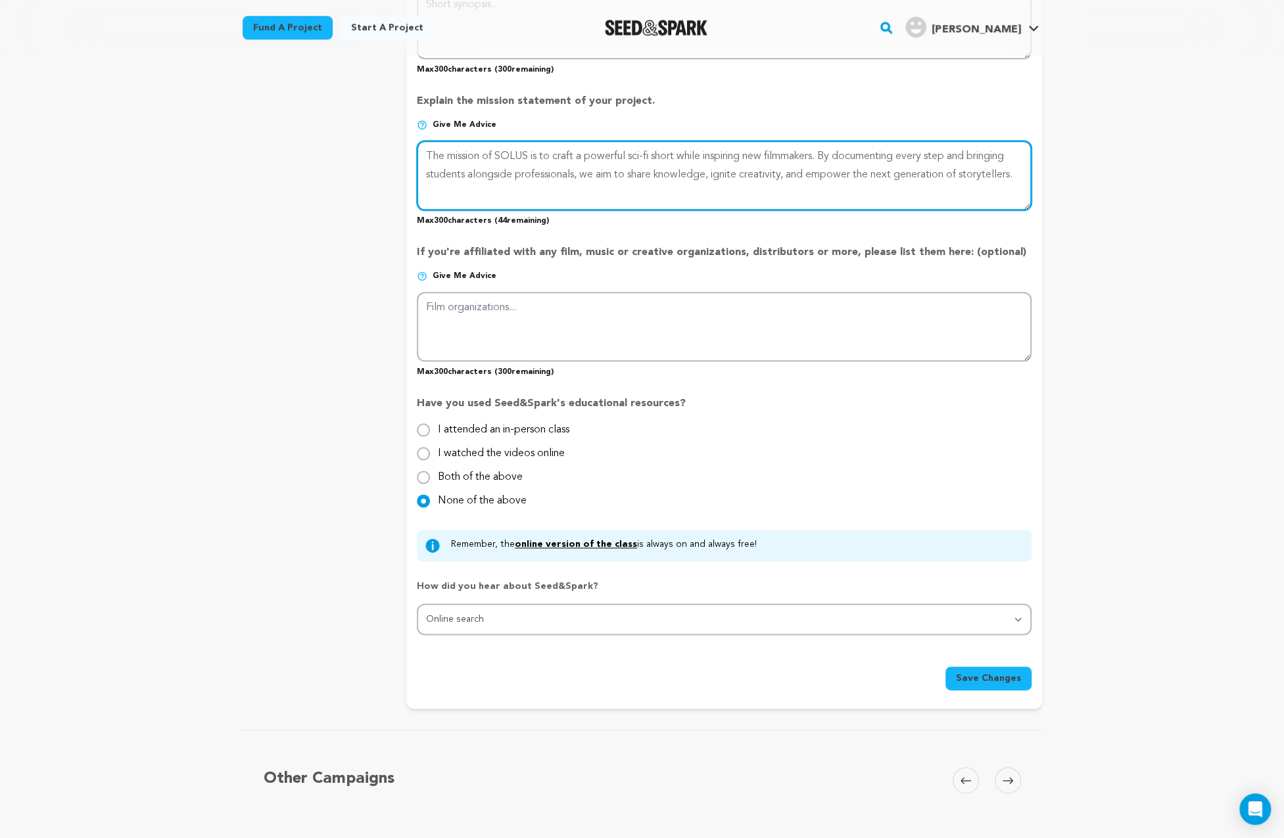
type textarea "The mission of SOLUS is to craft a powerful sci-fi short while inspiring new fi…"
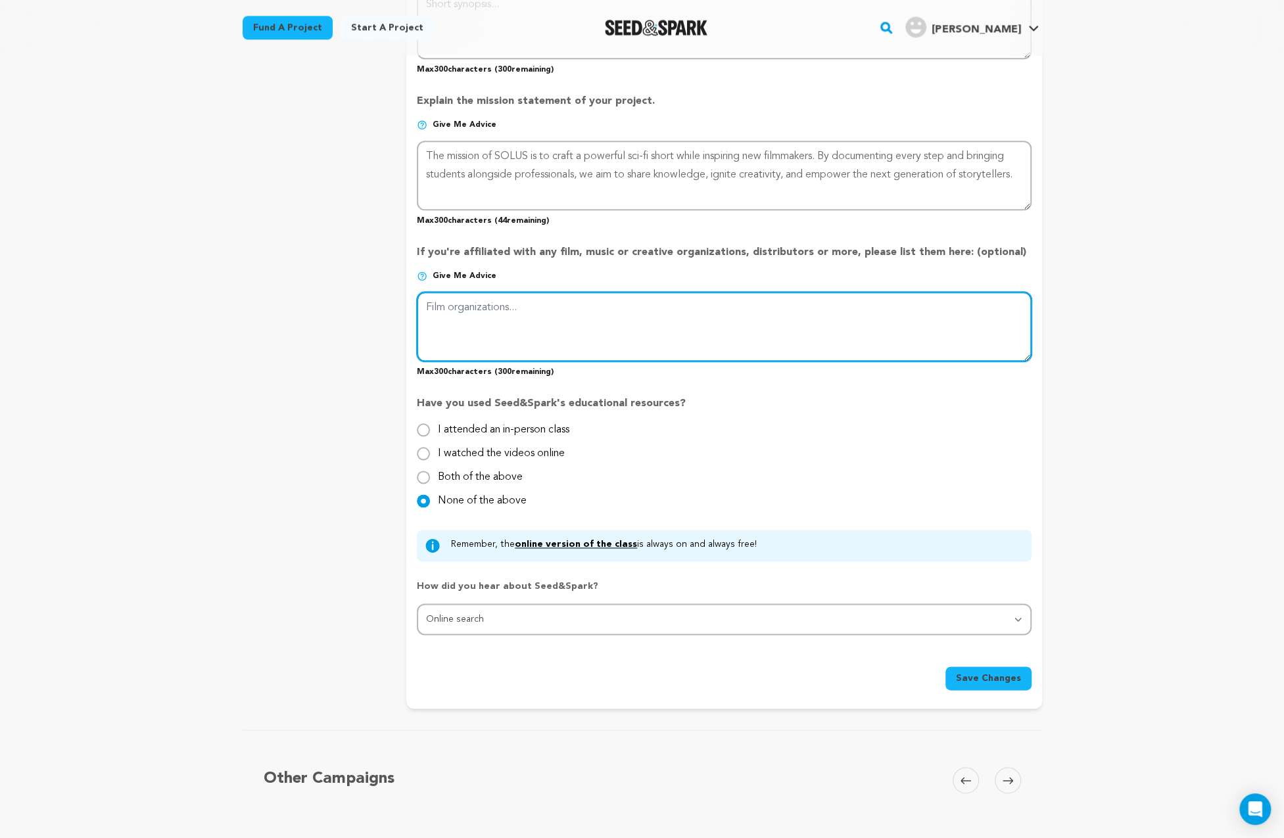
click at [495, 308] on textarea at bounding box center [724, 327] width 614 height 70
paste textarea "Backlot Studios, Glow-Frame Initiative"
type textarea "Backlot Studios, Glow-Frame Initiative"
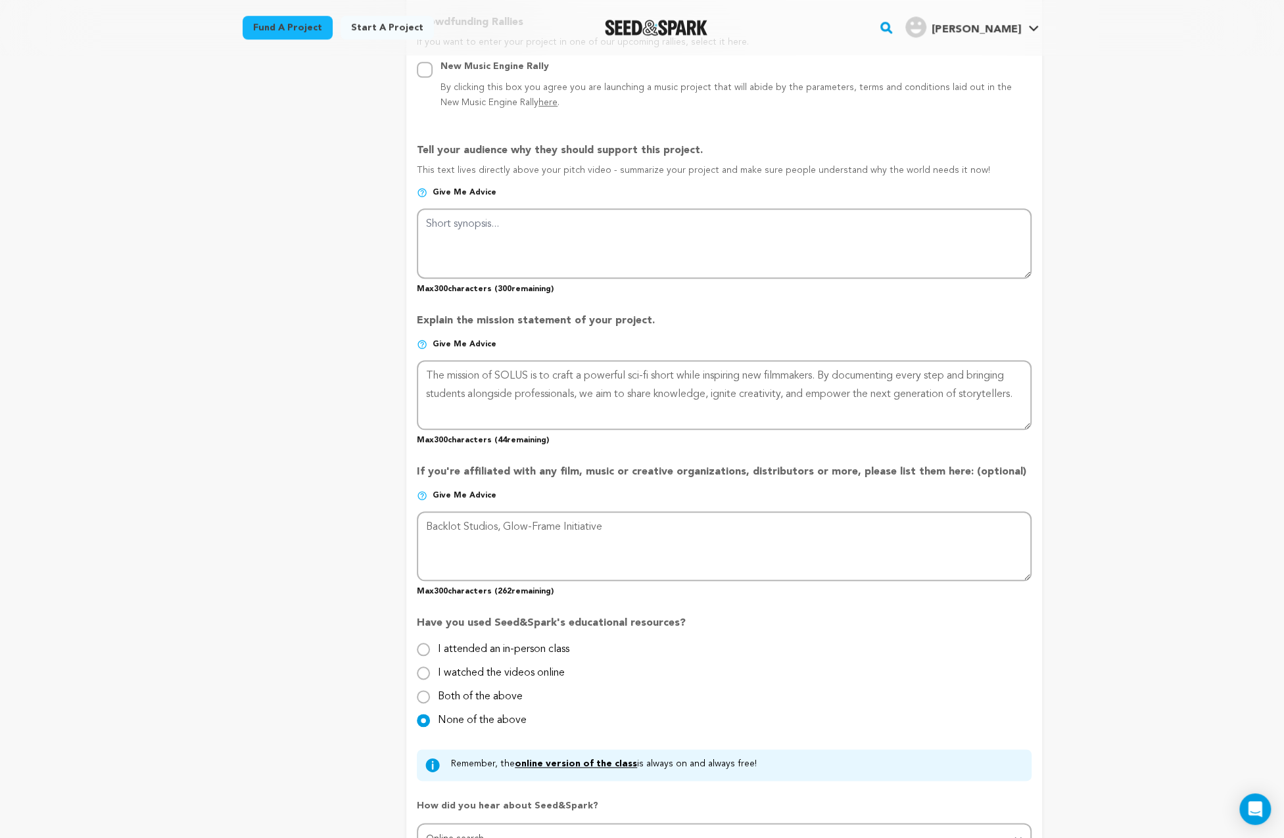
scroll to position [657, 0]
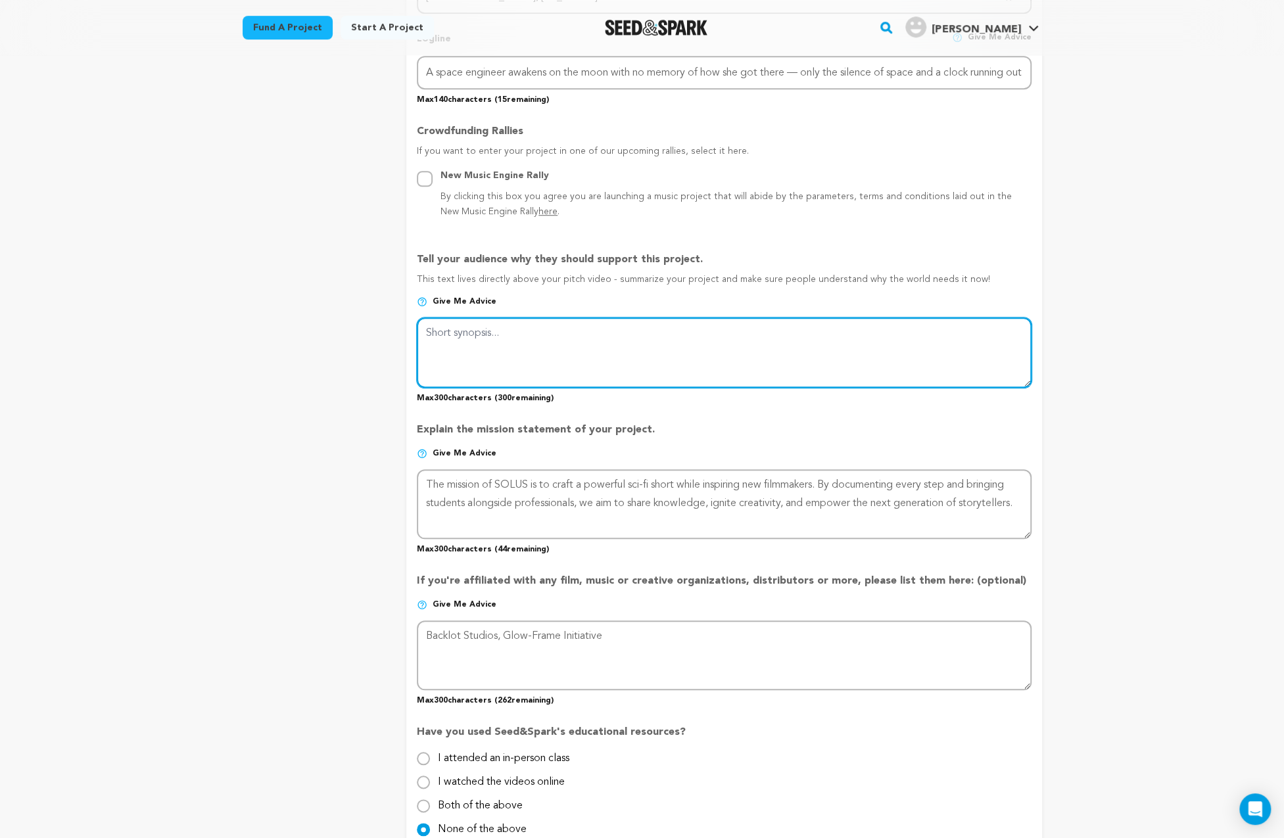
click at [453, 336] on textarea at bounding box center [724, 352] width 614 height 70
paste textarea "SOLUS is more than a sci-fi short—it’s a teaching ground. We’ll document every …"
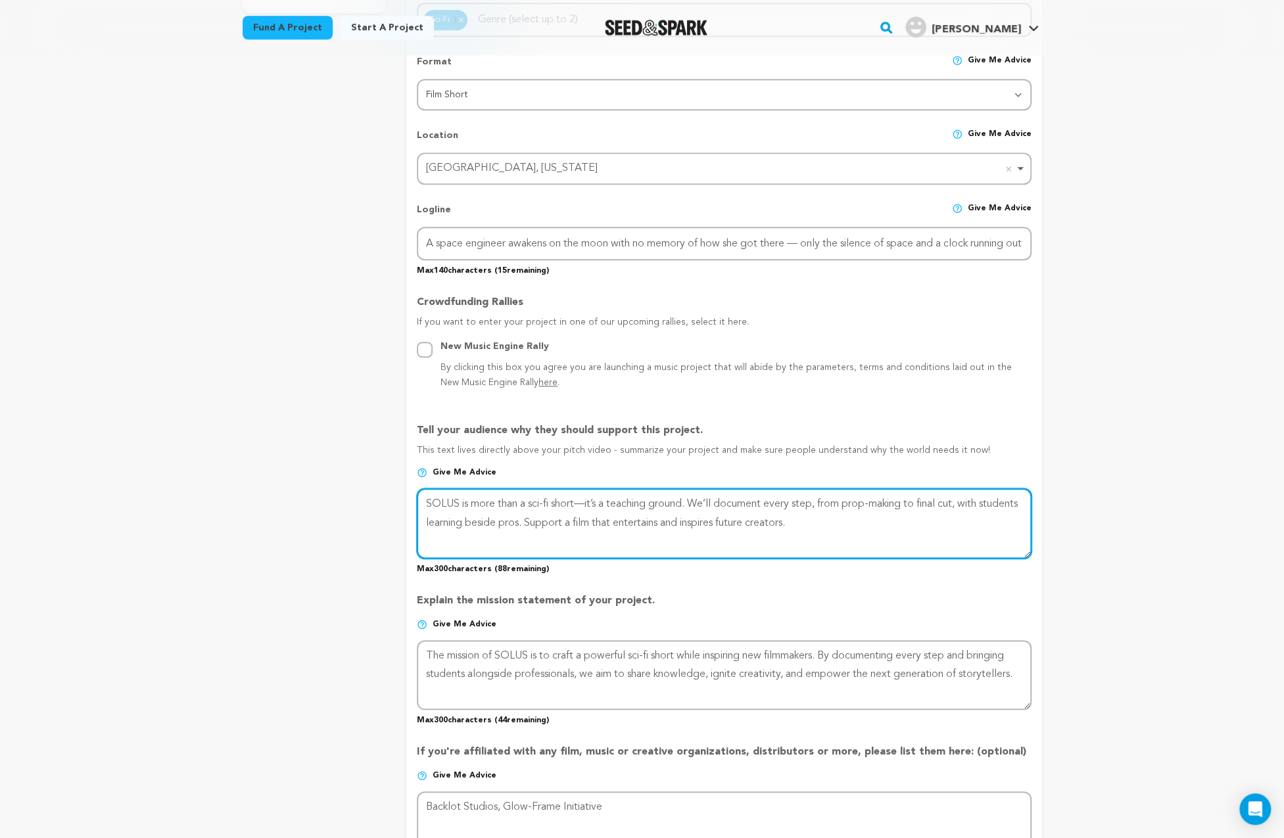
scroll to position [438, 0]
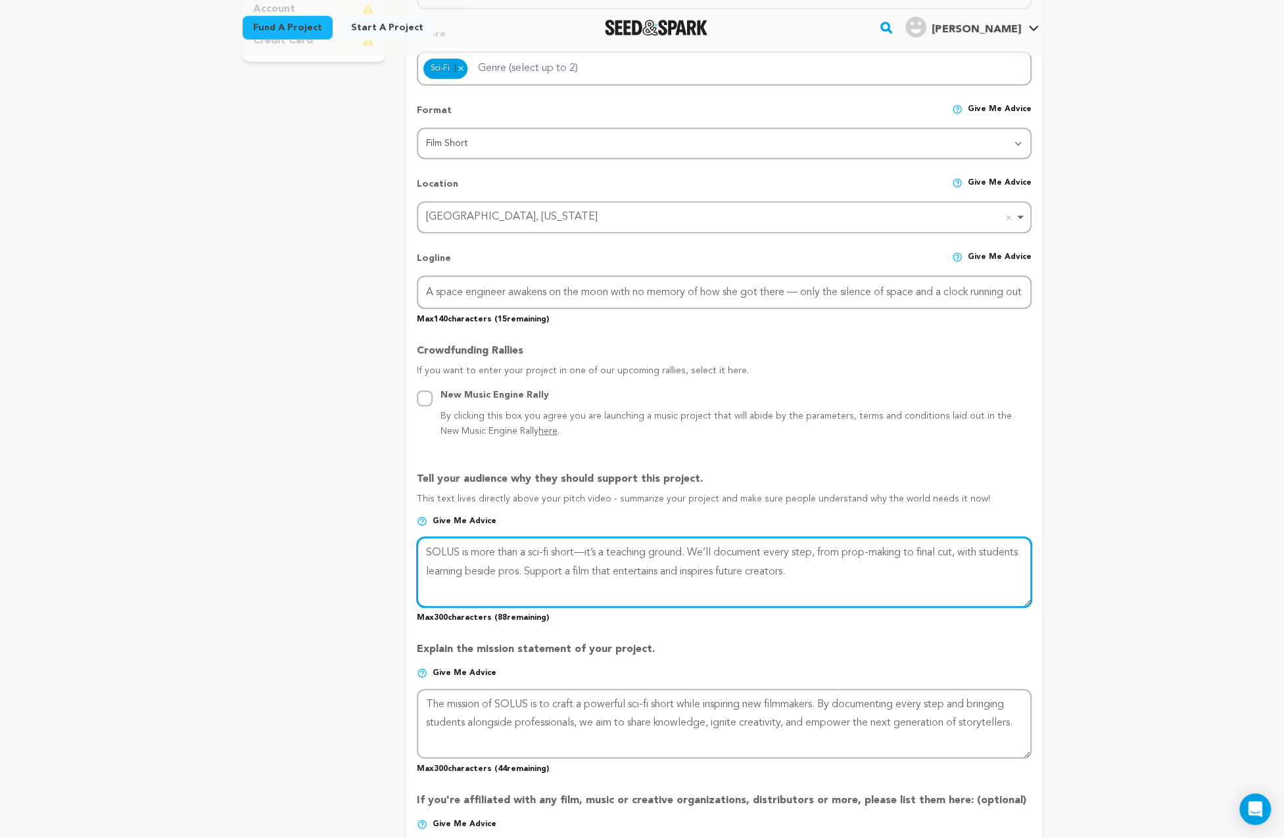
type textarea "SOLUS is more than a sci-fi short—it’s a teaching ground. We’ll document every …"
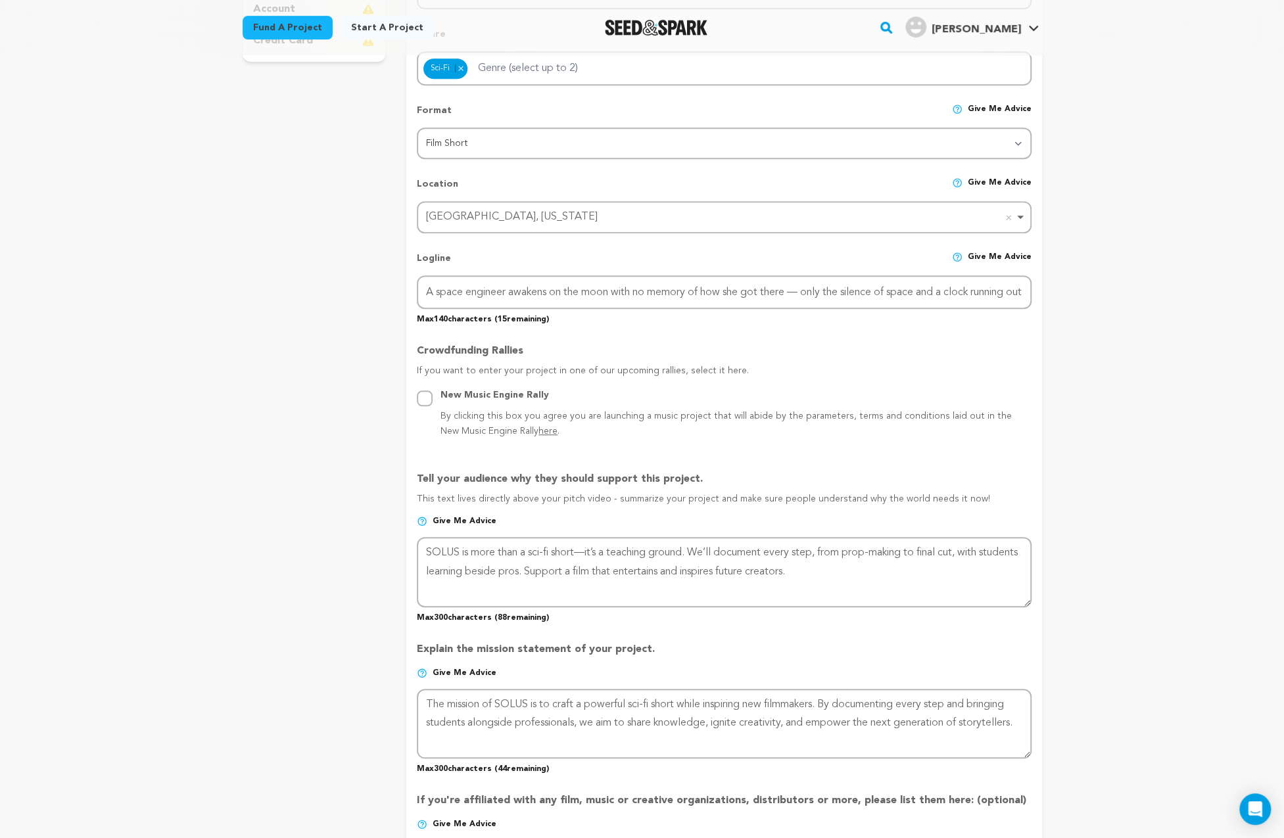
click at [1112, 362] on div "Back to Project Dashboard Edit Project Submit For feedback Submit For feedback …" at bounding box center [642, 689] width 1284 height 2145
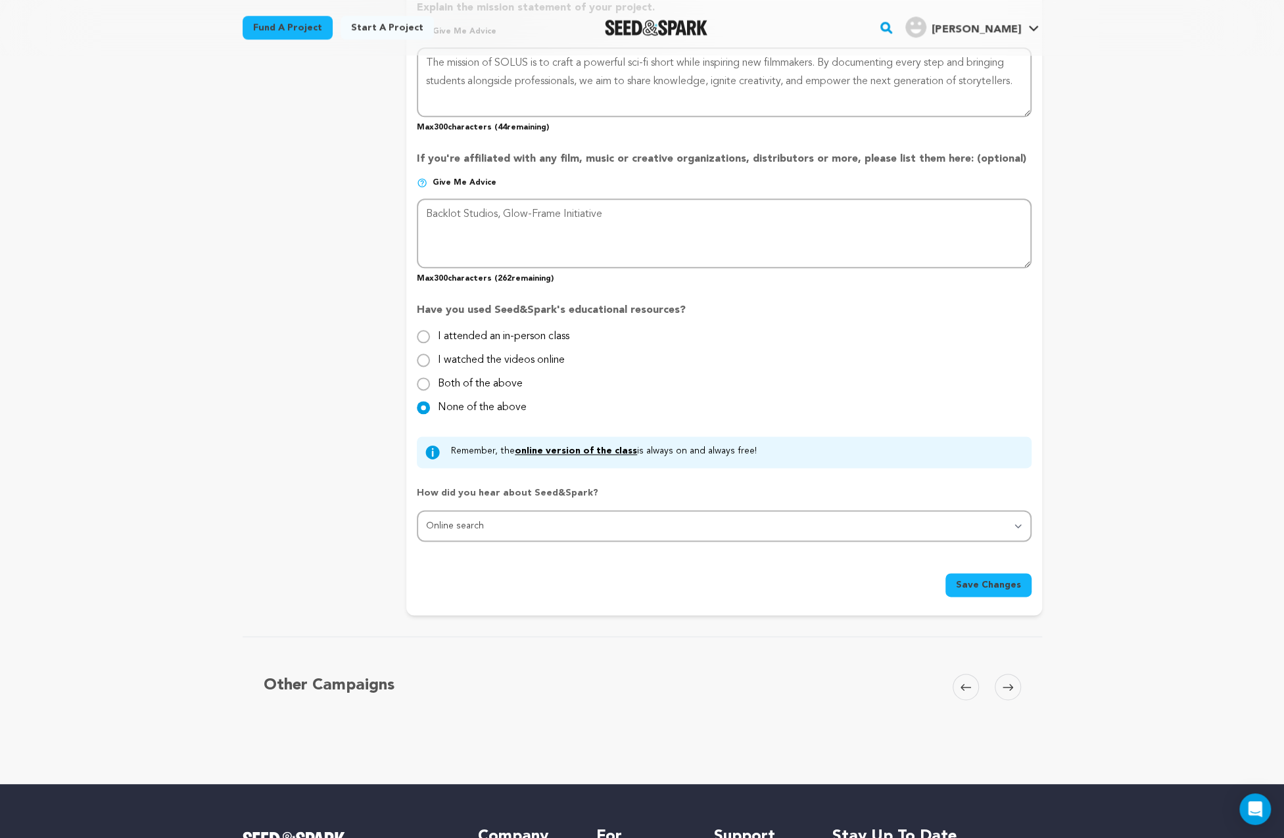
scroll to position [1095, 0]
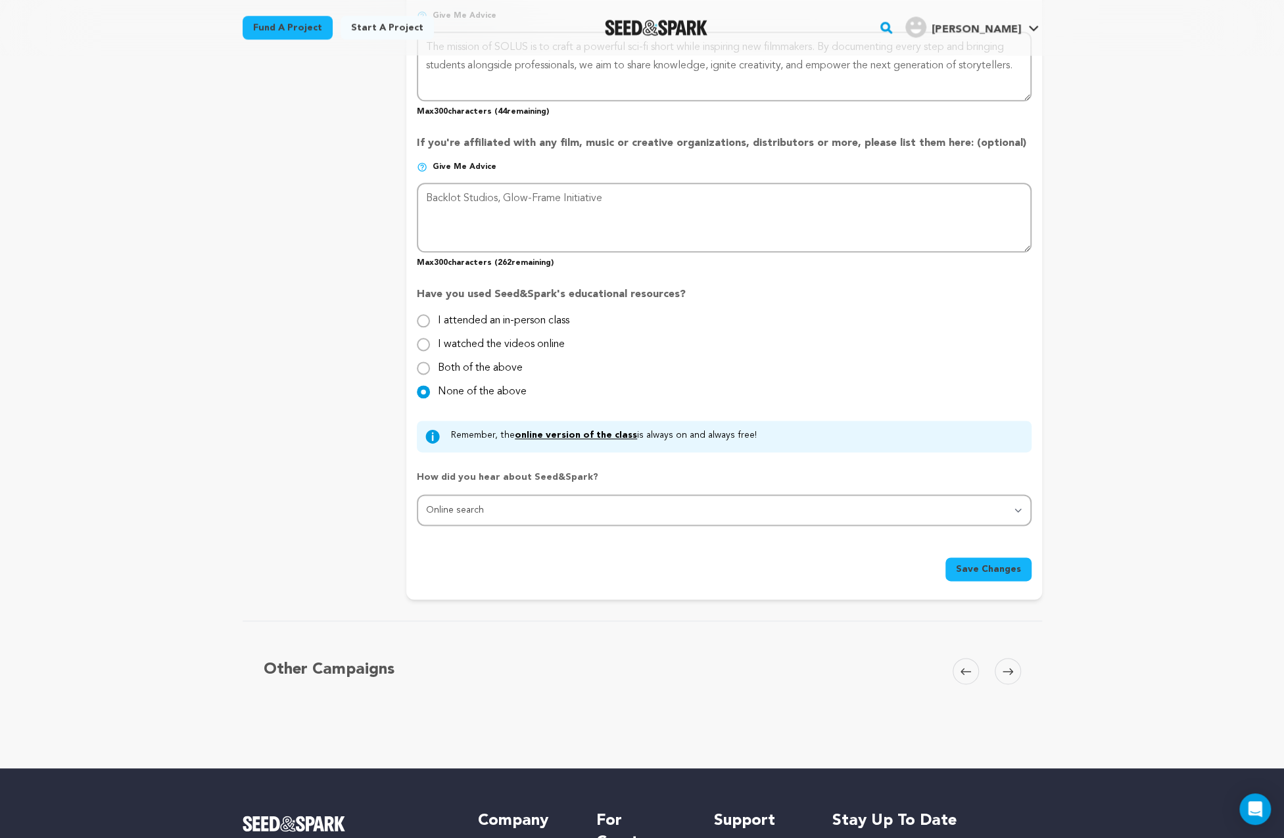
click at [982, 570] on span "Save Changes" at bounding box center [988, 569] width 65 height 13
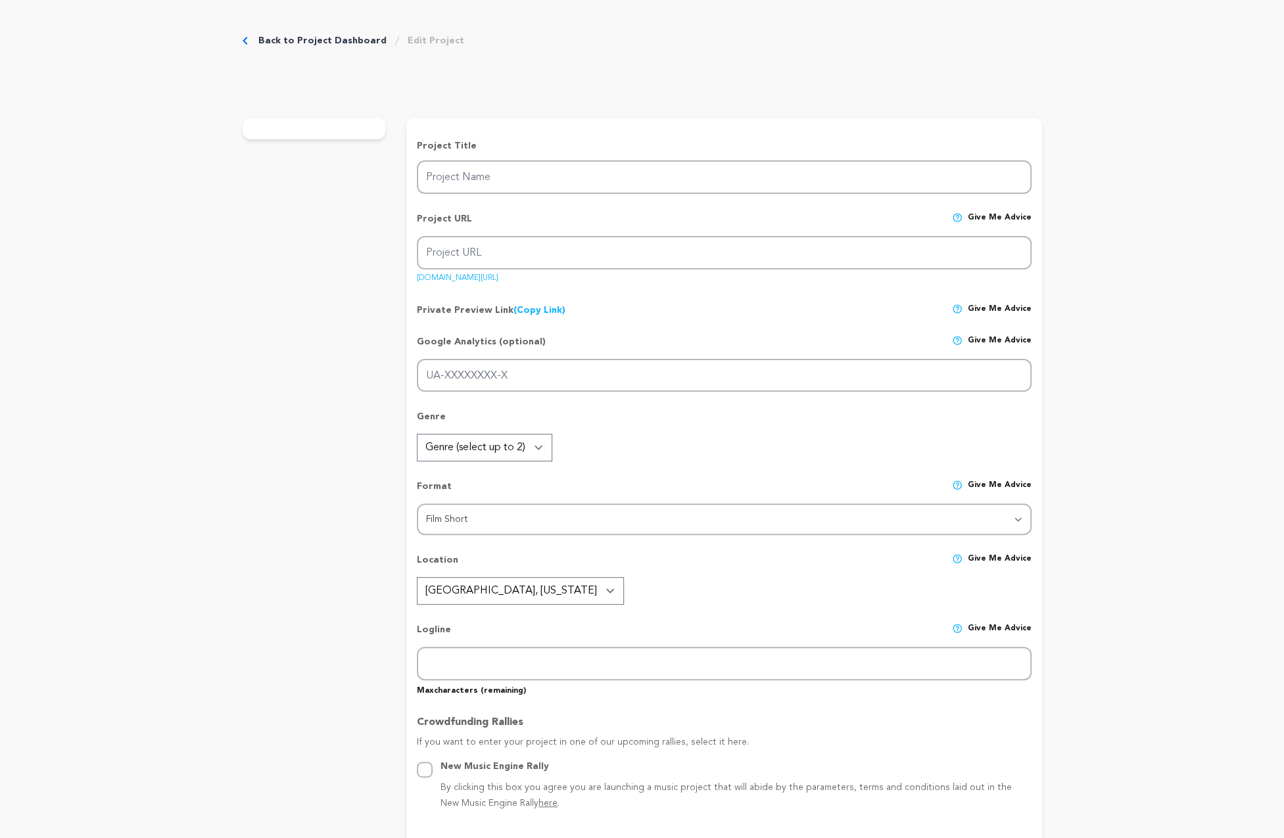
type input "SOLUS"
type input "solus-film"
type input "A space engineer awakens on the moon with no memory of how she got there — only…"
type textarea "SOLUS is more than a sci-fi short—it’s a teaching ground. We’ll document every …"
type textarea "The mission of SOLUS is to craft a powerful sci-fi short while inspiring new fi…"
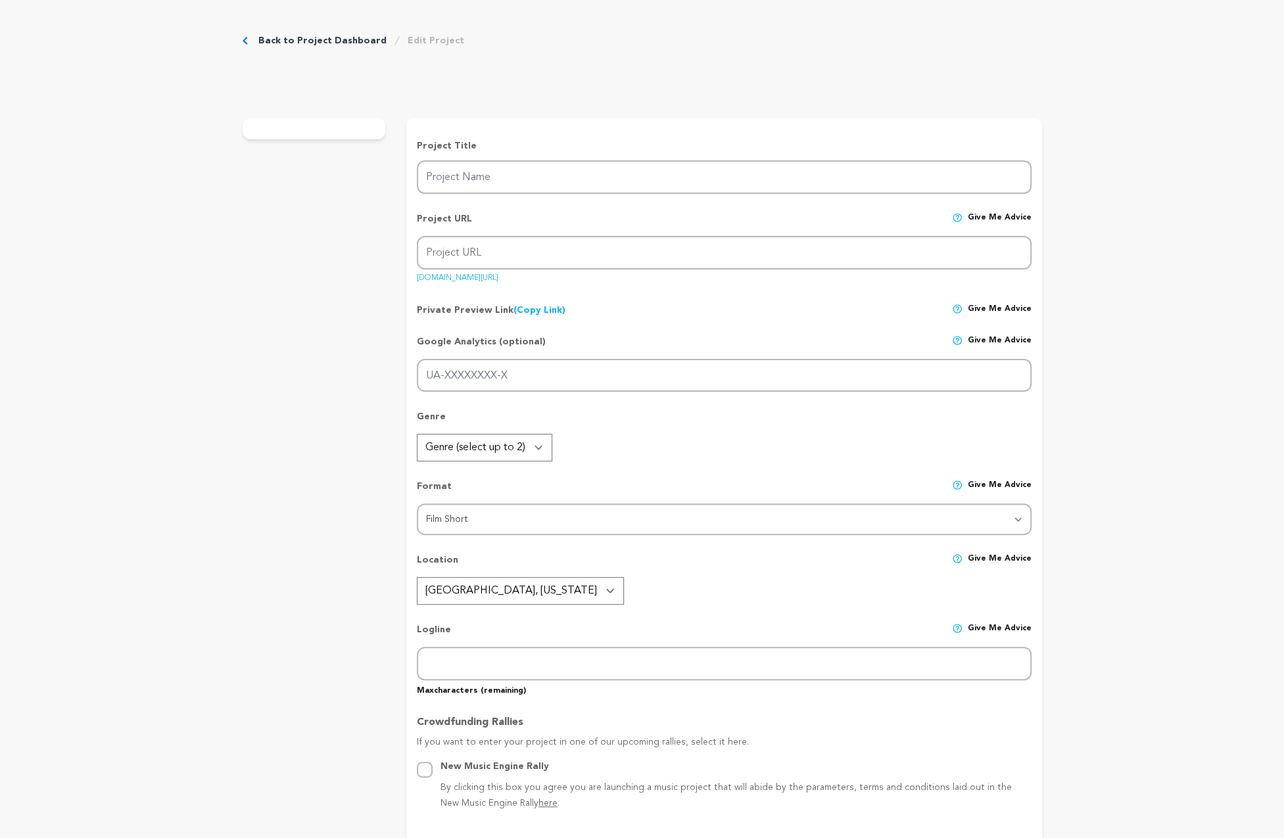
type textarea "Backlot Studios, Glow-Frame Initiative"
radio input "true"
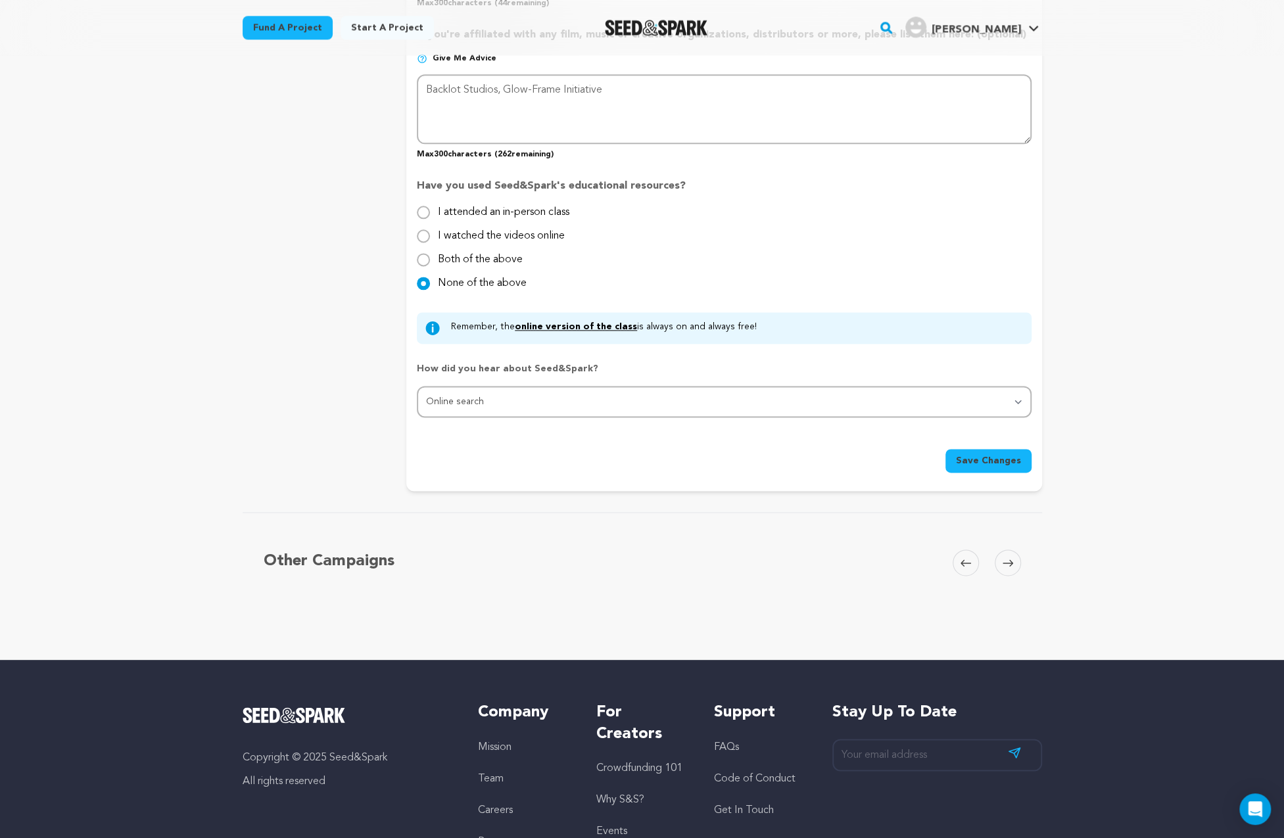
scroll to position [1205, 0]
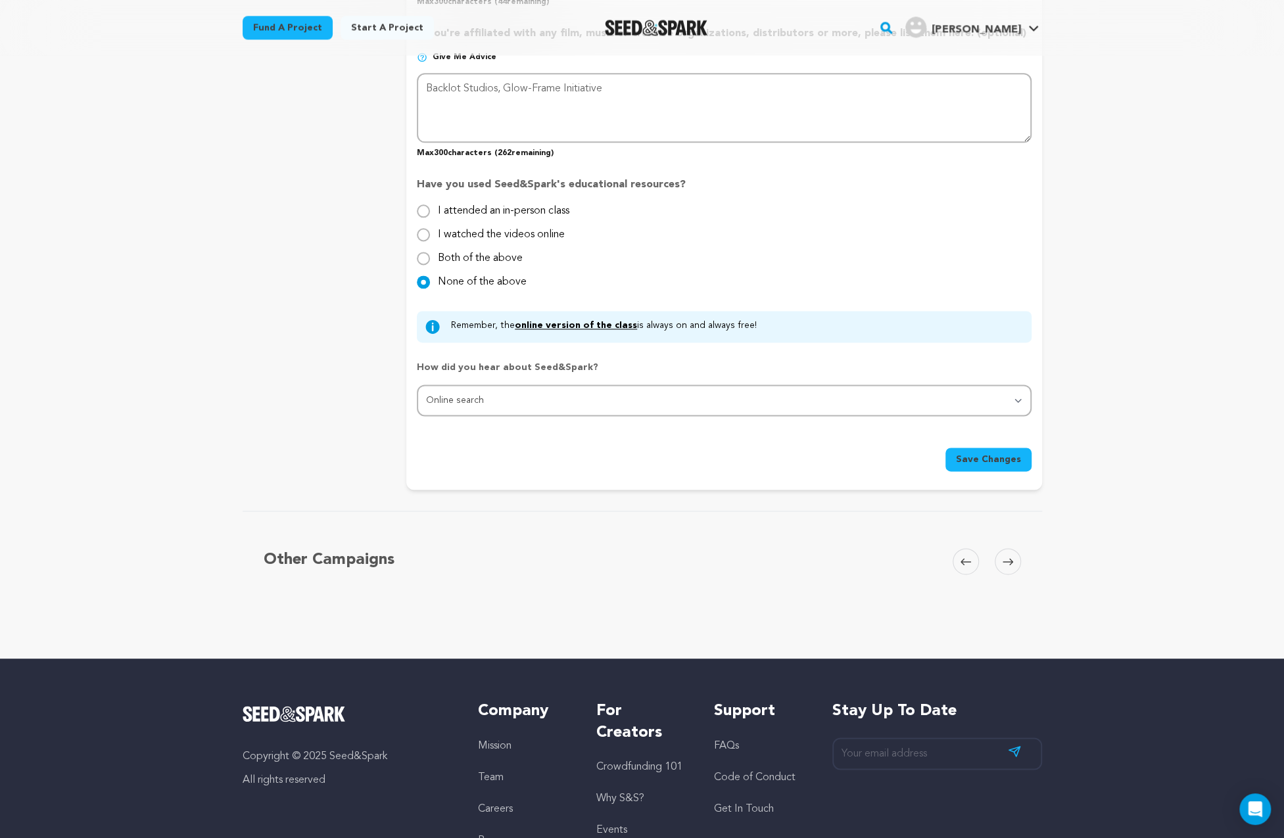
click at [1002, 561] on icon at bounding box center [1007, 561] width 11 height 7
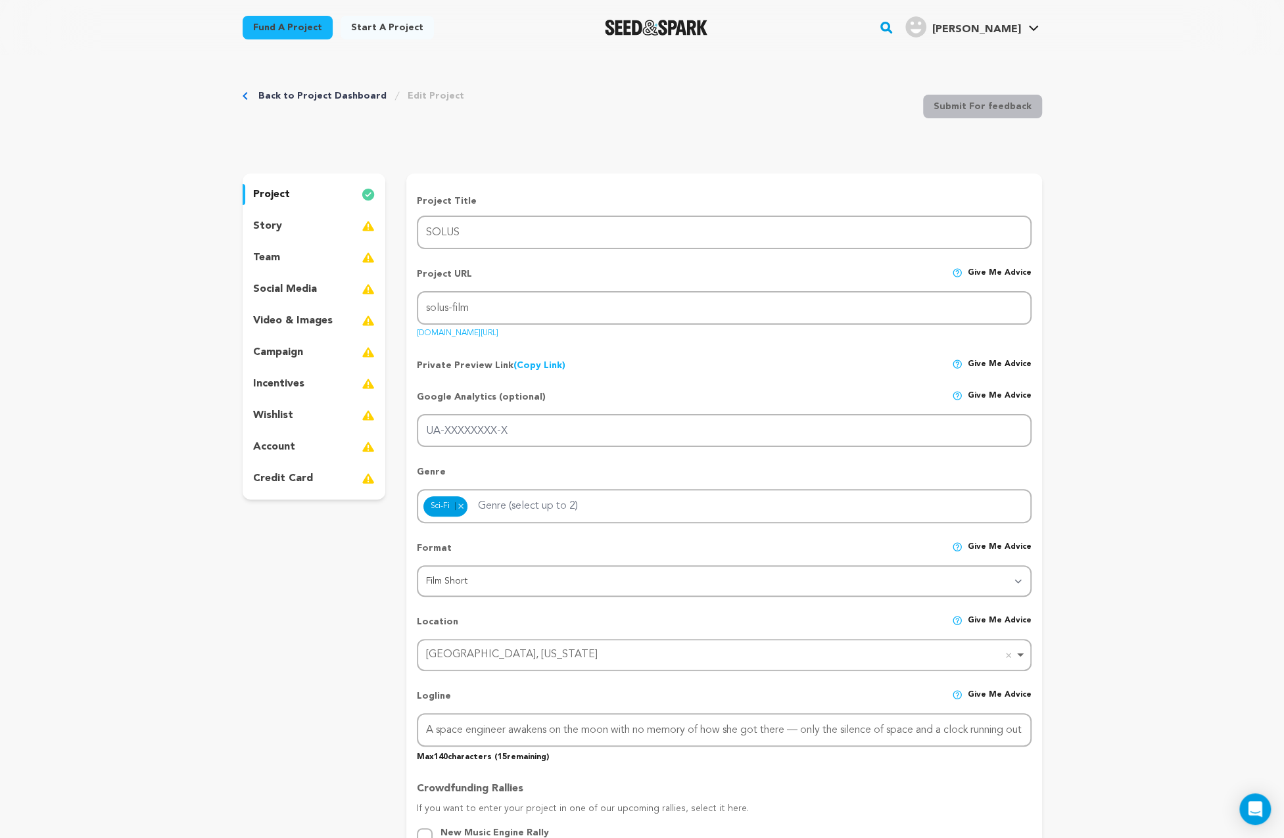
scroll to position [0, 0]
click at [269, 223] on p "story" at bounding box center [267, 226] width 29 height 16
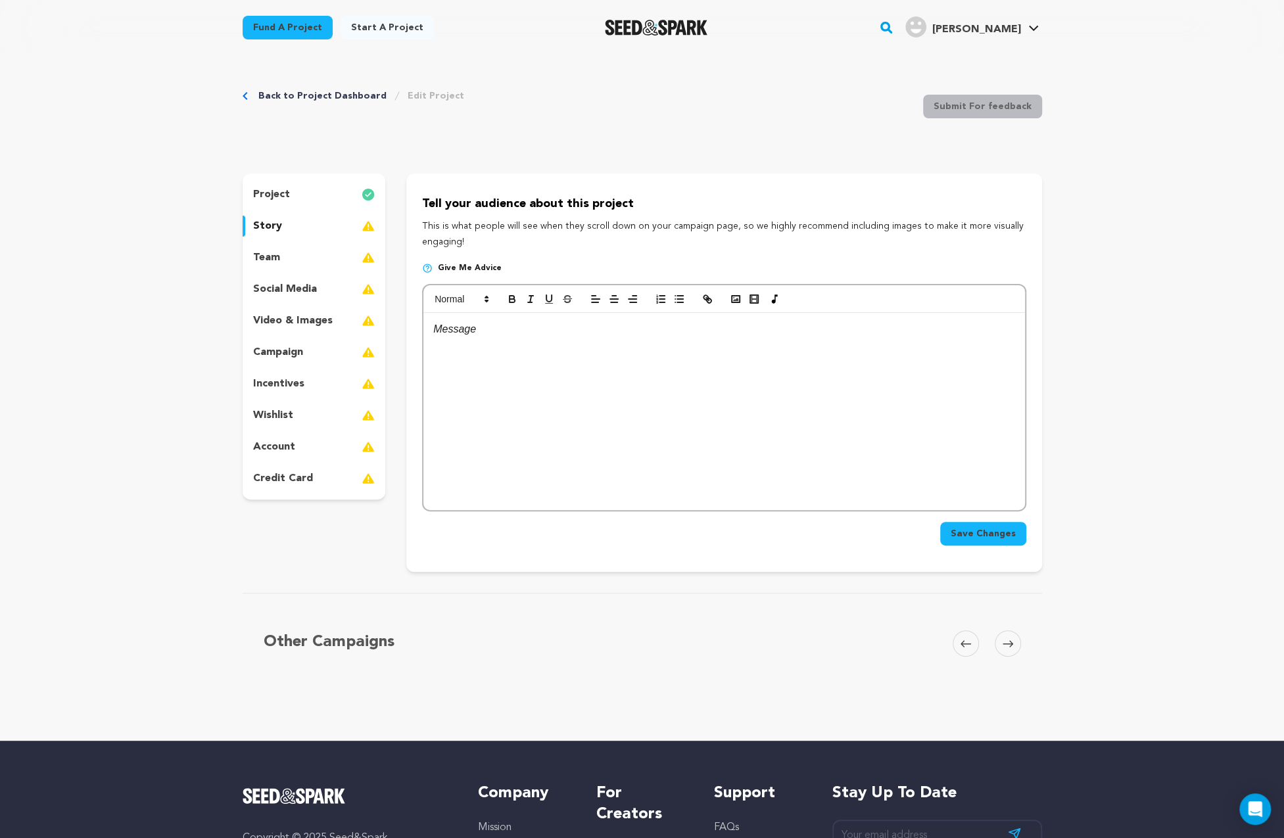
drag, startPoint x: 465, startPoint y: 244, endPoint x: 408, endPoint y: 207, distance: 68.0
click at [408, 207] on div "Tell your audience about this project This is what people will see when they sc…" at bounding box center [723, 373] width 635 height 398
copy div "Tell your audience about this project This is what people will see when they sc…"
click at [478, 332] on p at bounding box center [723, 329] width 581 height 17
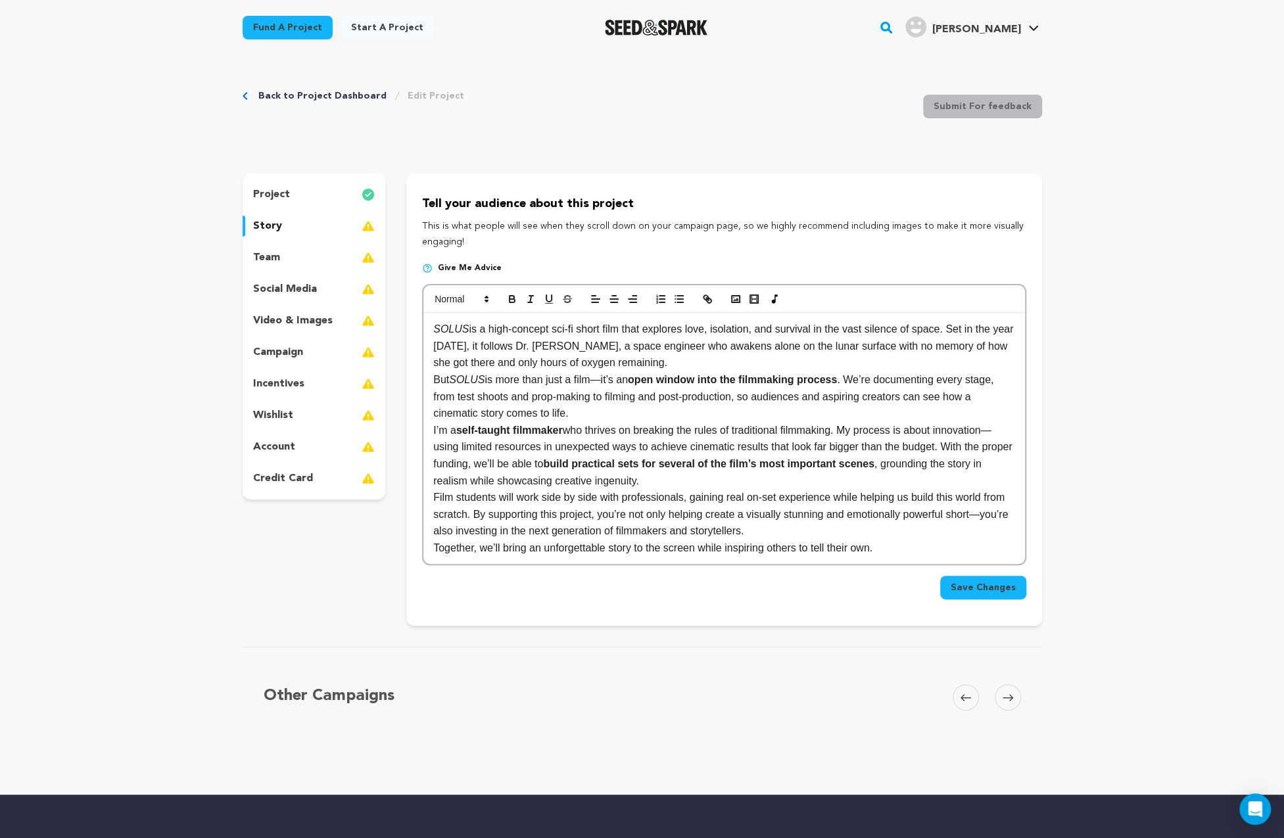
click at [612, 362] on p "SOLUS is a high-concept sci-fi short film that explores love, isolation, and su…" at bounding box center [723, 346] width 581 height 51
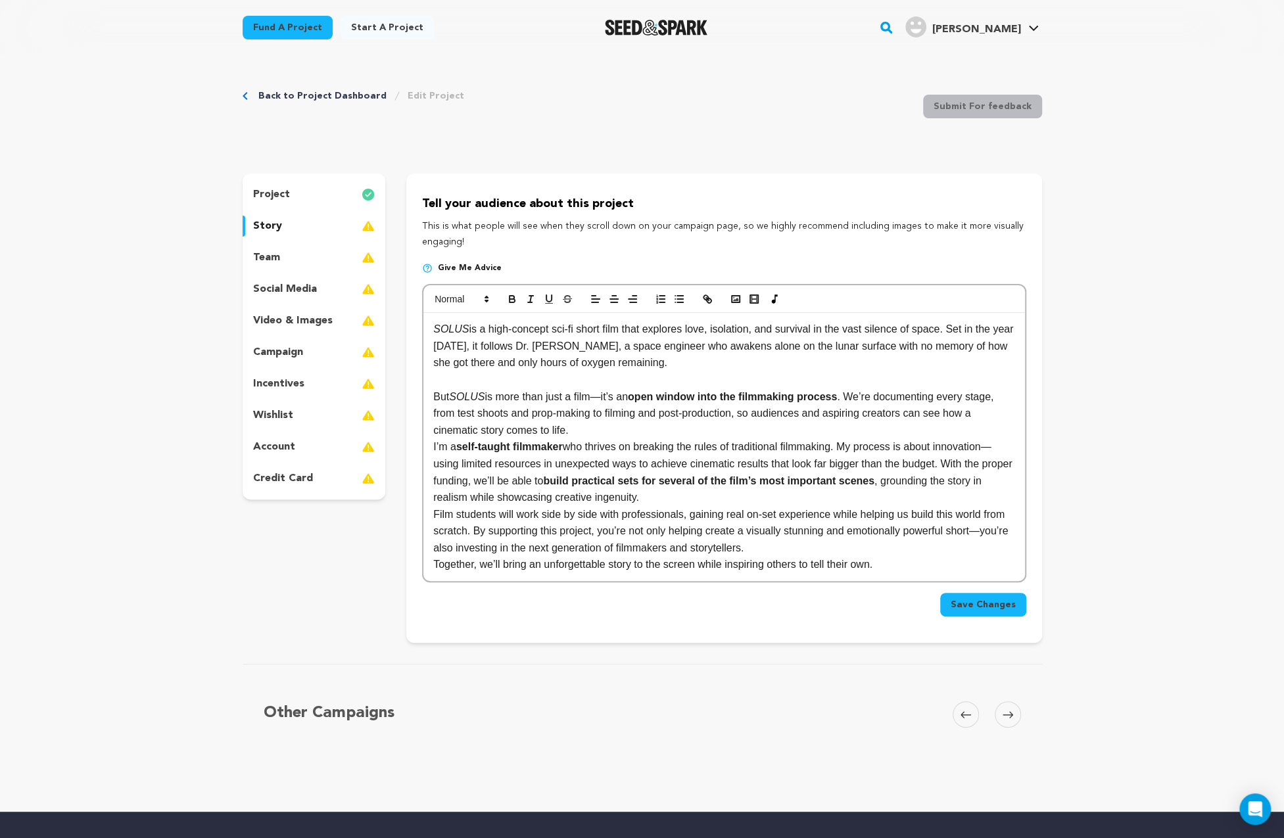
click at [590, 429] on p "But SOLUS is more than just a film—it’s an open window into the filmmaking proc…" at bounding box center [723, 413] width 581 height 51
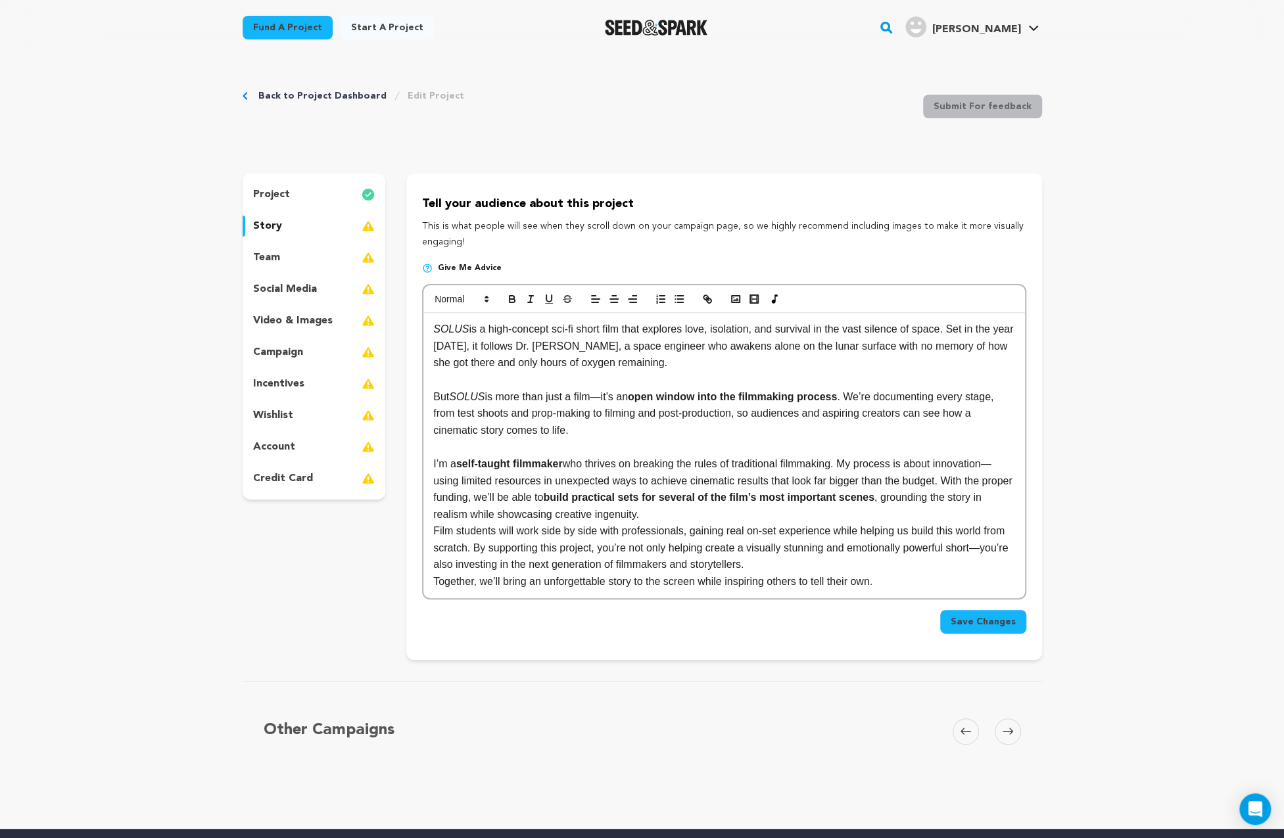
click at [659, 520] on p "I’m a self-taught filmmaker who thrives on breaking the rules of traditional fi…" at bounding box center [723, 488] width 581 height 67
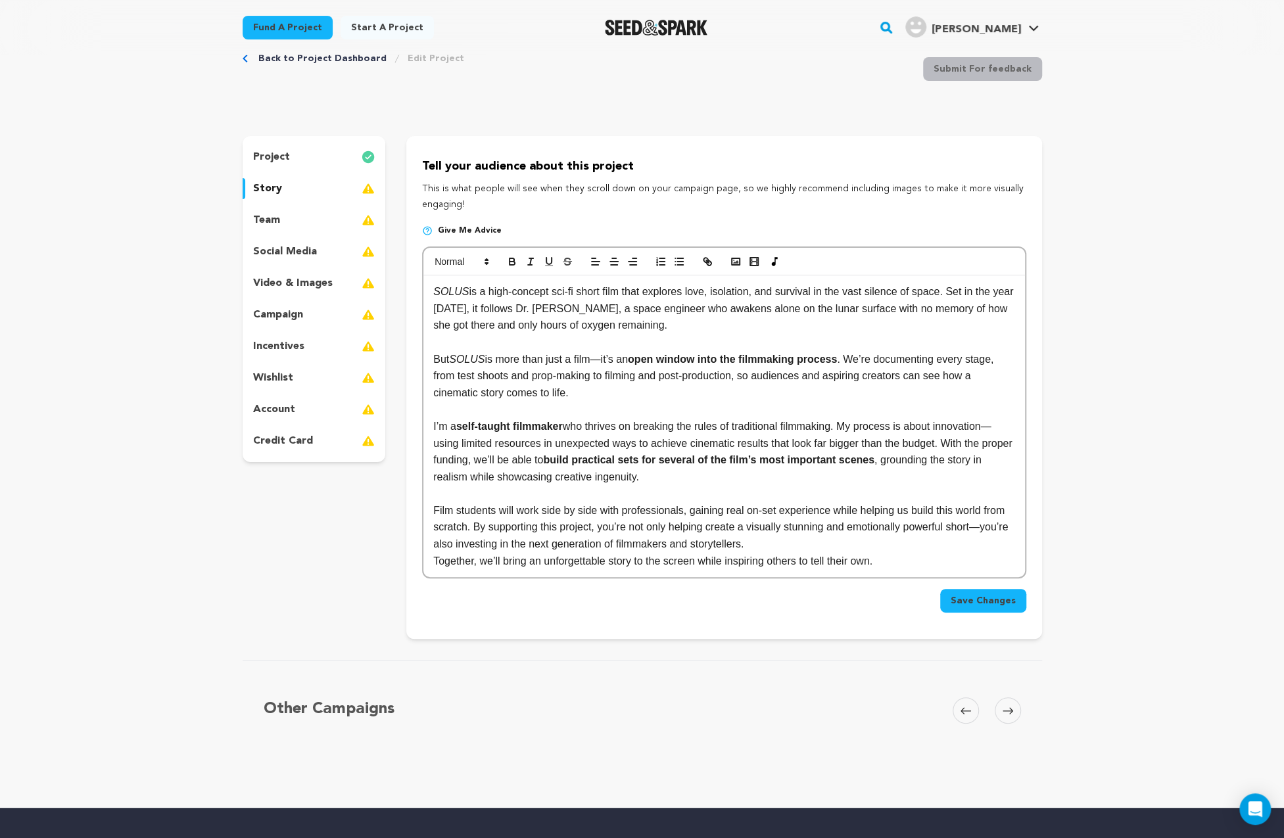
scroll to position [36, 0]
